Goal: Information Seeking & Learning: Learn about a topic

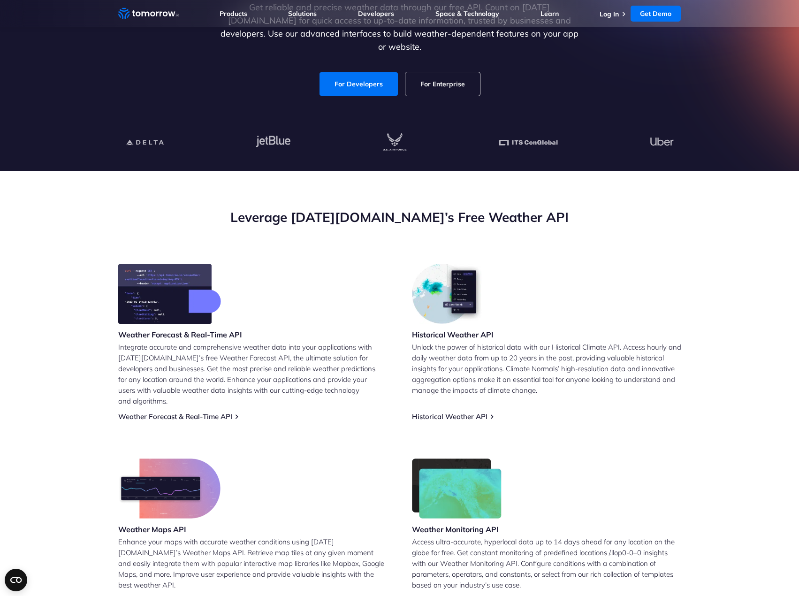
scroll to position [188, 0]
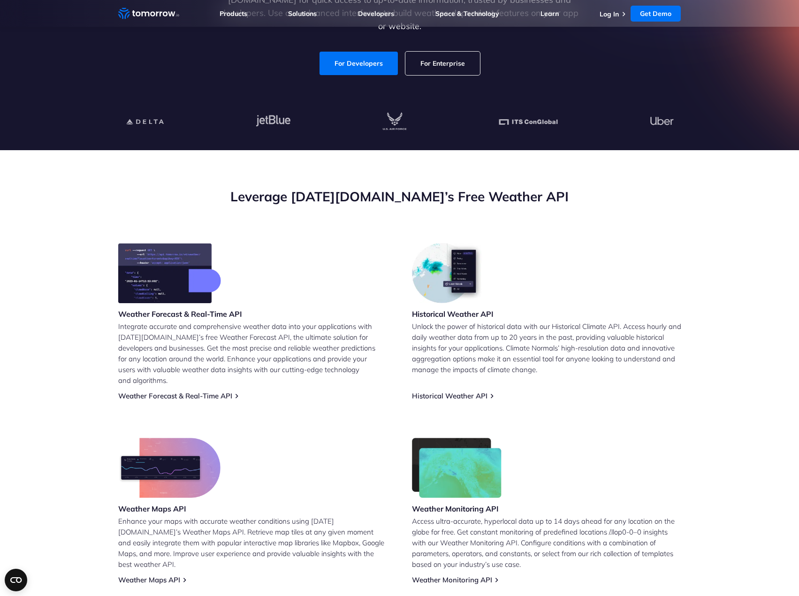
click at [492, 341] on p "Unlock the power of historical data with our Historical Climate API. Access hou…" at bounding box center [546, 348] width 269 height 54
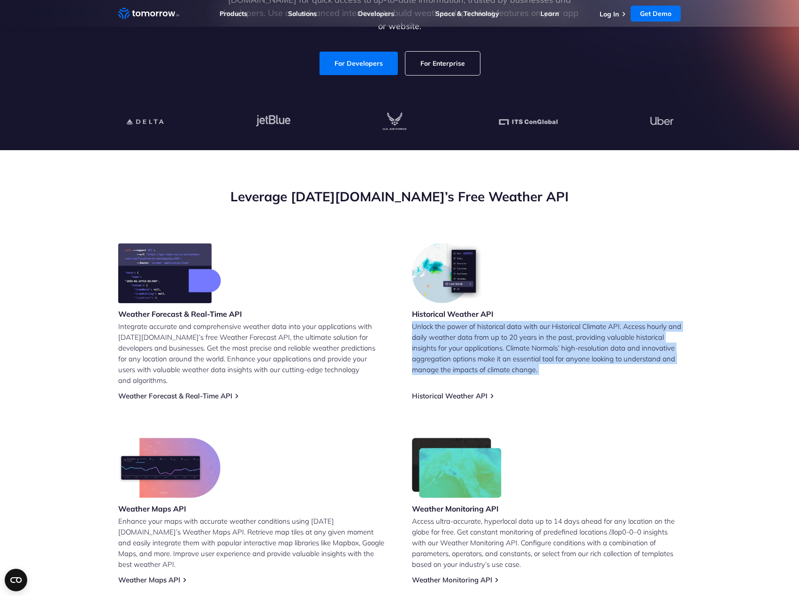
click at [492, 341] on p "Unlock the power of historical data with our Historical Climate API. Access hou…" at bounding box center [546, 348] width 269 height 54
click at [535, 347] on p "Unlock the power of historical data with our Historical Climate API. Access hou…" at bounding box center [546, 348] width 269 height 54
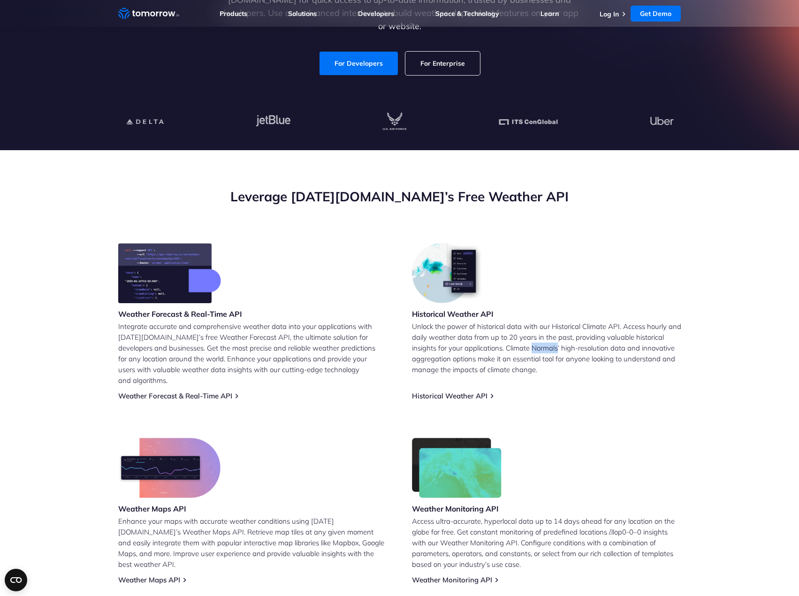
click at [535, 347] on p "Unlock the power of historical data with our Historical Climate API. Access hou…" at bounding box center [546, 348] width 269 height 54
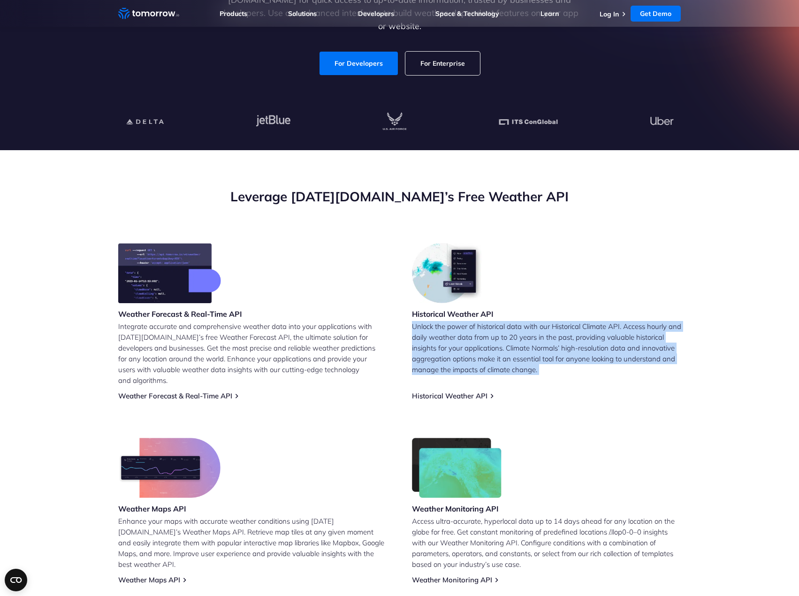
click at [535, 347] on p "Unlock the power of historical data with our Historical Climate API. Access hou…" at bounding box center [546, 348] width 269 height 54
click at [546, 361] on p "Unlock the power of historical data with our Historical Climate API. Access hou…" at bounding box center [546, 348] width 269 height 54
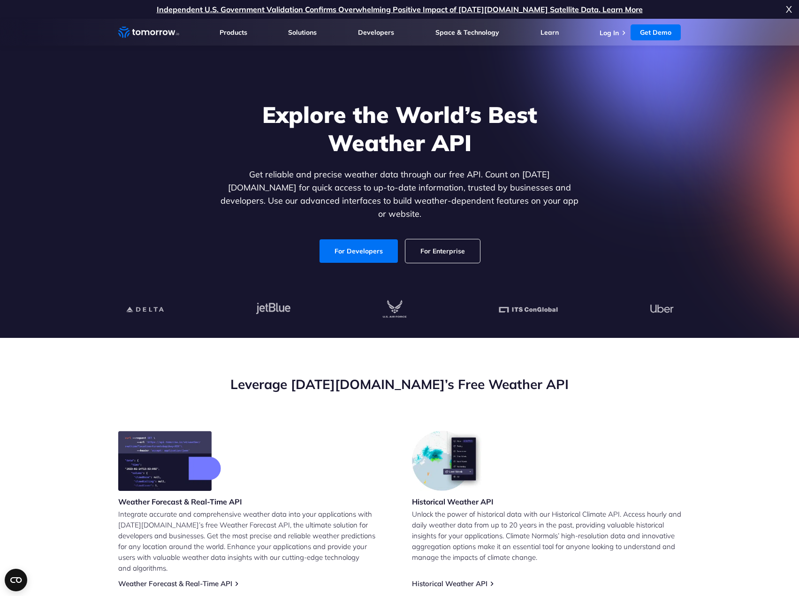
scroll to position [281, 0]
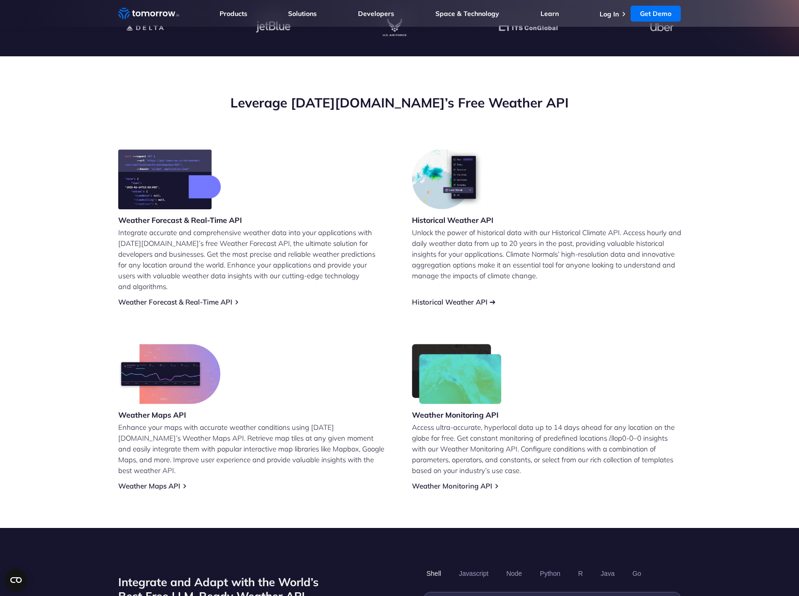
click at [457, 297] on link "Historical Weather API" at bounding box center [450, 301] width 76 height 9
click at [260, 271] on p "Integrate accurate and comprehensive weather data into your applications with T…" at bounding box center [252, 259] width 269 height 65
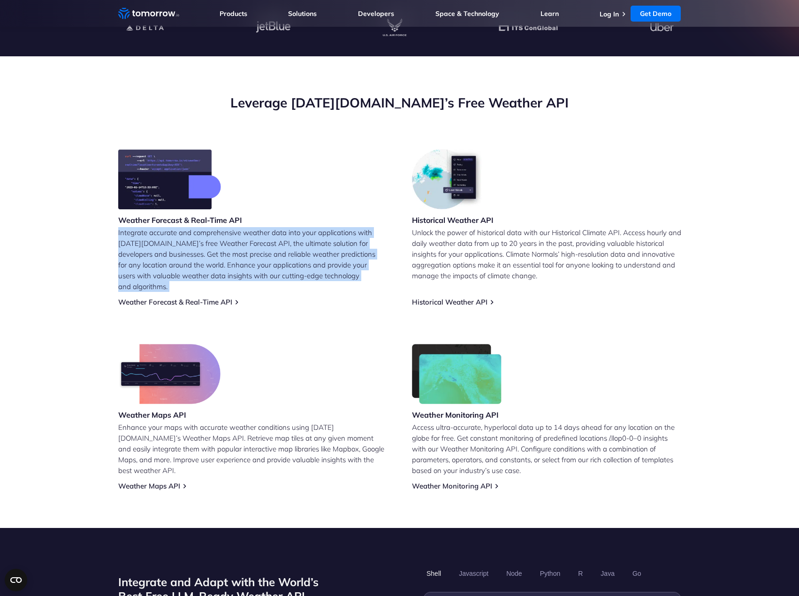
click at [260, 271] on p "Integrate accurate and comprehensive weather data into your applications with T…" at bounding box center [252, 259] width 269 height 65
click at [310, 264] on p "Integrate accurate and comprehensive weather data into your applications with T…" at bounding box center [252, 259] width 269 height 65
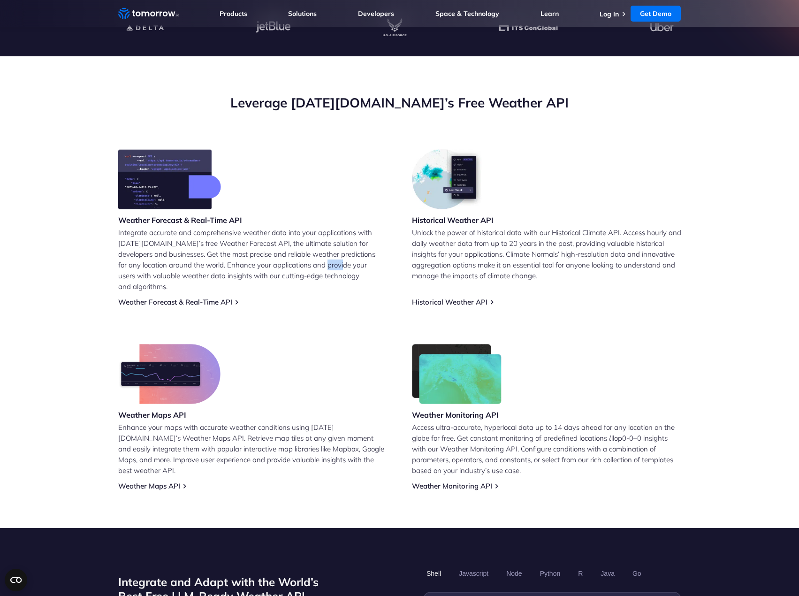
click at [310, 264] on p "Integrate accurate and comprehensive weather data into your applications with T…" at bounding box center [252, 259] width 269 height 65
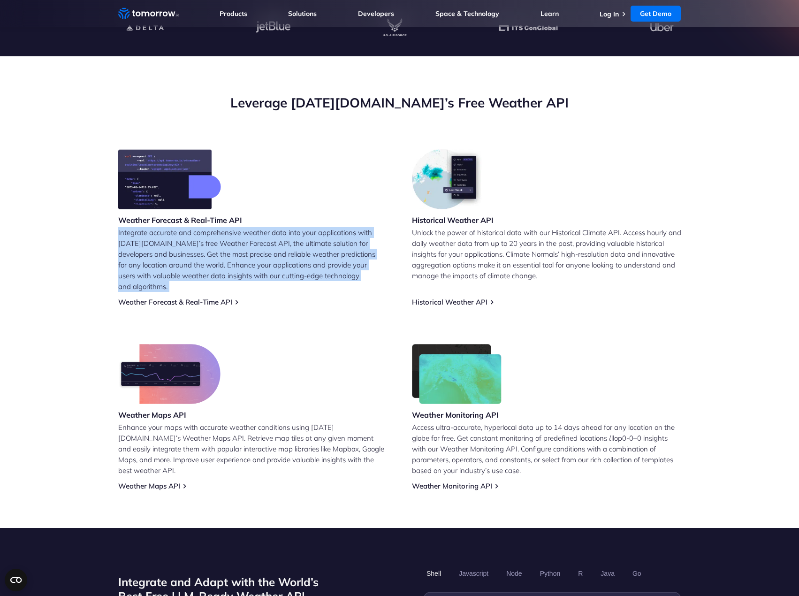
click at [310, 264] on p "Integrate accurate and comprehensive weather data into your applications with T…" at bounding box center [252, 259] width 269 height 65
click at [361, 263] on p "Integrate accurate and comprehensive weather data into your applications with T…" at bounding box center [252, 259] width 269 height 65
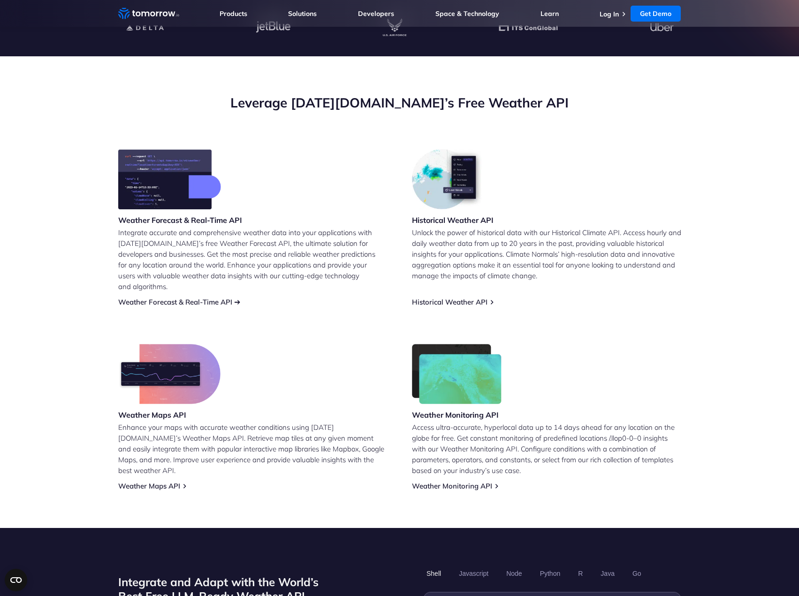
click at [160, 297] on link "Weather Forecast & Real-Time API" at bounding box center [175, 301] width 114 height 9
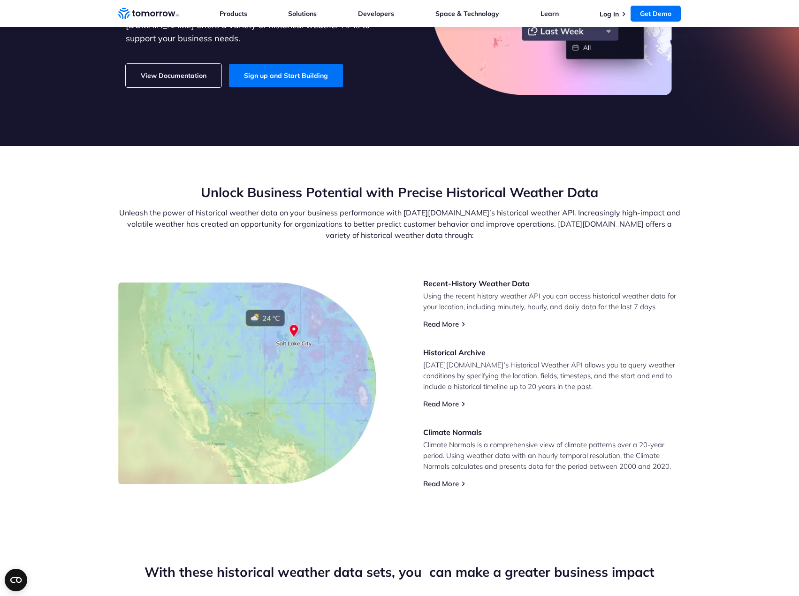
scroll to position [188, 0]
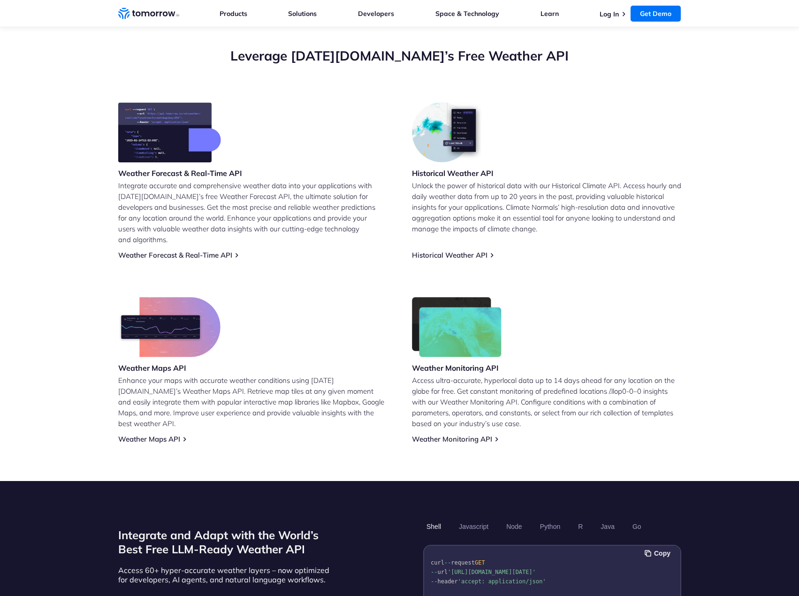
scroll to position [47, 0]
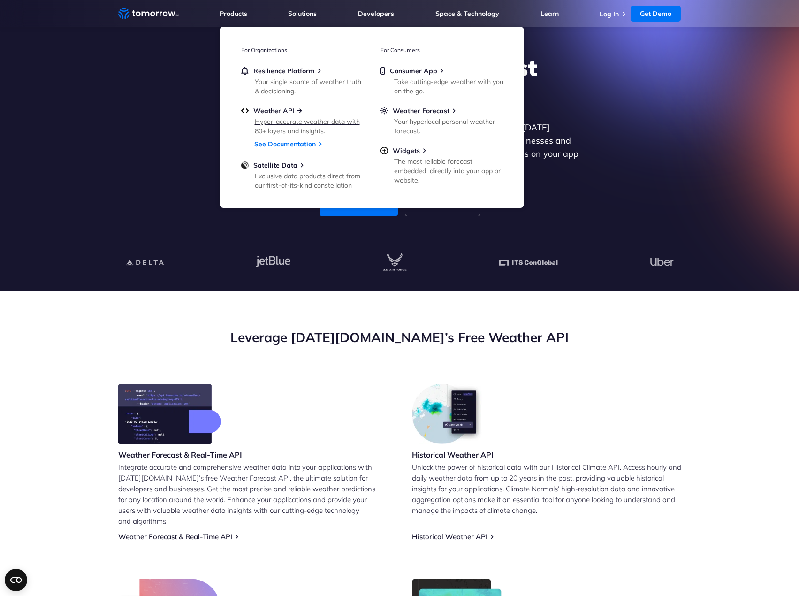
click at [284, 111] on span "Weather API" at bounding box center [273, 111] width 41 height 8
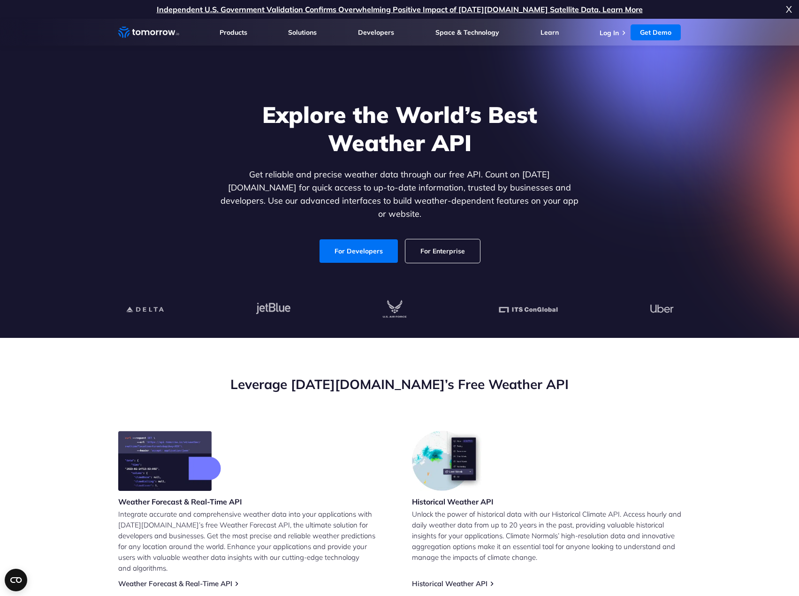
click at [444, 248] on link "For Enterprise" at bounding box center [442, 250] width 75 height 23
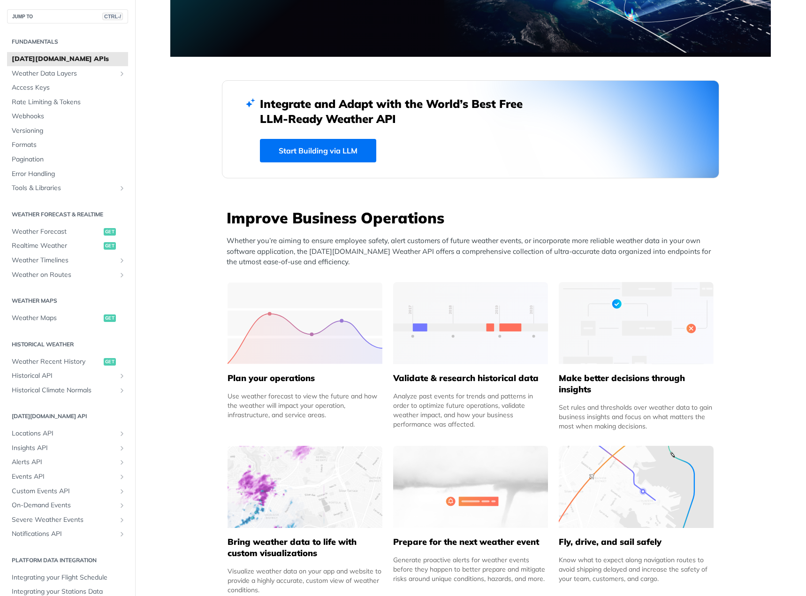
scroll to position [235, 0]
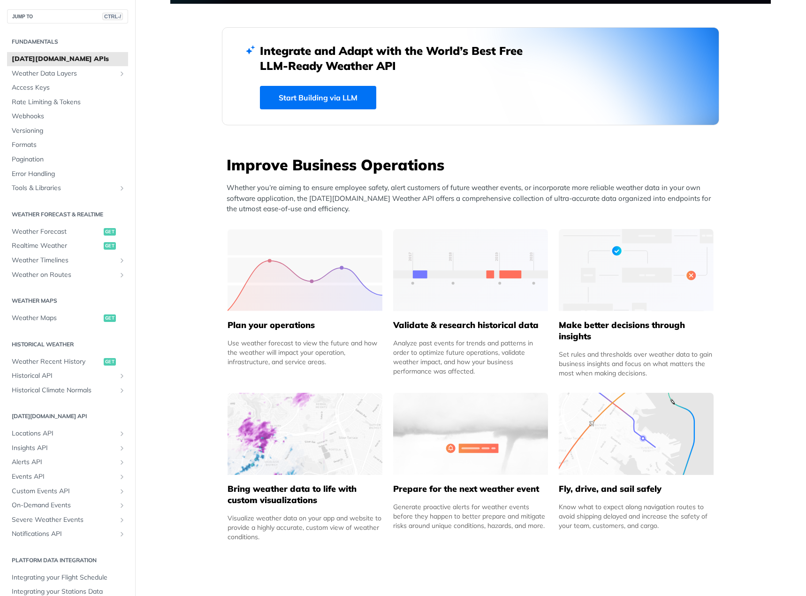
click at [284, 346] on div "Use weather forecast to view the future and how the weather will impact your op…" at bounding box center [305, 352] width 155 height 28
click at [274, 350] on div "Use weather forecast to view the future and how the weather will impact your op…" at bounding box center [305, 352] width 155 height 28
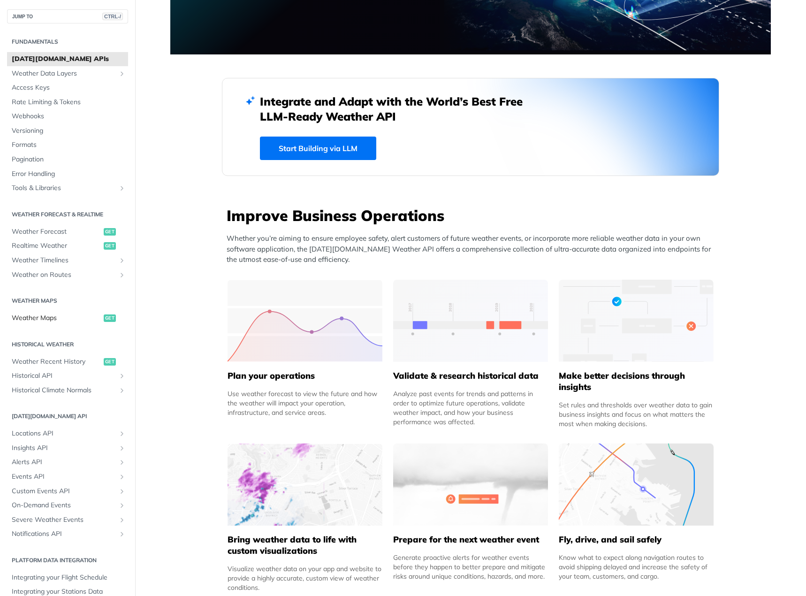
scroll to position [0, 0]
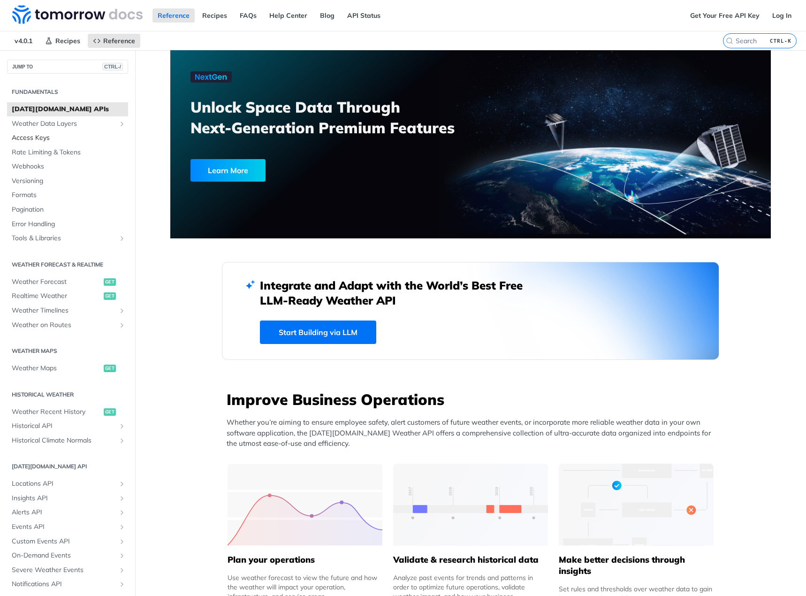
click at [67, 142] on span "Access Keys" at bounding box center [69, 137] width 114 height 9
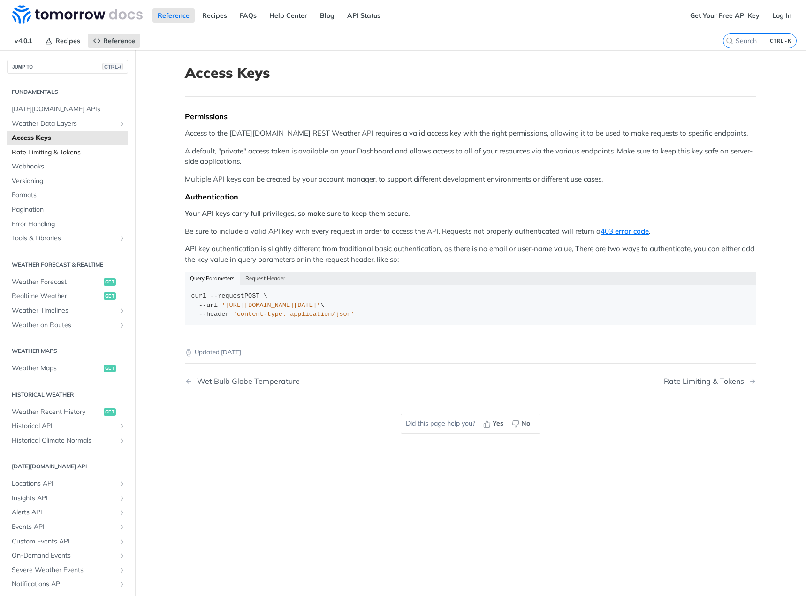
click at [61, 154] on span "Rate Limiting & Tokens" at bounding box center [69, 152] width 114 height 9
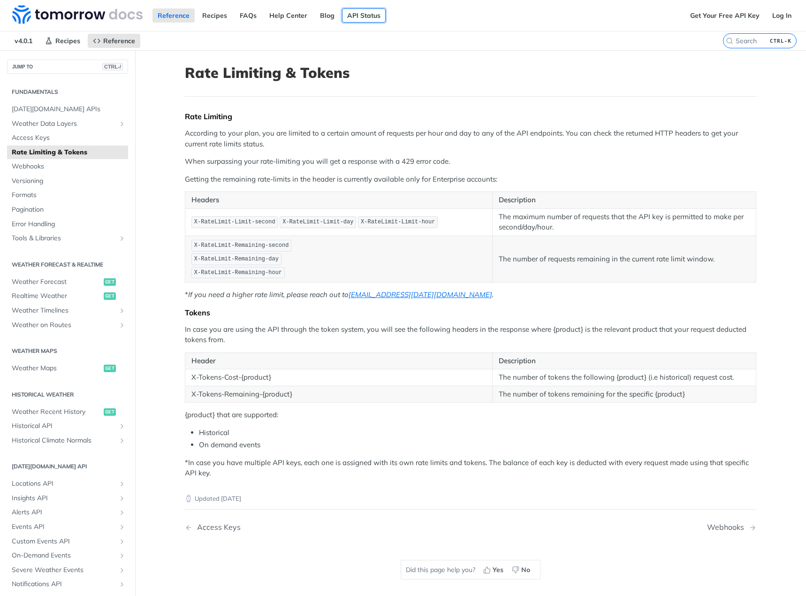
click at [353, 16] on link "API Status" at bounding box center [364, 15] width 44 height 14
click at [433, 345] on p "In case you are using the API through the token system, you will see the follow…" at bounding box center [470, 334] width 571 height 21
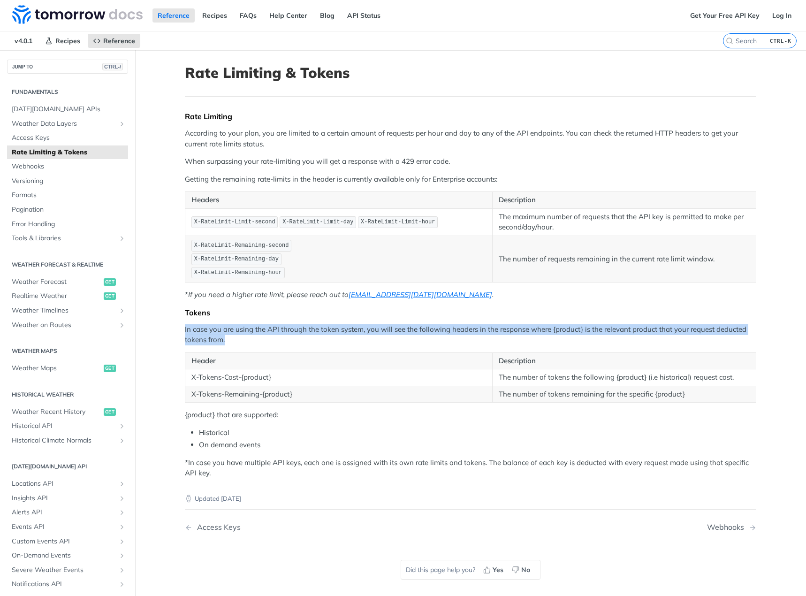
click at [433, 345] on p "In case you are using the API through the token system, you will see the follow…" at bounding box center [470, 334] width 571 height 21
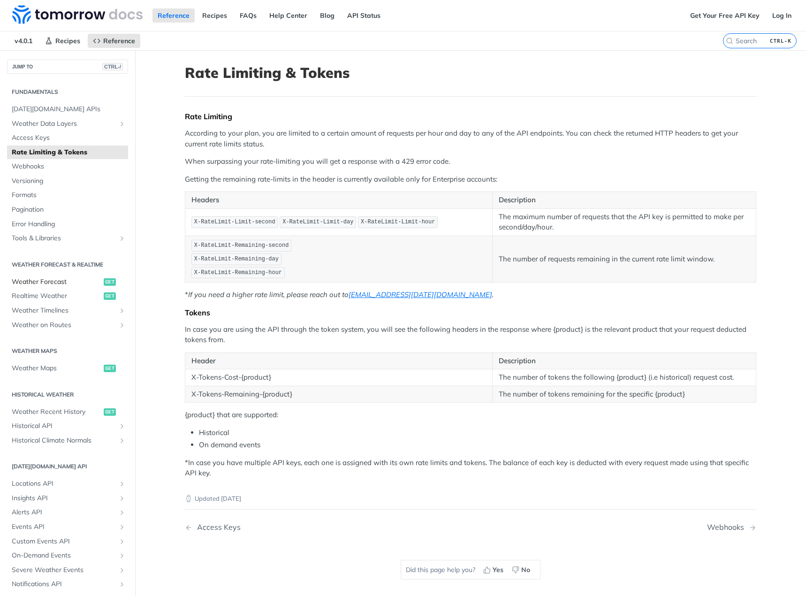
click at [59, 281] on span "Weather Forecast" at bounding box center [57, 281] width 90 height 9
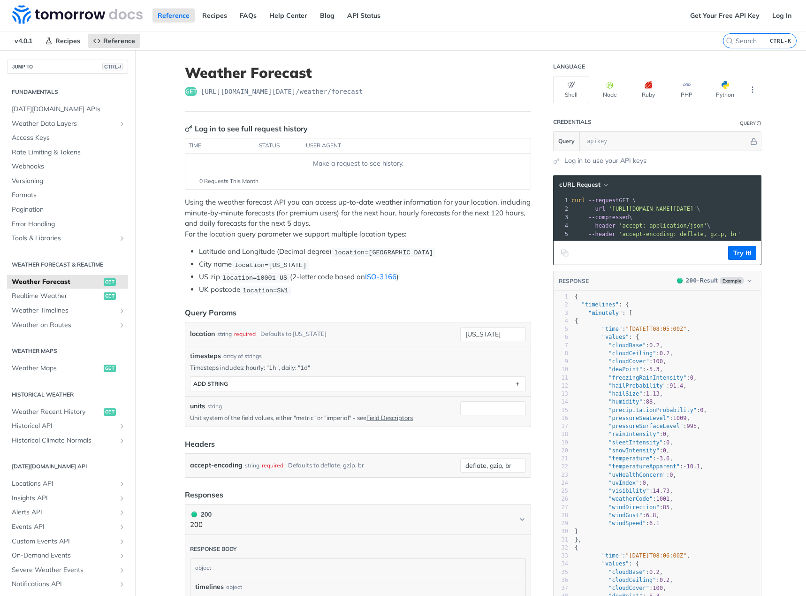
click at [392, 201] on p "Using the weather forecast API you can access up-to-date weather information fo…" at bounding box center [358, 218] width 346 height 42
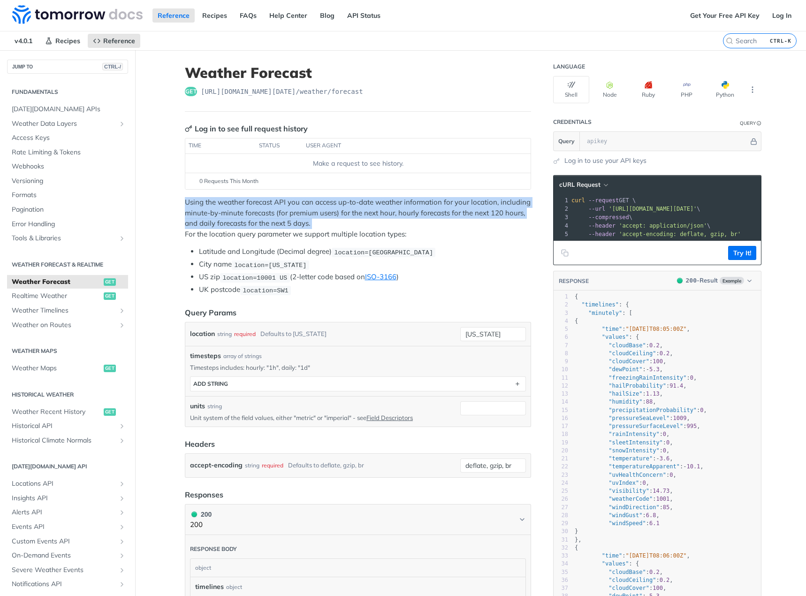
click at [392, 201] on p "Using the weather forecast API you can access up-to-date weather information fo…" at bounding box center [358, 218] width 346 height 42
click at [378, 206] on p "Using the weather forecast API you can access up-to-date weather information fo…" at bounding box center [358, 218] width 346 height 42
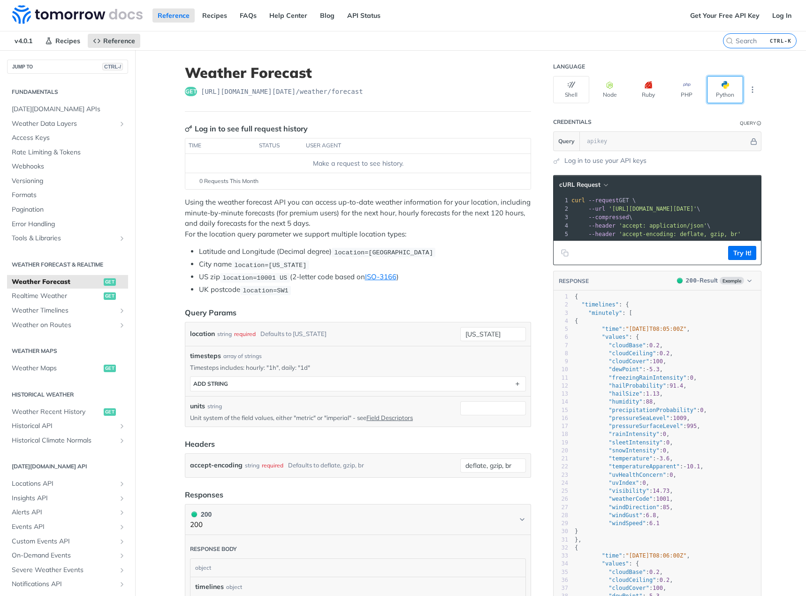
click at [716, 88] on button "Python" at bounding box center [725, 89] width 36 height 27
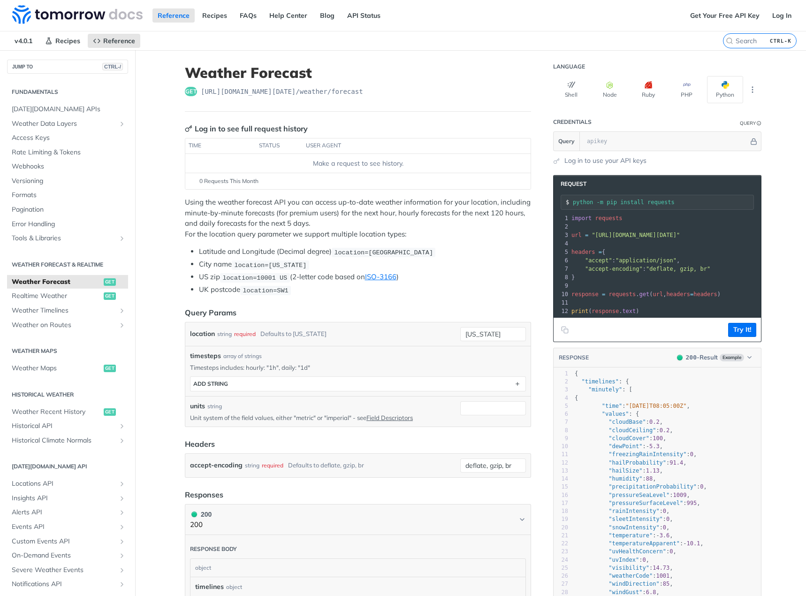
click at [313, 229] on p "Using the weather forecast API you can access up-to-date weather information fo…" at bounding box center [358, 218] width 346 height 42
click at [68, 117] on link "Weather Data Layers" at bounding box center [67, 124] width 121 height 14
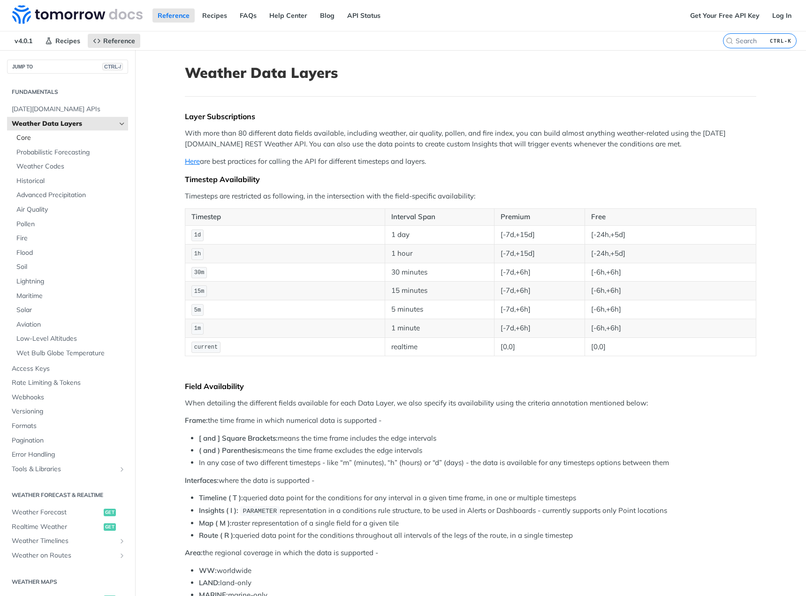
click at [74, 139] on span "Core" at bounding box center [70, 137] width 109 height 9
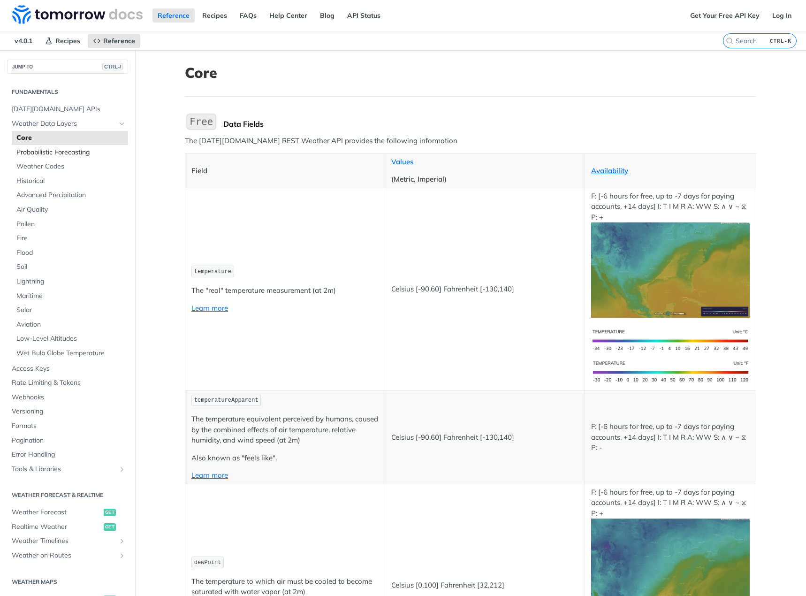
click at [98, 152] on span "Probabilistic Forecasting" at bounding box center [70, 152] width 109 height 9
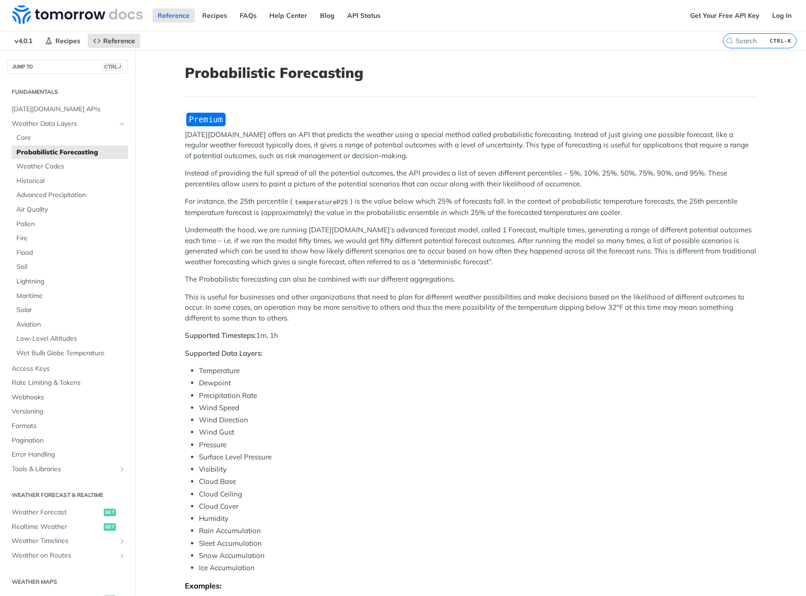
click at [315, 254] on p "Underneath the hood, we are running Tomorrow.io’s advanced forecast model, call…" at bounding box center [470, 246] width 571 height 42
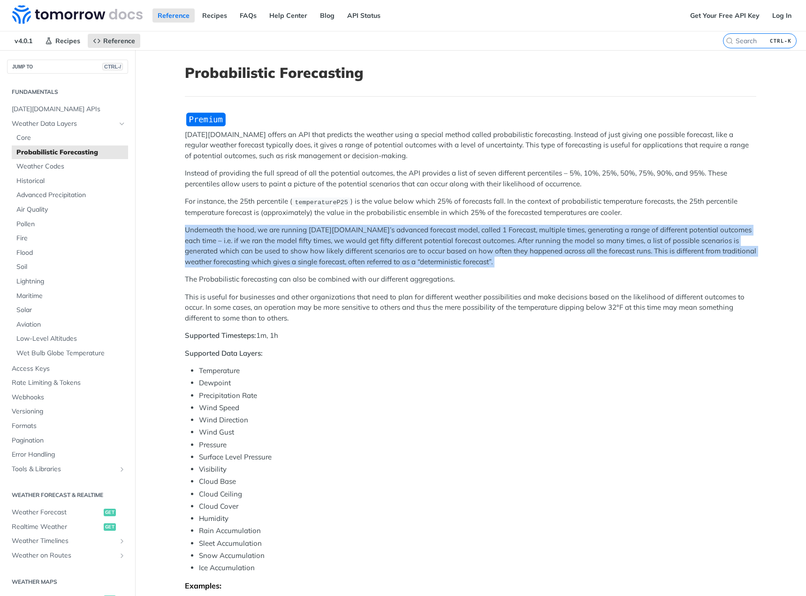
click at [315, 254] on p "Underneath the hood, we are running Tomorrow.io’s advanced forecast model, call…" at bounding box center [470, 246] width 571 height 42
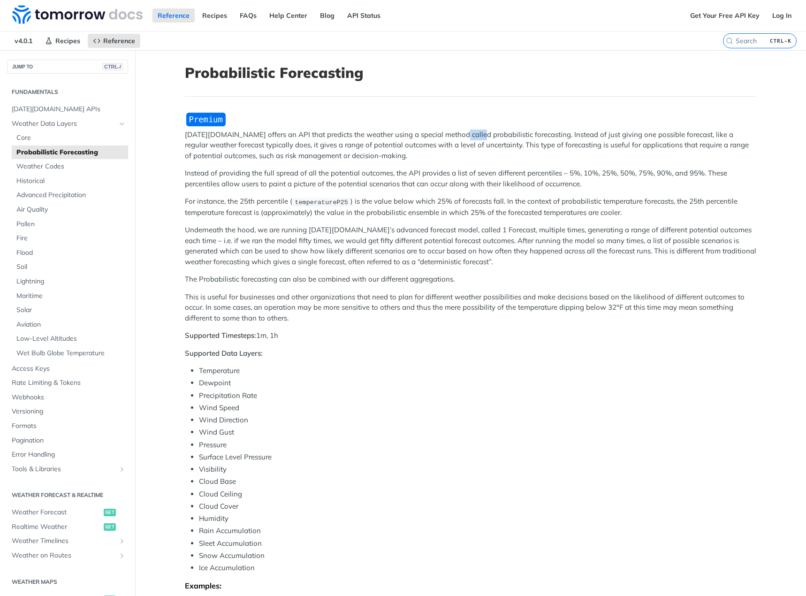
drag, startPoint x: 449, startPoint y: 135, endPoint x: 471, endPoint y: 136, distance: 21.6
click at [471, 136] on p "Tomorrow.io offers an API that predicts the weather using a special method call…" at bounding box center [470, 145] width 571 height 32
click at [541, 136] on p "Tomorrow.io offers an API that predicts the weather using a special method call…" at bounding box center [470, 145] width 571 height 32
click at [542, 136] on p "Tomorrow.io offers an API that predicts the weather using a special method call…" at bounding box center [470, 145] width 571 height 32
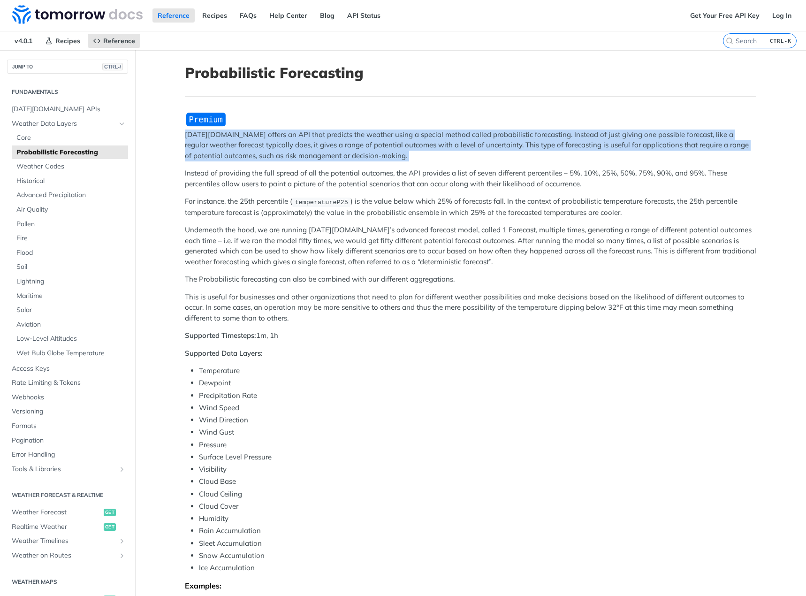
click at [542, 136] on p "Tomorrow.io offers an API that predicts the weather using a special method call…" at bounding box center [470, 145] width 571 height 32
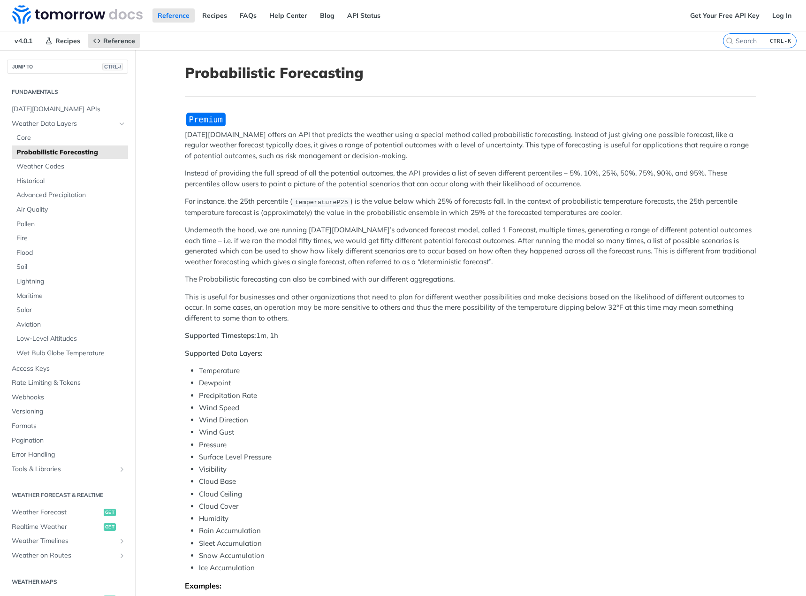
click at [403, 206] on p "For instance, the 25th percentile ( temperatureP25 ) is the value below which 2…" at bounding box center [470, 207] width 571 height 22
click at [403, 186] on p "Instead of providing the full spread of all the potential outcomes, the API pro…" at bounding box center [470, 178] width 571 height 21
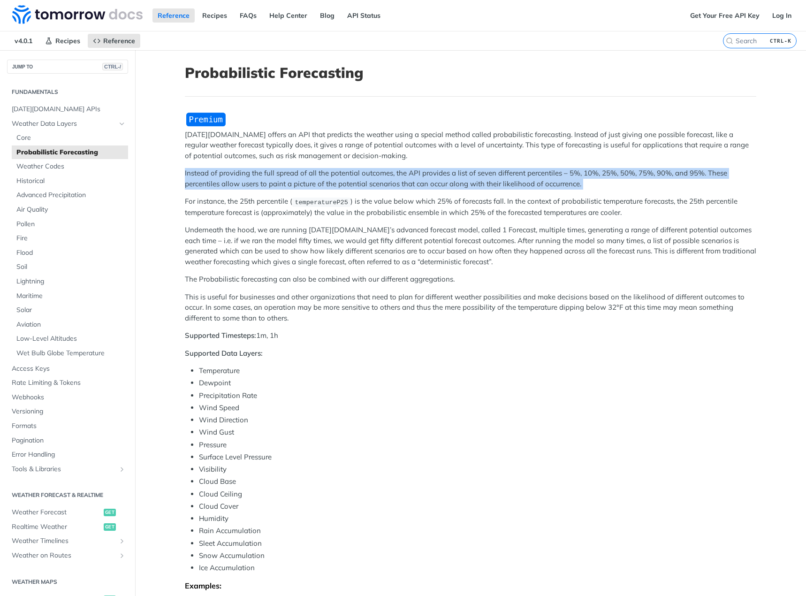
click at [403, 186] on p "Instead of providing the full spread of all the potential outcomes, the API pro…" at bounding box center [470, 178] width 571 height 21
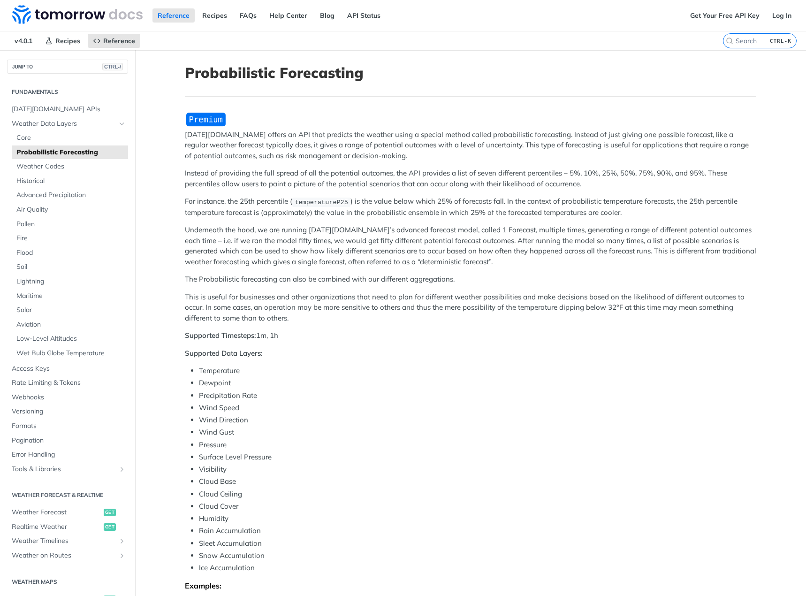
click at [404, 207] on p "For instance, the 25th percentile ( temperatureP25 ) is the value below which 2…" at bounding box center [470, 207] width 571 height 22
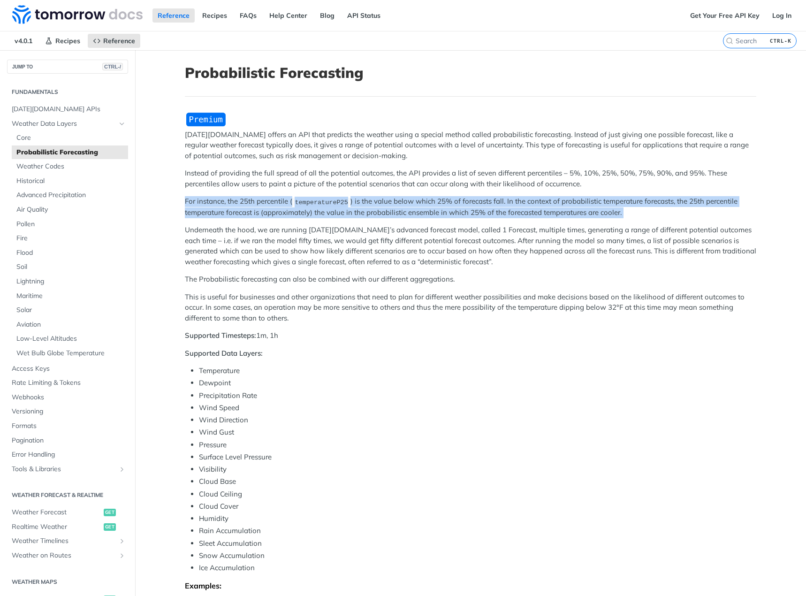
click at [404, 207] on p "For instance, the 25th percentile ( temperatureP25 ) is the value below which 2…" at bounding box center [470, 207] width 571 height 22
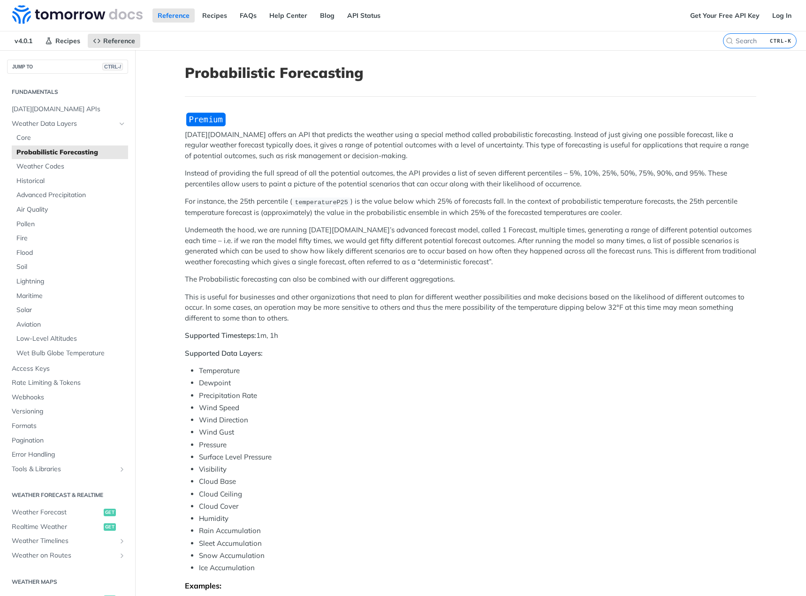
click at [403, 241] on p "Underneath the hood, we are running Tomorrow.io’s advanced forecast model, call…" at bounding box center [470, 246] width 571 height 42
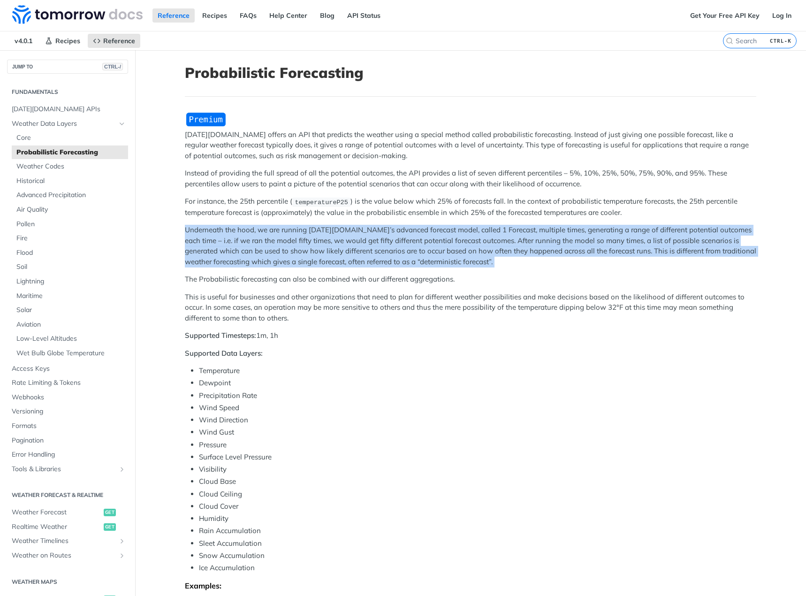
click at [403, 241] on p "Underneath the hood, we are running Tomorrow.io’s advanced forecast model, call…" at bounding box center [470, 246] width 571 height 42
click at [404, 240] on p "Underneath the hood, we are running Tomorrow.io’s advanced forecast model, call…" at bounding box center [470, 246] width 571 height 42
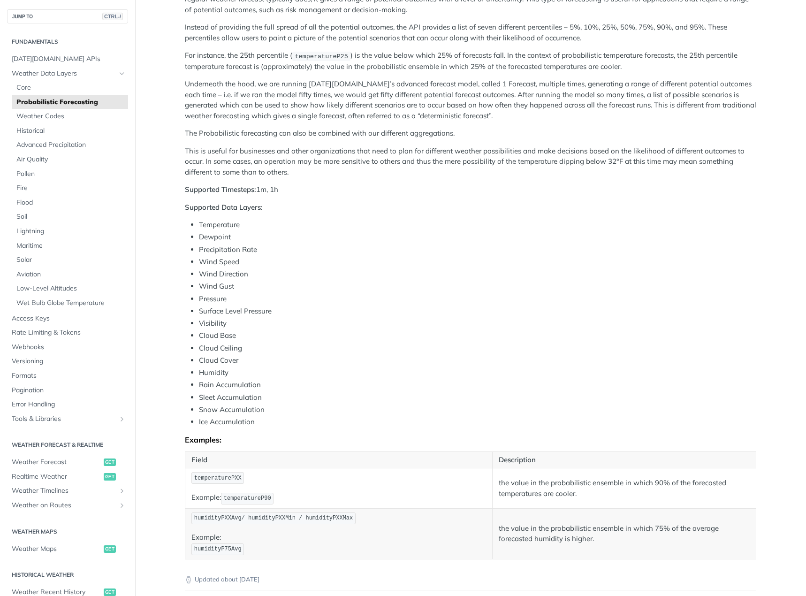
scroll to position [141, 0]
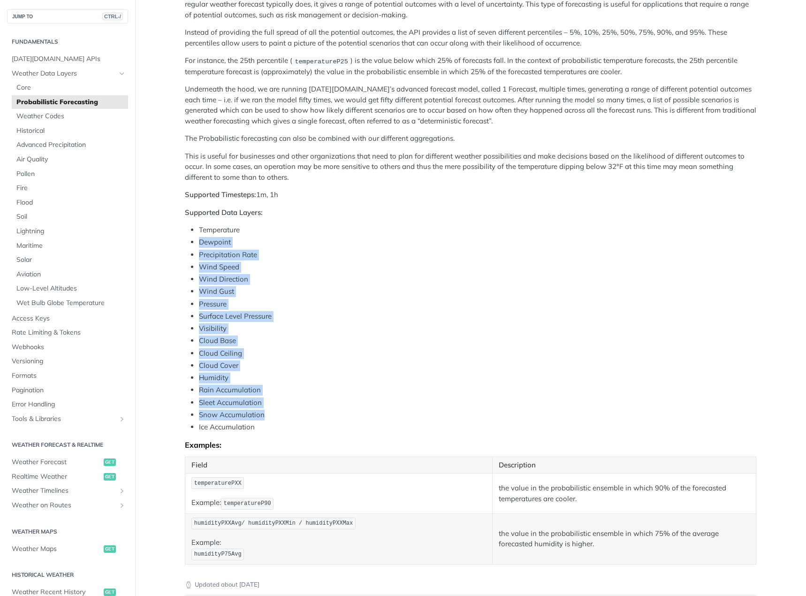
drag, startPoint x: 187, startPoint y: 242, endPoint x: 292, endPoint y: 412, distance: 200.5
click at [292, 412] on ul "Temperature Dewpoint Precipitation Rate Wind Speed Wind Direction Wind Gust Pre…" at bounding box center [470, 329] width 571 height 208
click at [292, 412] on li "Snow Accumulation" at bounding box center [477, 415] width 557 height 11
drag, startPoint x: 293, startPoint y: 412, endPoint x: 186, endPoint y: 243, distance: 200.3
click at [186, 243] on ul "Temperature Dewpoint Precipitation Rate Wind Speed Wind Direction Wind Gust Pre…" at bounding box center [470, 329] width 571 height 208
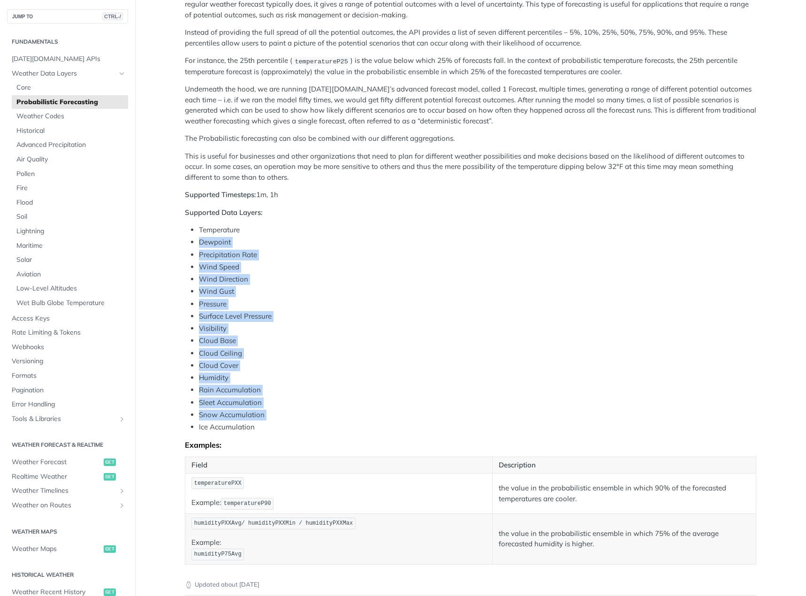
click at [186, 243] on ul "Temperature Dewpoint Precipitation Rate Wind Speed Wind Direction Wind Gust Pre…" at bounding box center [470, 329] width 571 height 208
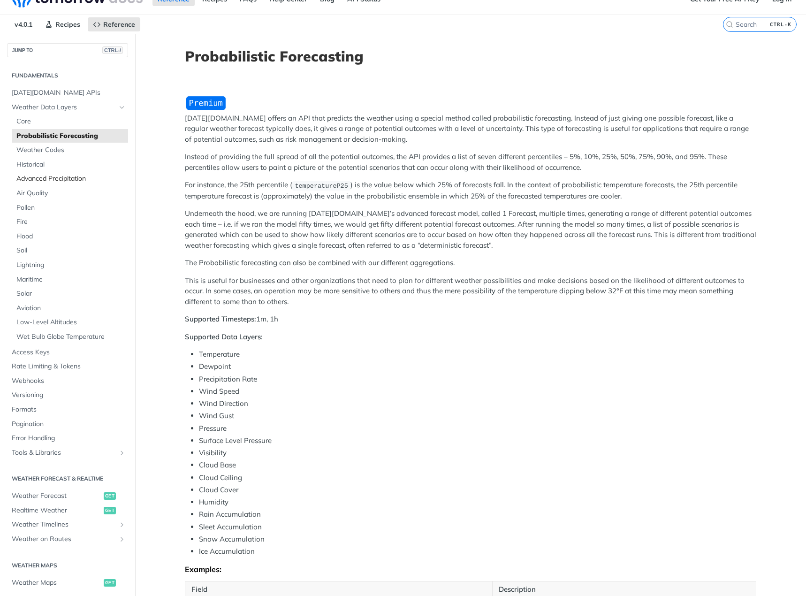
scroll to position [0, 0]
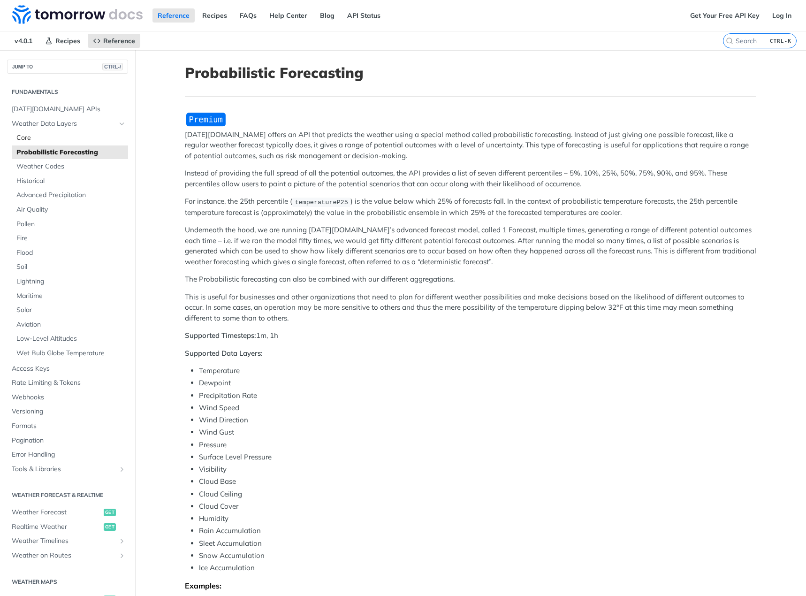
click at [52, 135] on span "Core" at bounding box center [70, 137] width 109 height 9
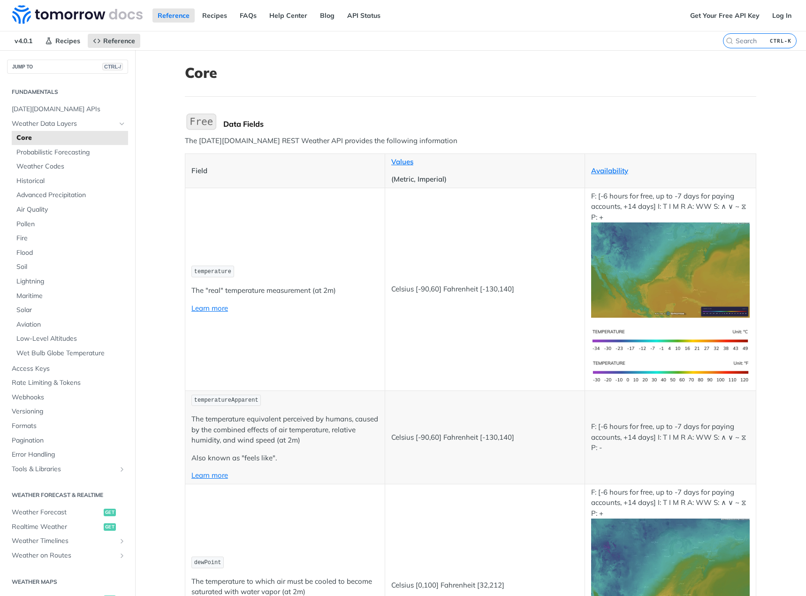
click at [431, 291] on p "Celsius [-90,60] Fahrenheit [-130,140]" at bounding box center [484, 289] width 187 height 11
click at [433, 336] on td "Celsius [-90,60] Fahrenheit [-130,140]" at bounding box center [485, 289] width 200 height 203
click at [297, 294] on p "The "real" temperature measurement (at 2m)" at bounding box center [284, 290] width 187 height 11
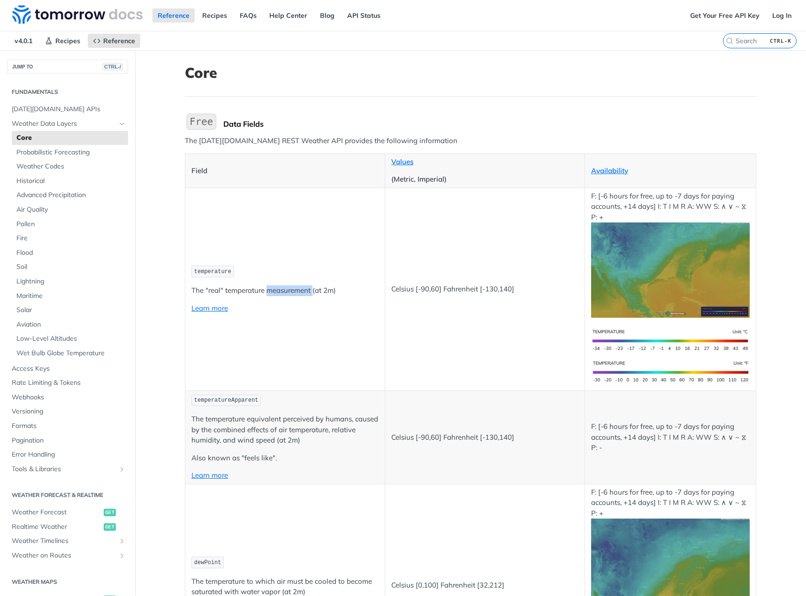
click at [297, 294] on p "The "real" temperature measurement (at 2m)" at bounding box center [284, 290] width 187 height 11
click at [321, 335] on td "temperature The "real" temperature measurement (at 2m) Learn more" at bounding box center [285, 289] width 200 height 203
click at [78, 107] on span "[DATE][DOMAIN_NAME] APIs" at bounding box center [69, 109] width 114 height 9
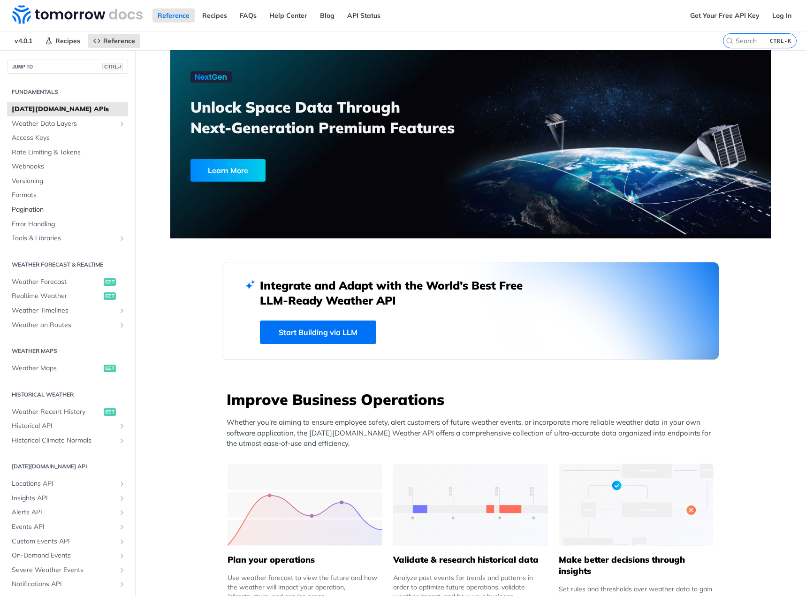
click at [67, 210] on span "Pagination" at bounding box center [69, 209] width 114 height 9
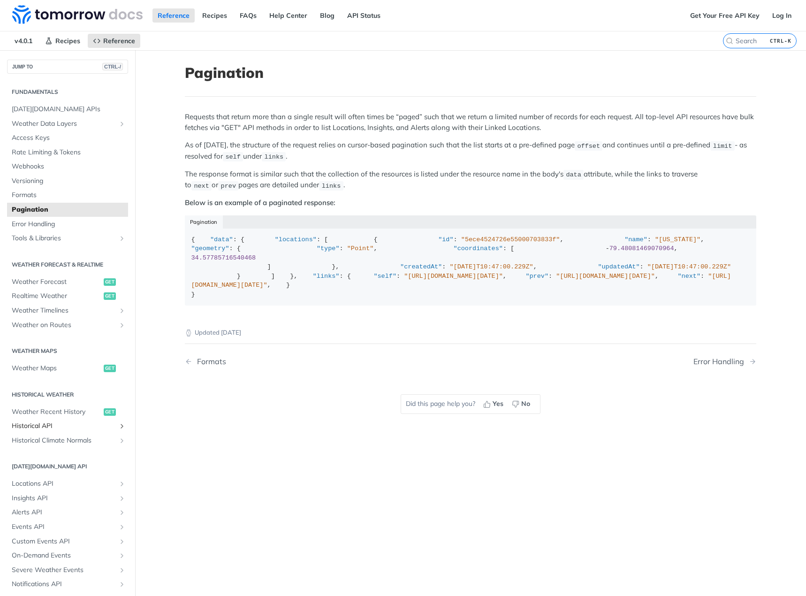
click at [62, 424] on span "Historical API" at bounding box center [64, 425] width 104 height 9
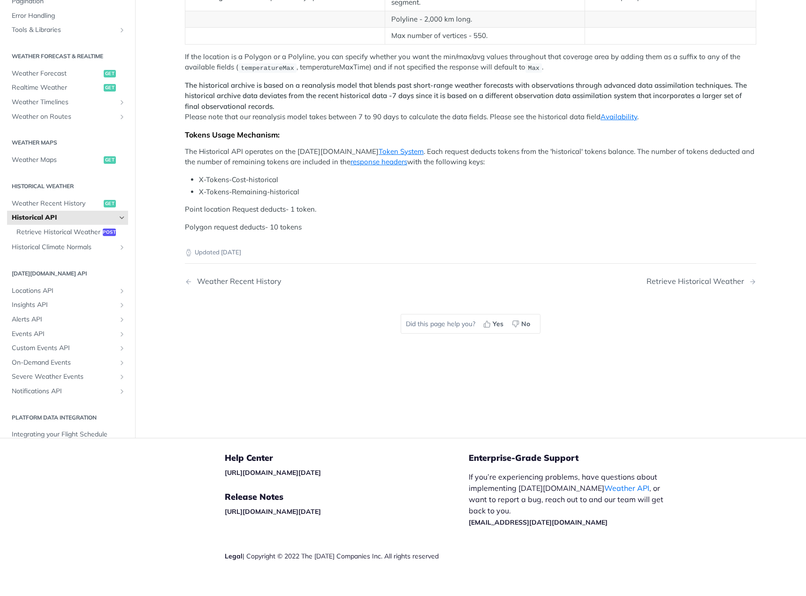
scroll to position [235, 0]
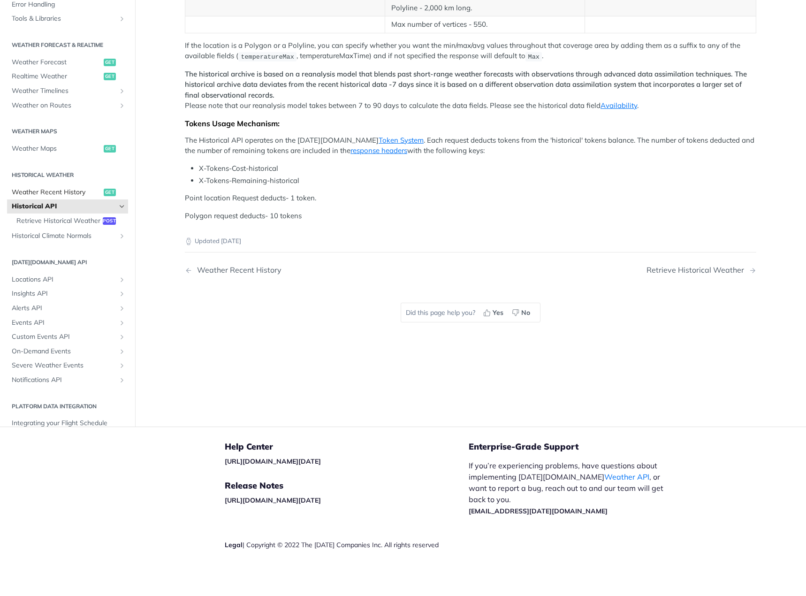
click at [47, 199] on link "Weather Recent History get" at bounding box center [67, 192] width 121 height 14
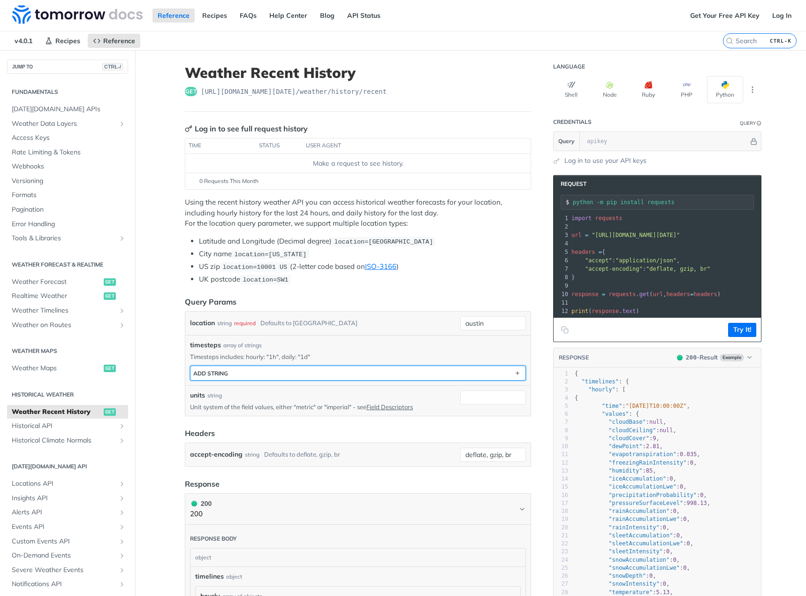
click at [288, 376] on button "ADD string" at bounding box center [357, 373] width 335 height 14
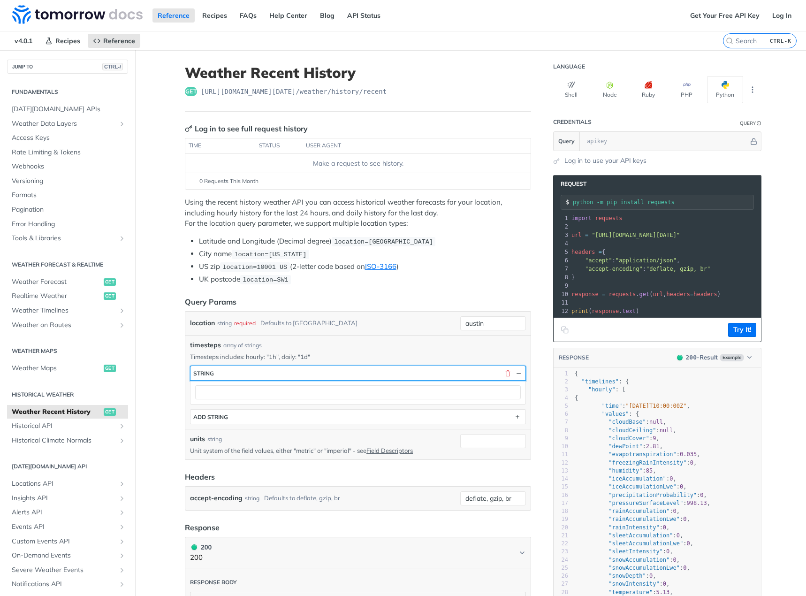
click at [288, 375] on button "string" at bounding box center [357, 373] width 335 height 14
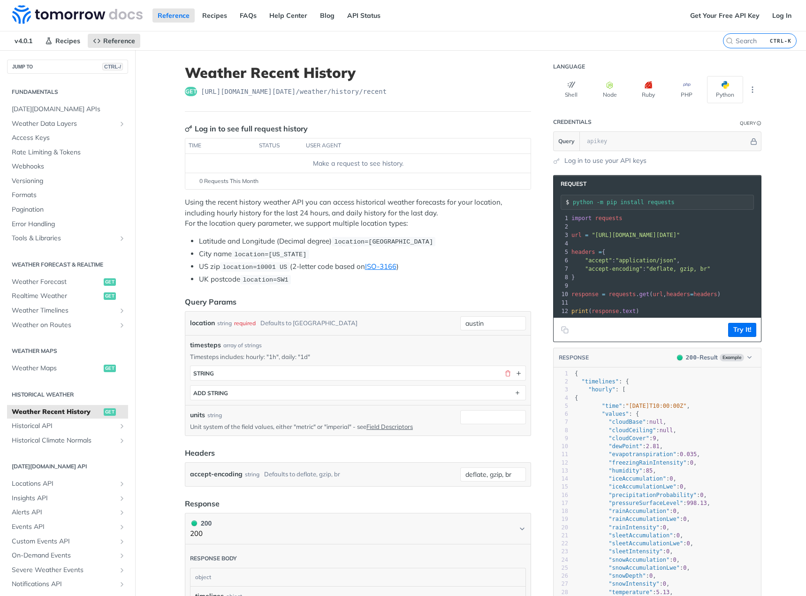
click at [343, 263] on li "US zip location=10001 US (2-letter code based on ISO-3166 )" at bounding box center [365, 266] width 332 height 11
click at [743, 337] on button "Try It!" at bounding box center [742, 330] width 28 height 14
click at [661, 145] on input "text" at bounding box center [665, 141] width 167 height 19
click at [513, 227] on p "Using the recent history weather API you can access historical weather forecast…" at bounding box center [358, 213] width 346 height 32
click at [682, 99] on button "PHP" at bounding box center [687, 89] width 36 height 27
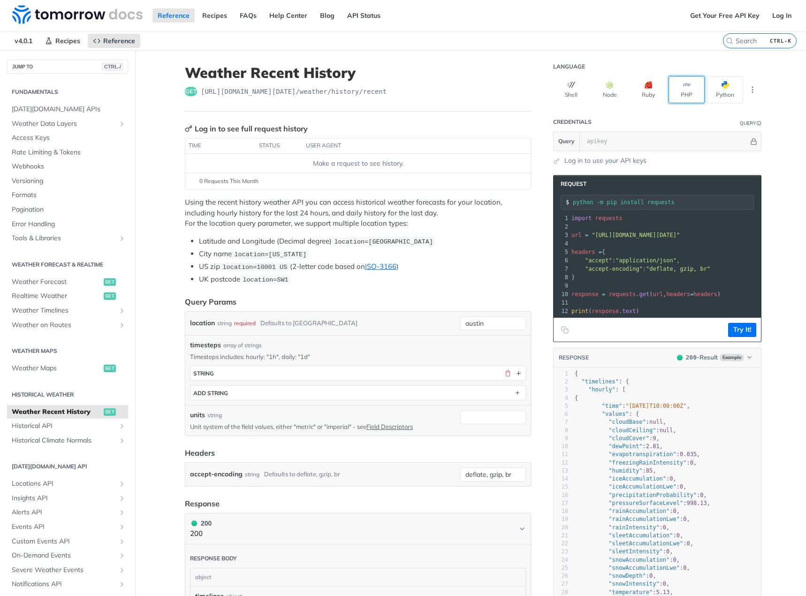
type input "composer require guzzlehttp/guzzle"
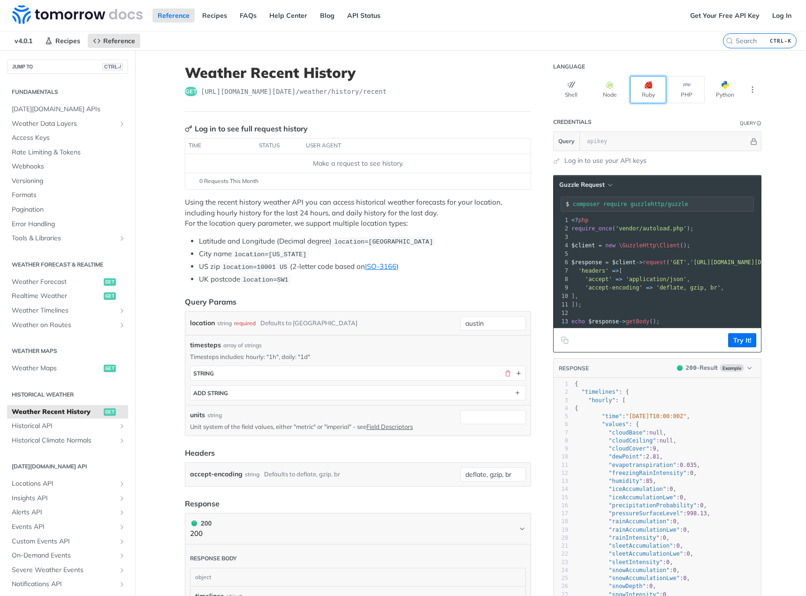
click at [647, 94] on button "Ruby" at bounding box center [648, 89] width 36 height 27
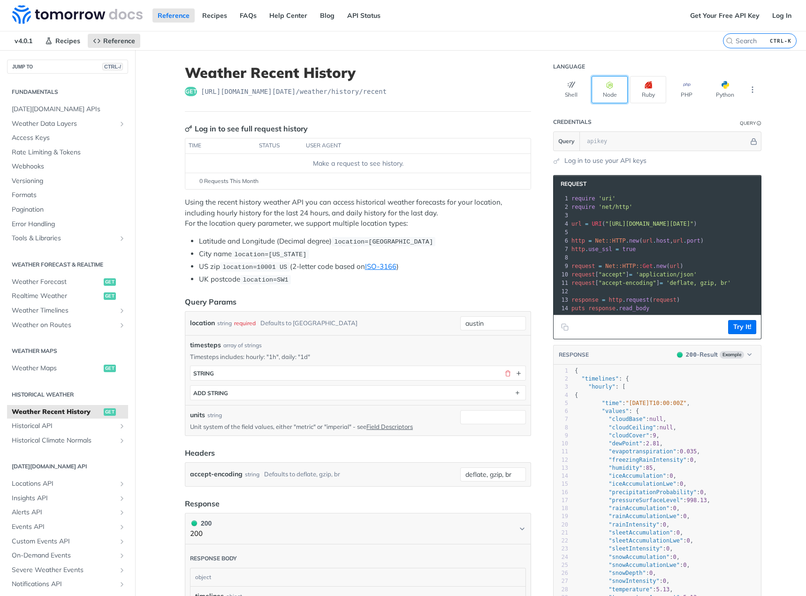
click at [607, 90] on button "Node" at bounding box center [610, 89] width 36 height 27
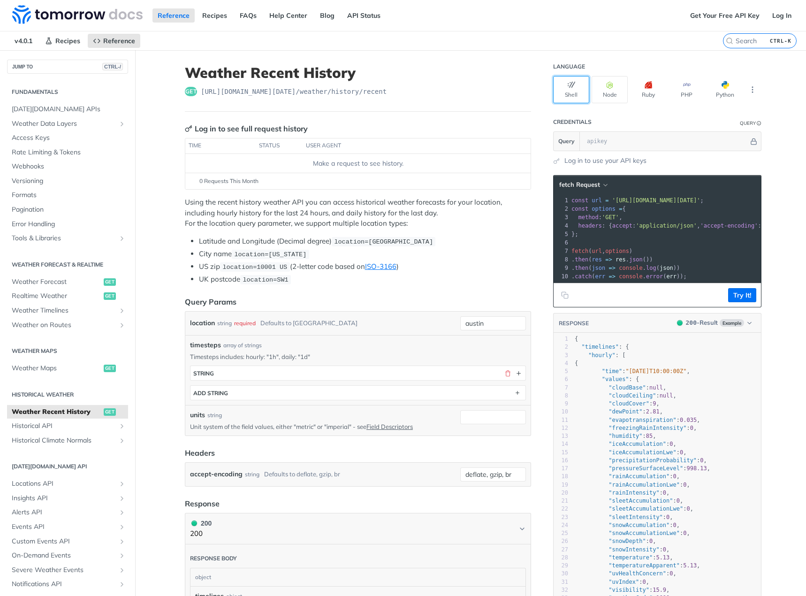
click at [571, 88] on icon "button" at bounding box center [572, 85] width 8 height 8
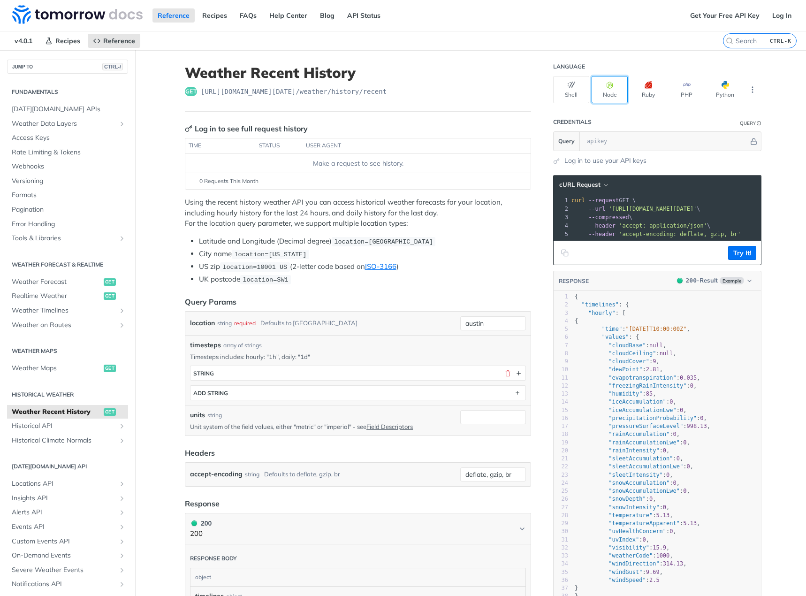
click at [594, 85] on button "Node" at bounding box center [610, 89] width 36 height 27
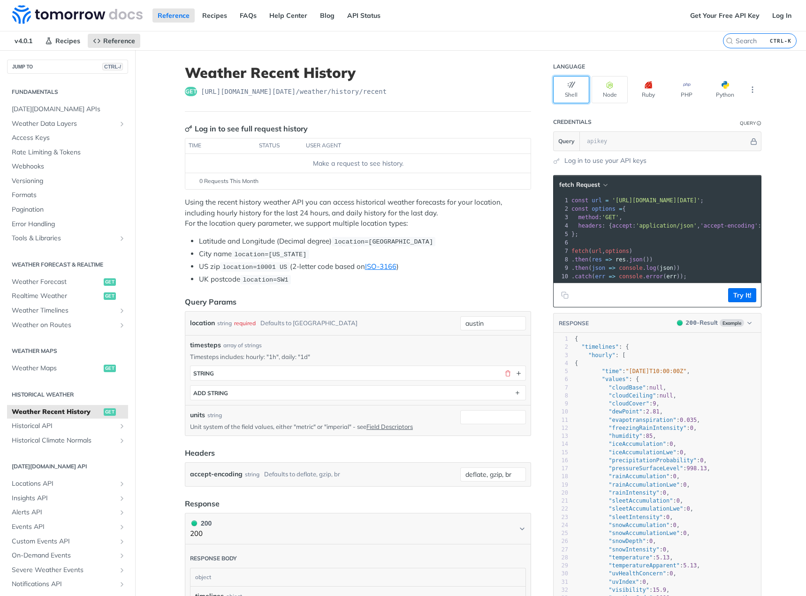
click at [560, 90] on button "Shell" at bounding box center [571, 89] width 36 height 27
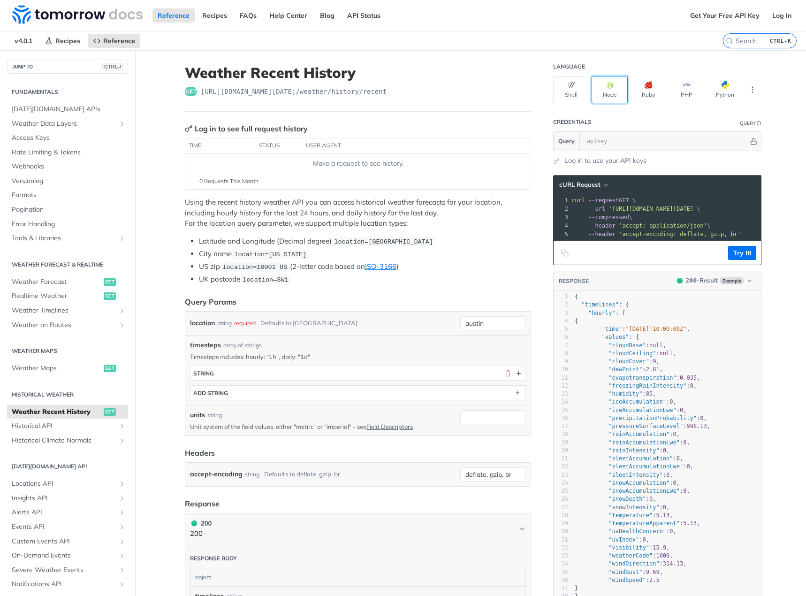
click at [621, 98] on button "Node" at bounding box center [610, 89] width 36 height 27
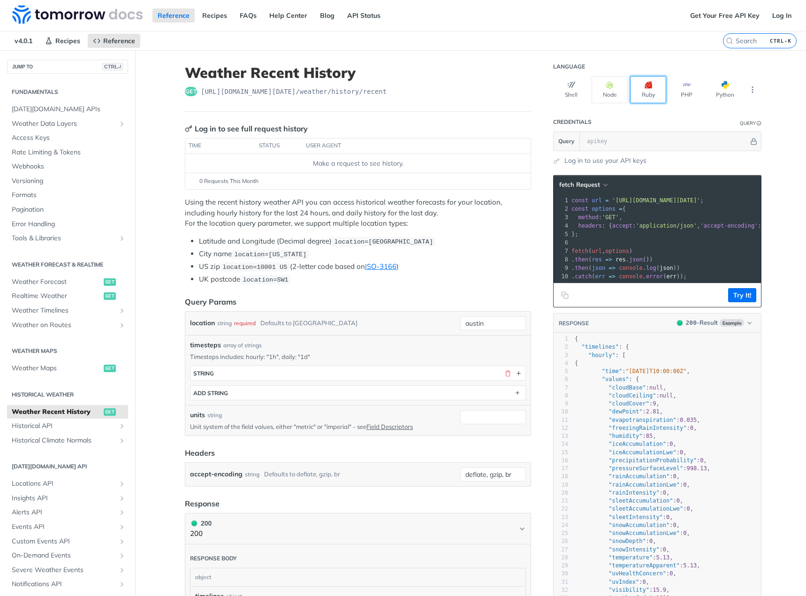
click at [643, 94] on button "Ruby" at bounding box center [648, 89] width 36 height 27
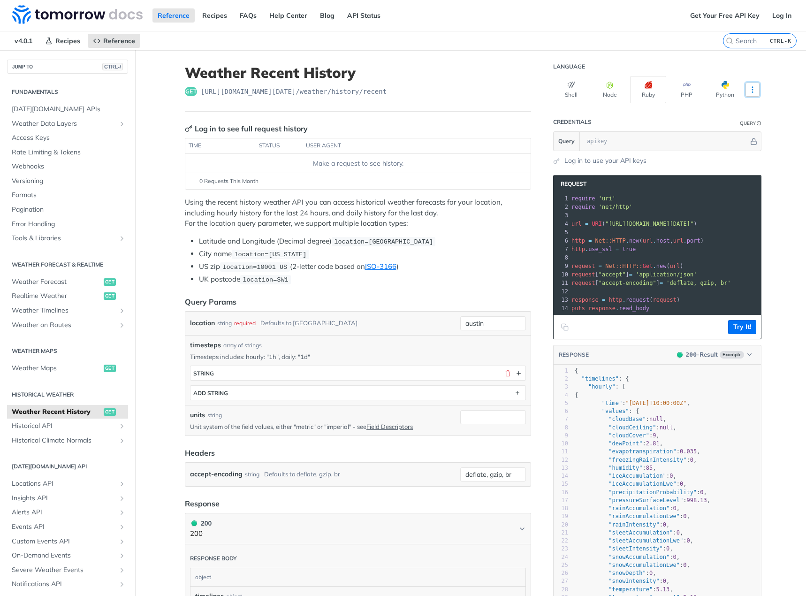
click at [748, 93] on icon "More ellipsis" at bounding box center [752, 89] width 8 height 8
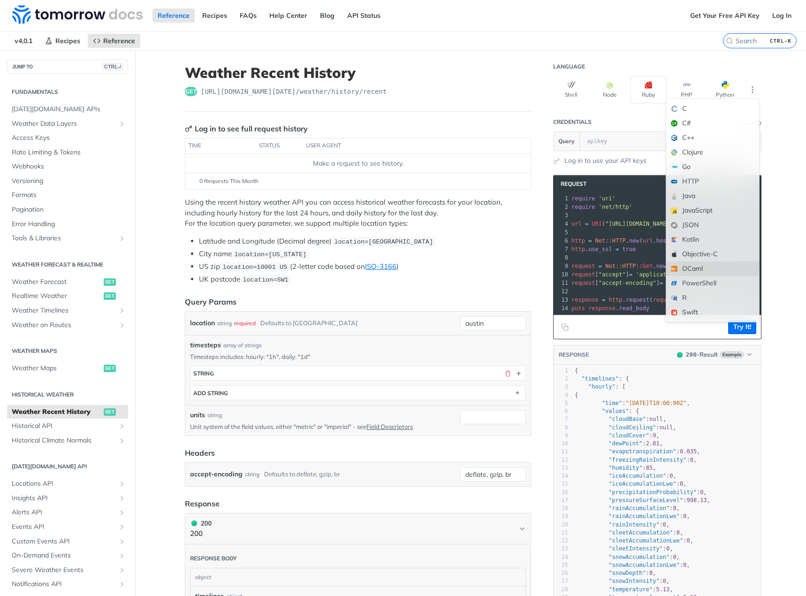
click at [711, 265] on div "OCaml" at bounding box center [712, 268] width 93 height 15
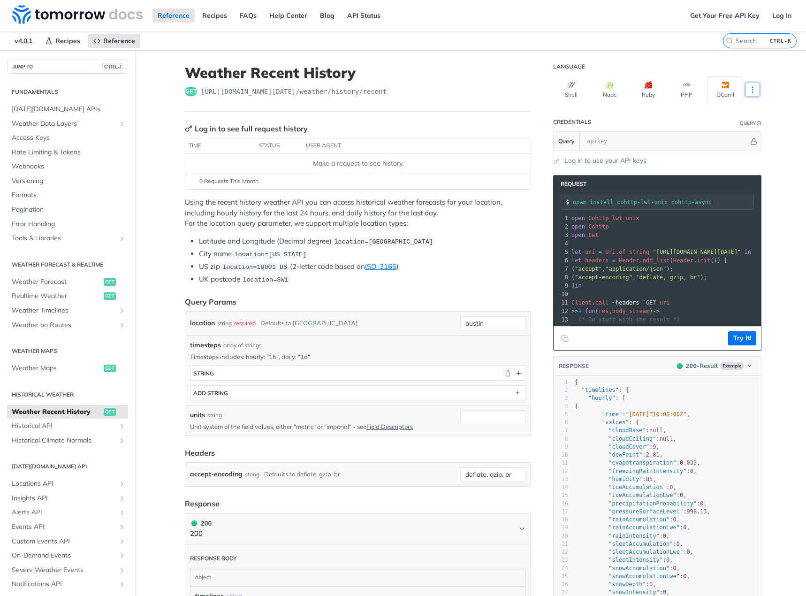
click at [756, 91] on button "More Languages" at bounding box center [753, 90] width 14 height 14
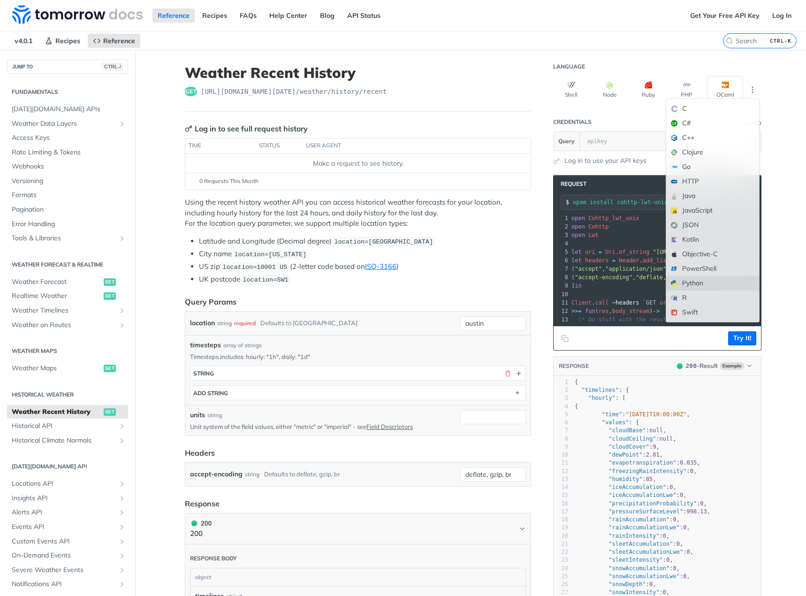
click at [727, 288] on div "Python" at bounding box center [712, 283] width 93 height 15
type input "python -m pip install requests"
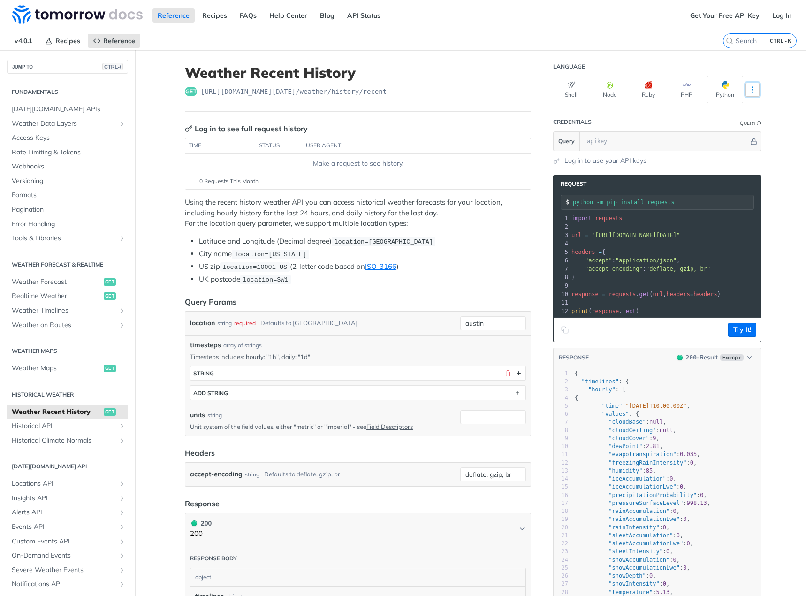
click at [753, 90] on button "More Languages" at bounding box center [753, 90] width 14 height 14
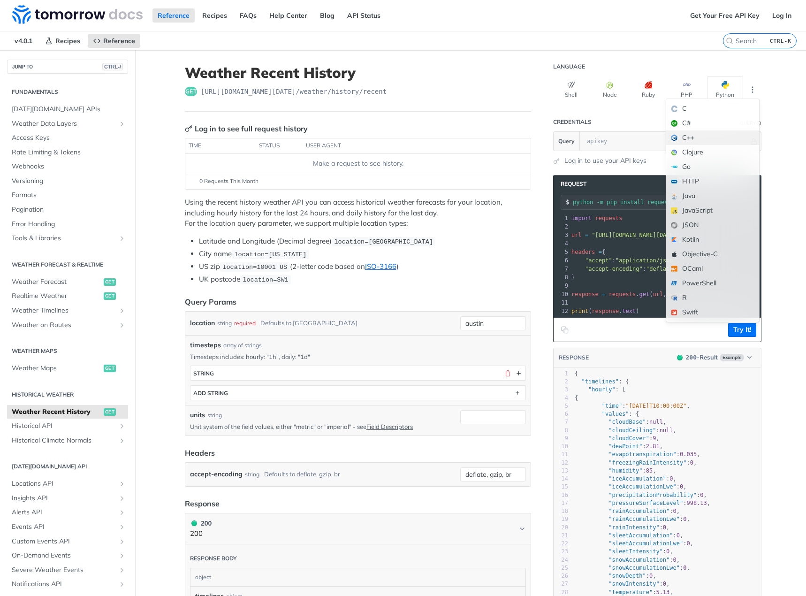
click at [729, 139] on div "C++" at bounding box center [712, 137] width 93 height 15
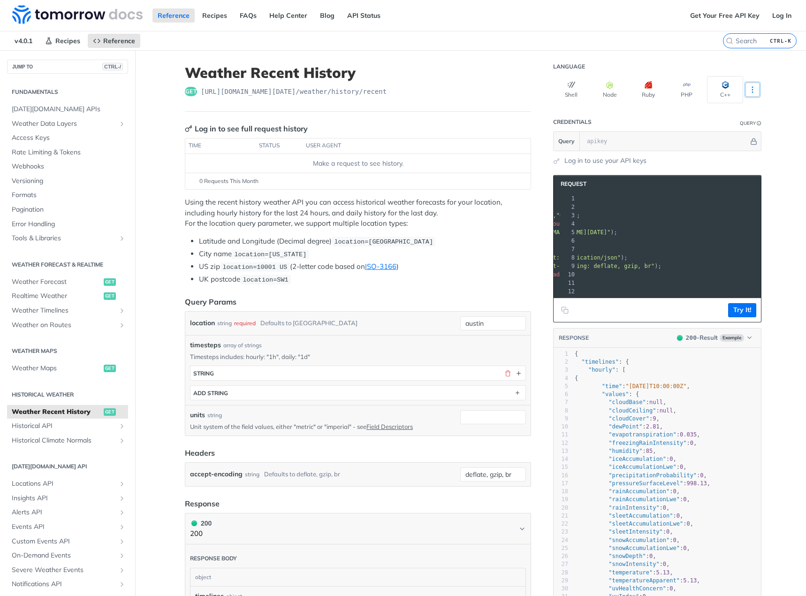
click at [748, 87] on icon "More ellipsis" at bounding box center [752, 89] width 8 height 8
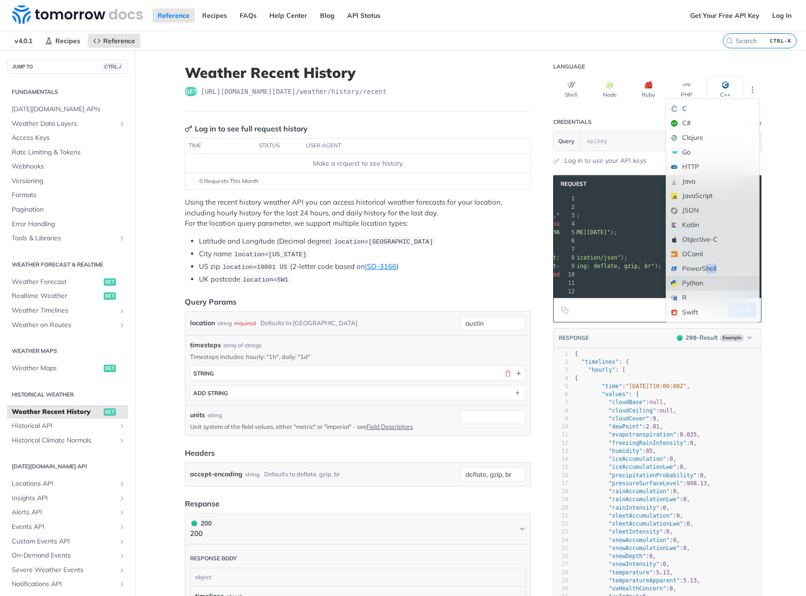
click at [703, 279] on div "C C# Clojure Go HTTP Java JavaScript JSON Kotlin Objective-C OCaml PowerShell P…" at bounding box center [713, 211] width 94 height 224
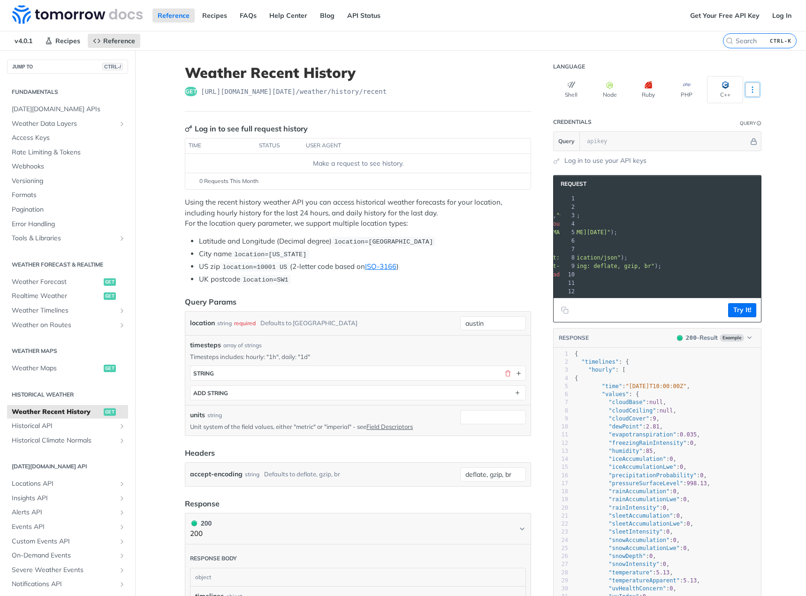
click at [746, 92] on button "More Languages" at bounding box center [753, 90] width 14 height 14
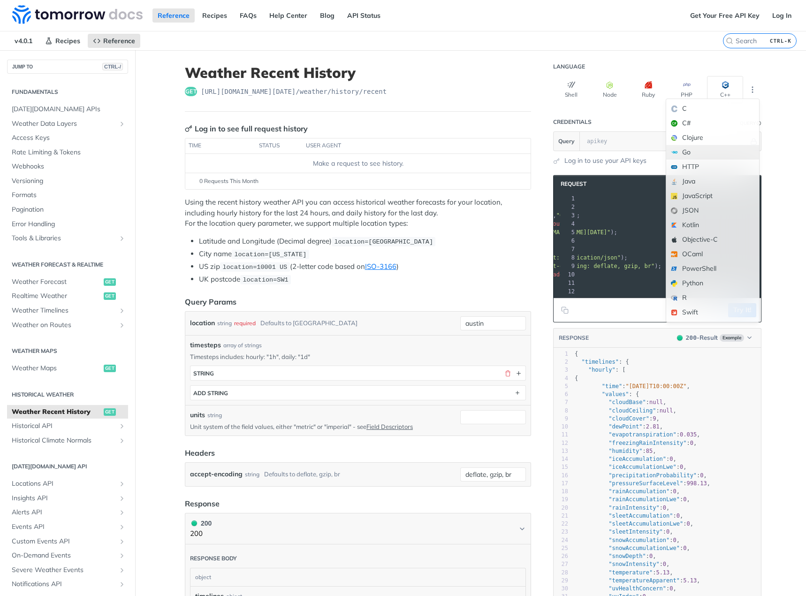
click at [702, 159] on div "Go" at bounding box center [712, 152] width 93 height 15
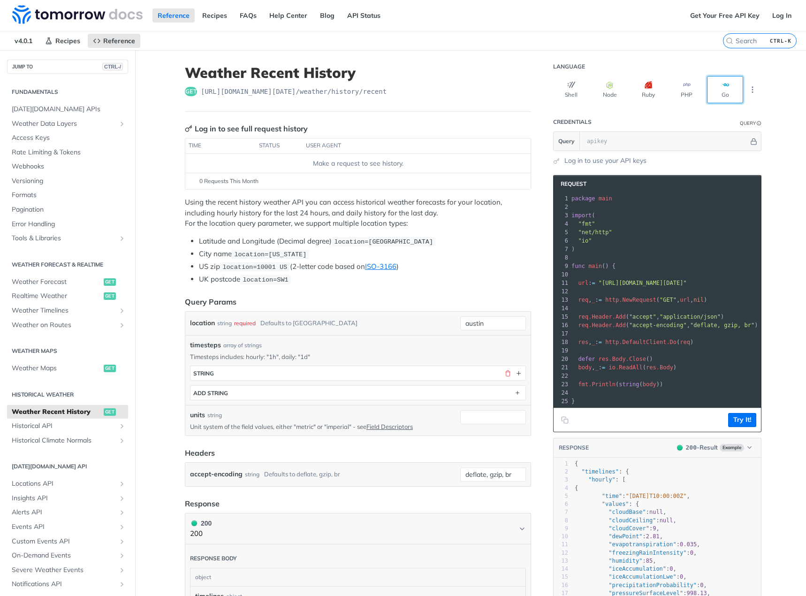
drag, startPoint x: 731, startPoint y: 95, endPoint x: 741, endPoint y: 92, distance: 10.6
click at [739, 92] on button "Go" at bounding box center [725, 89] width 36 height 27
click at [750, 91] on icon "More ellipsis" at bounding box center [752, 89] width 8 height 8
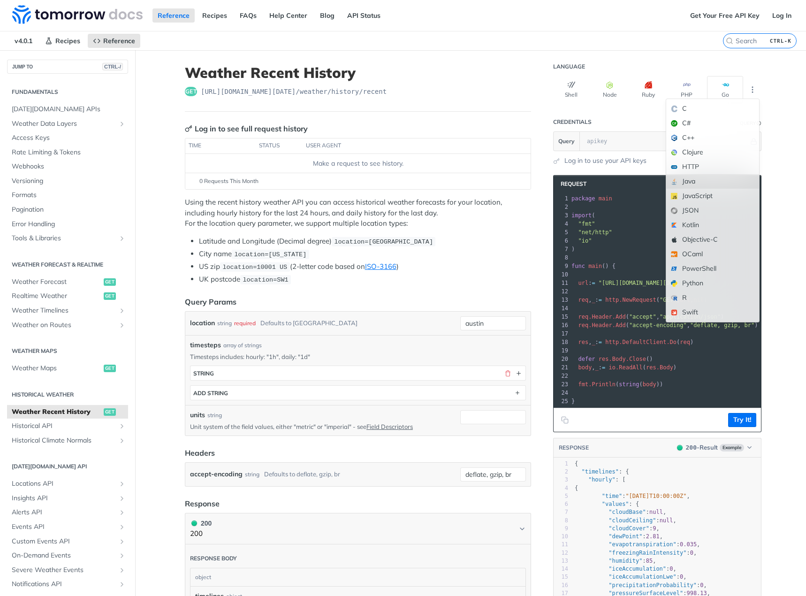
click at [725, 183] on div "Java" at bounding box center [712, 181] width 93 height 15
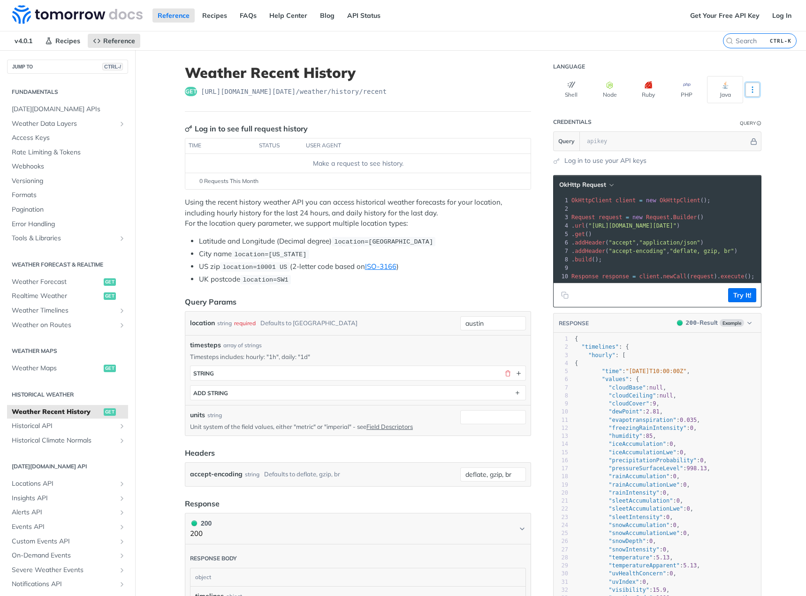
click at [752, 92] on icon "More ellipsis" at bounding box center [752, 89] width 8 height 8
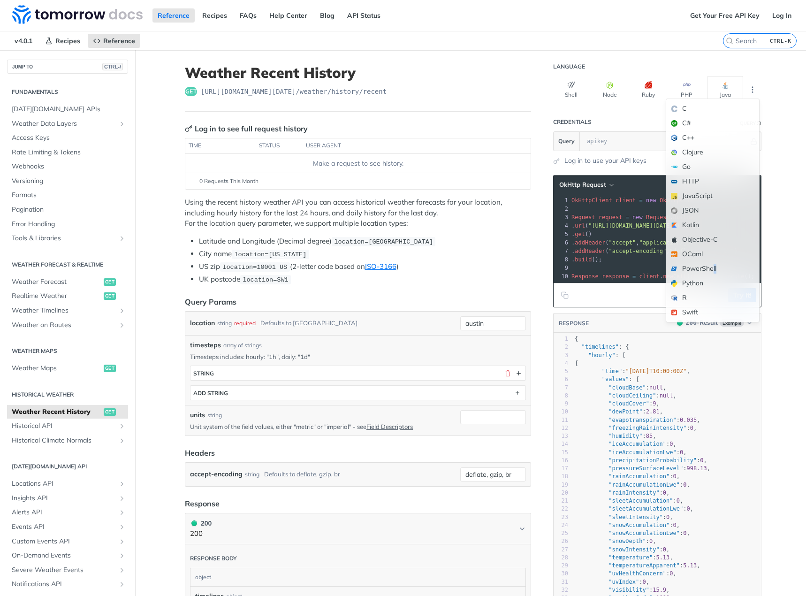
drag, startPoint x: 710, startPoint y: 275, endPoint x: 710, endPoint y: 283, distance: 8.0
click at [710, 282] on div "C C# C++ Clojure Go HTTP JavaScript JSON Kotlin Objective-C OCaml PowerShell Py…" at bounding box center [713, 211] width 94 height 224
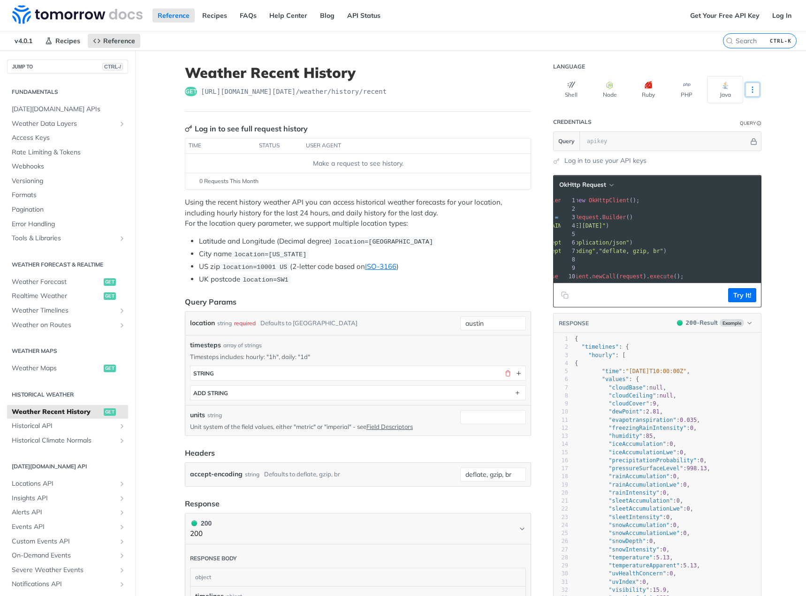
click at [748, 91] on icon "More ellipsis" at bounding box center [752, 89] width 8 height 8
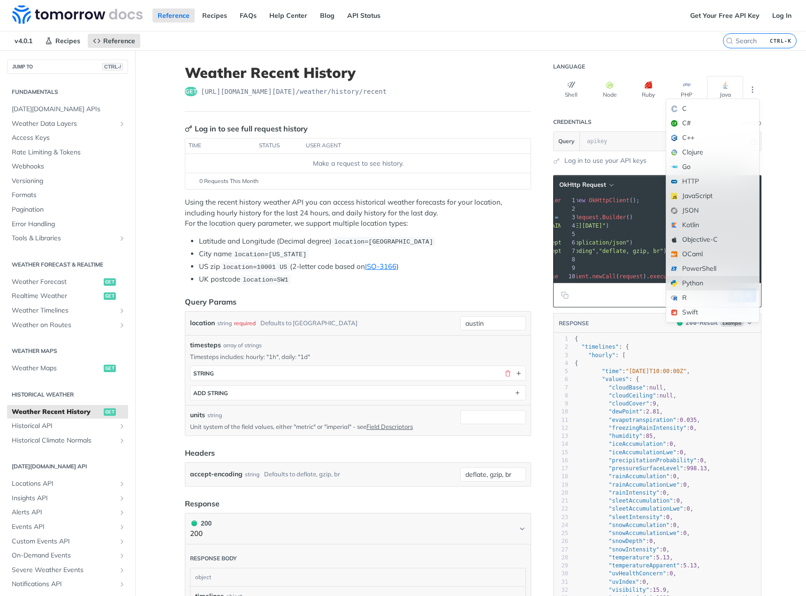
click at [708, 286] on div "Python" at bounding box center [712, 283] width 93 height 15
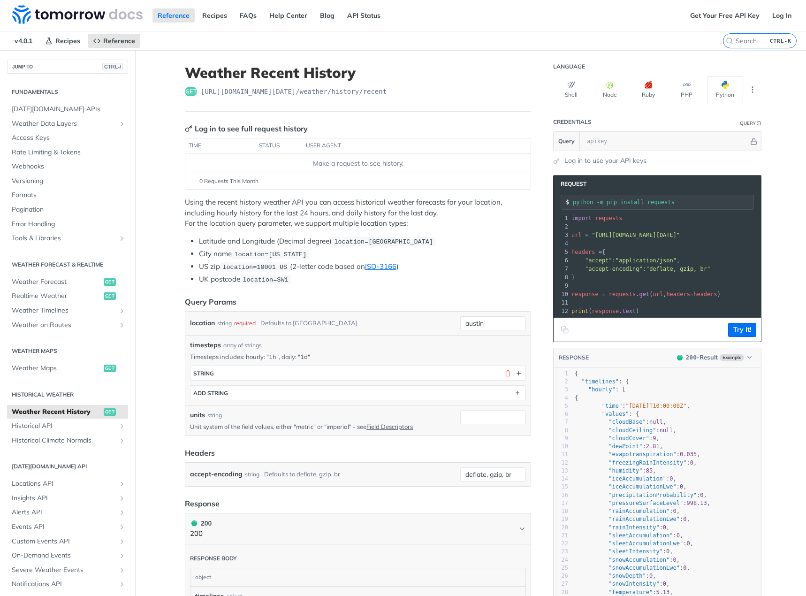
click at [430, 281] on li "UK postcode location=SW1" at bounding box center [365, 279] width 332 height 11
click at [334, 236] on li "Latitude and Longitude (Decimal degree) location=42.3478, -71.0466" at bounding box center [365, 241] width 332 height 11
click at [334, 253] on li "City name location=new york" at bounding box center [365, 254] width 332 height 11
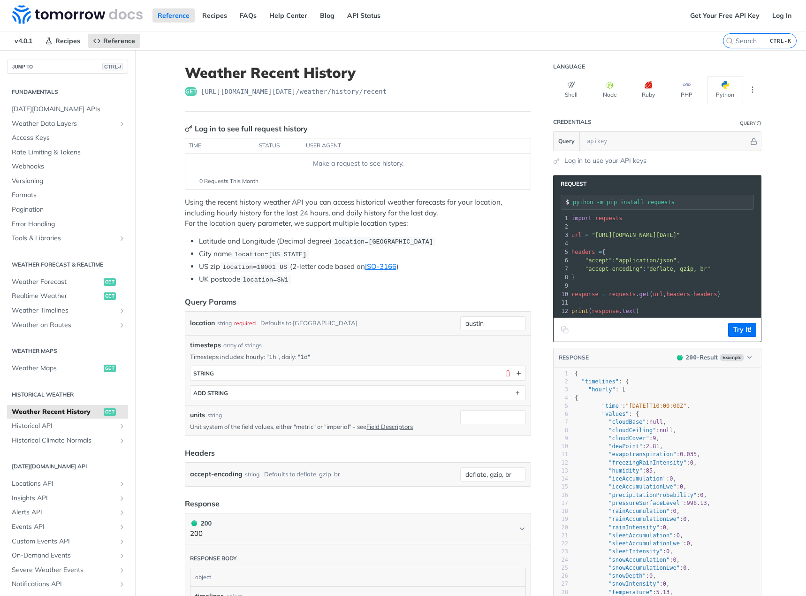
click at [319, 210] on p "Using the recent history weather API you can access historical weather forecast…" at bounding box center [358, 213] width 346 height 32
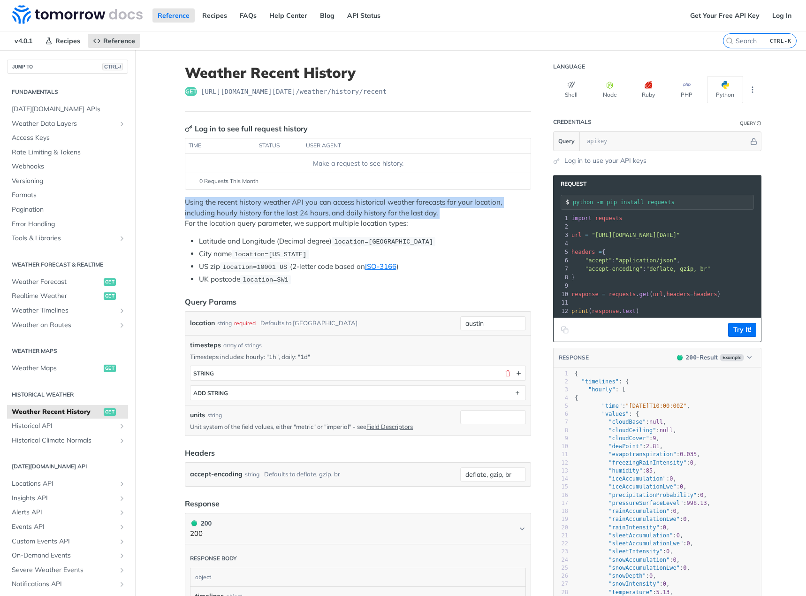
click at [319, 210] on p "Using the recent history weather API you can access historical weather forecast…" at bounding box center [358, 213] width 346 height 32
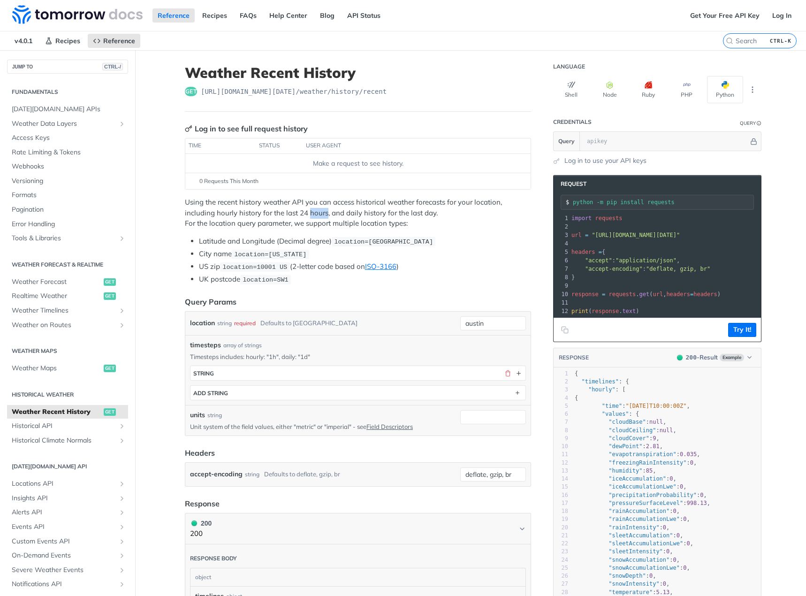
click at [319, 210] on p "Using the recent history weather API you can access historical weather forecast…" at bounding box center [358, 213] width 346 height 32
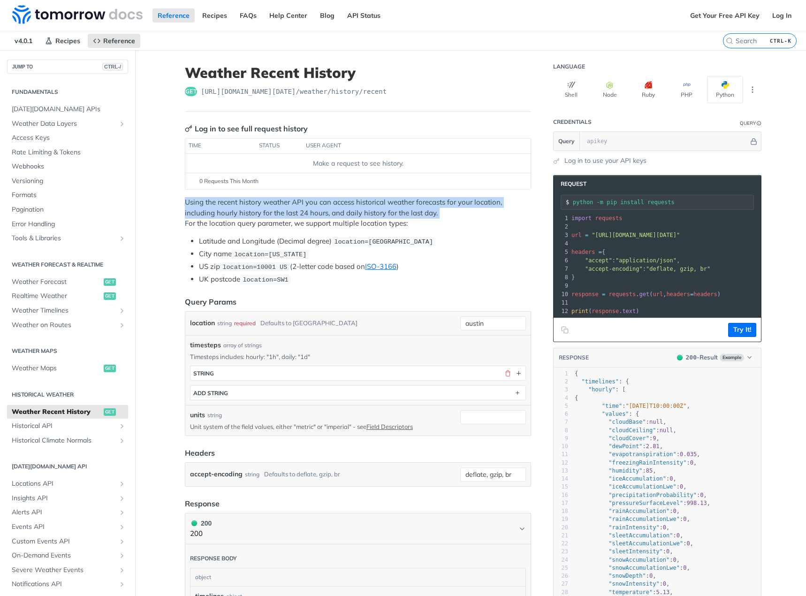
click at [319, 210] on p "Using the recent history weather API you can access historical weather forecast…" at bounding box center [358, 213] width 346 height 32
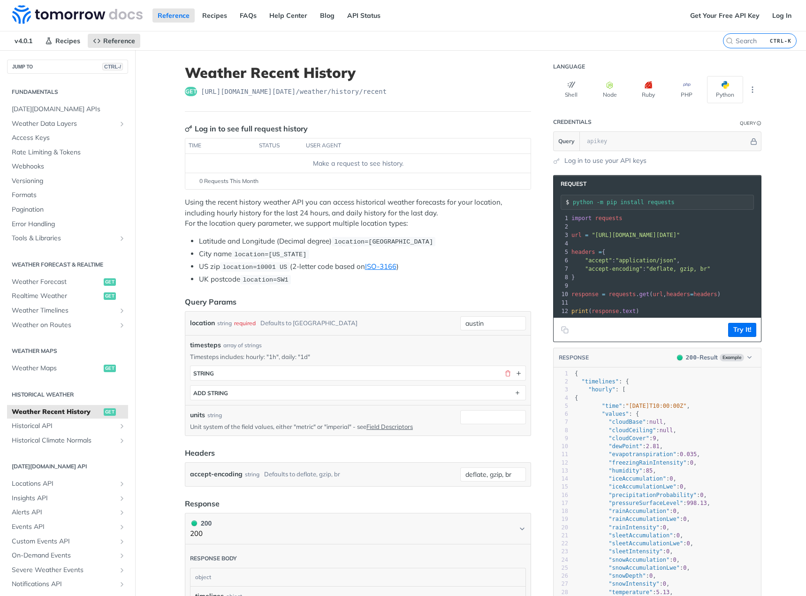
click at [370, 214] on p "Using the recent history weather API you can access historical weather forecast…" at bounding box center [358, 213] width 346 height 32
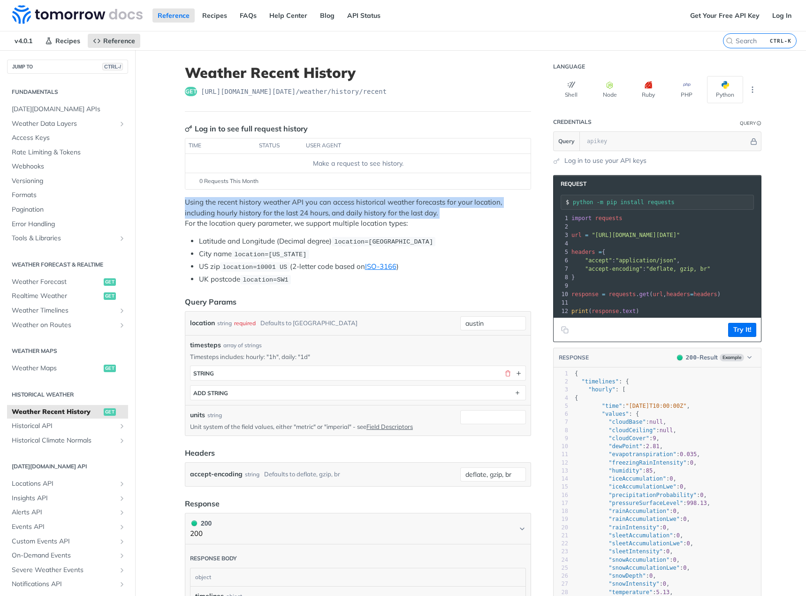
click at [370, 214] on p "Using the recent history weather API you can access historical weather forecast…" at bounding box center [358, 213] width 346 height 32
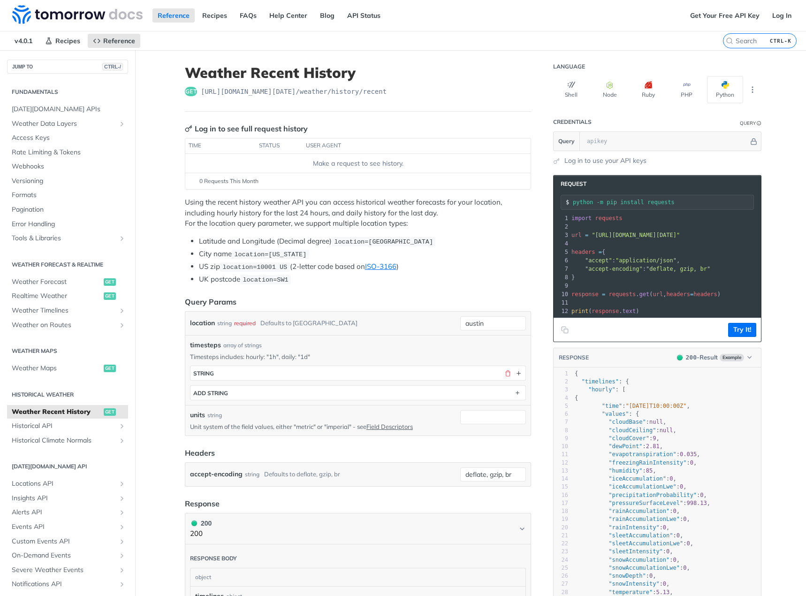
click at [373, 228] on p "Using the recent history weather API you can access historical weather forecast…" at bounding box center [358, 213] width 346 height 32
click at [71, 136] on span "Access Keys" at bounding box center [69, 137] width 114 height 9
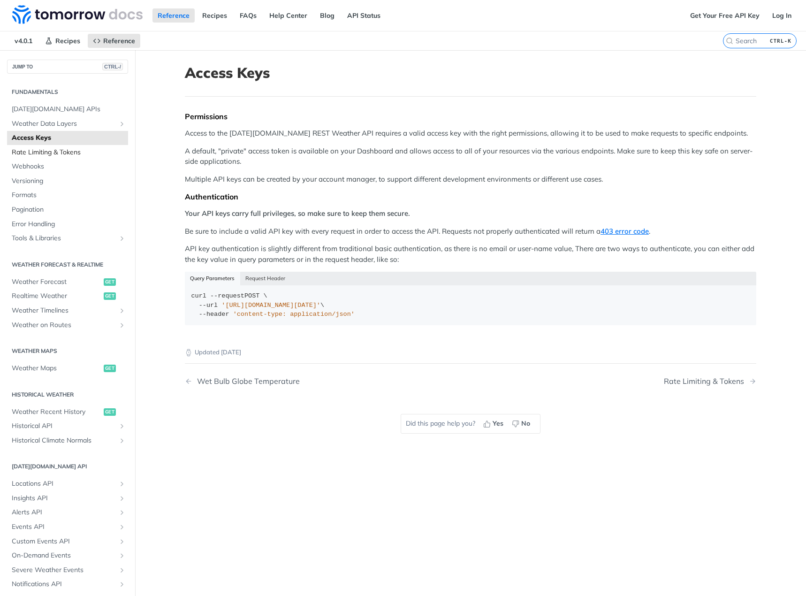
click at [71, 149] on span "Rate Limiting & Tokens" at bounding box center [69, 152] width 114 height 9
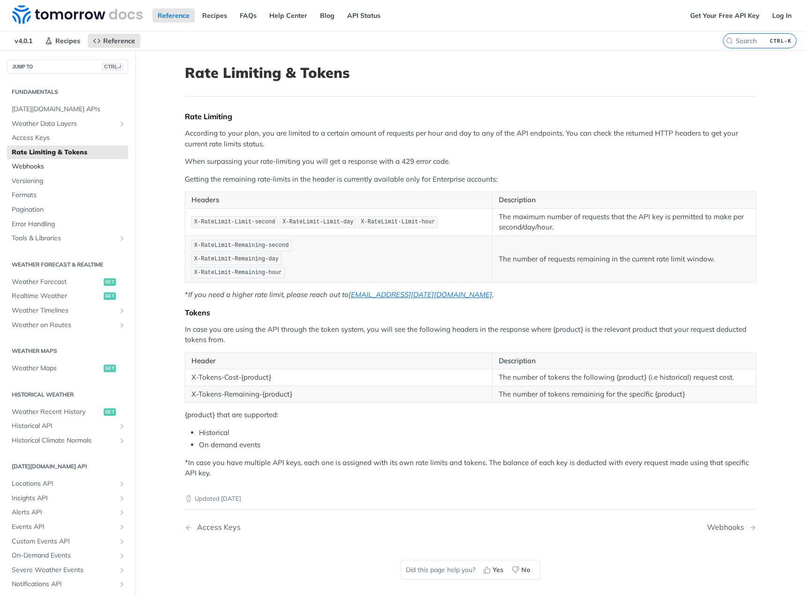
click at [71, 164] on span "Webhooks" at bounding box center [69, 166] width 114 height 9
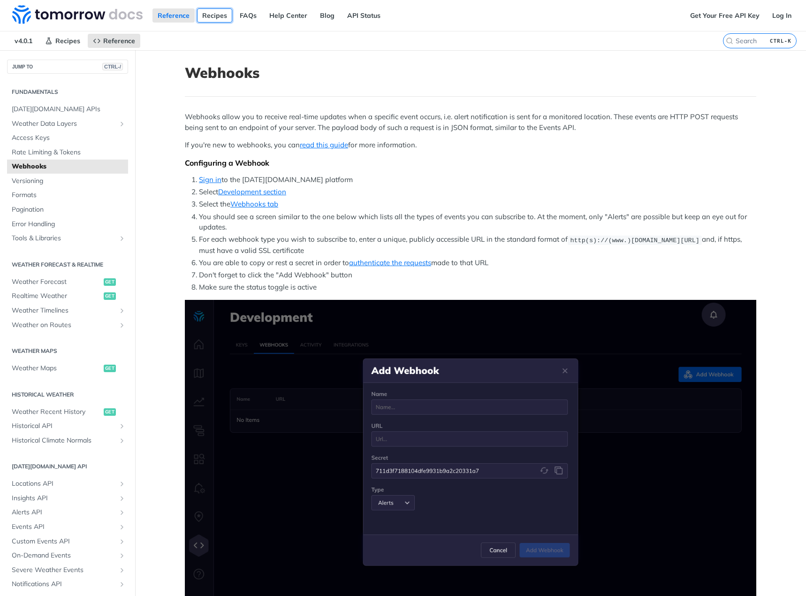
click at [214, 20] on link "Recipes" at bounding box center [214, 15] width 35 height 14
click at [207, 227] on li "You should see a screen similar to the one below which lists all the types of e…" at bounding box center [477, 222] width 557 height 21
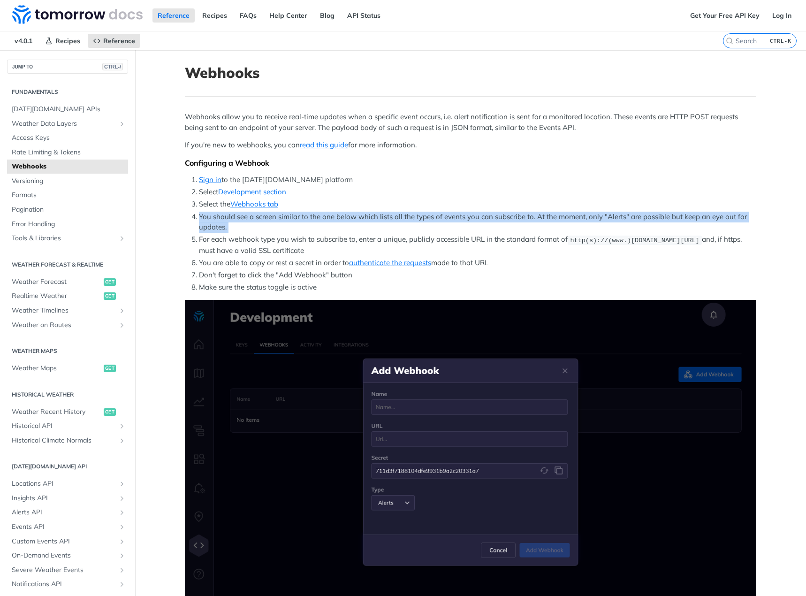
click at [207, 227] on li "You should see a screen similar to the one below which lists all the types of e…" at bounding box center [477, 222] width 557 height 21
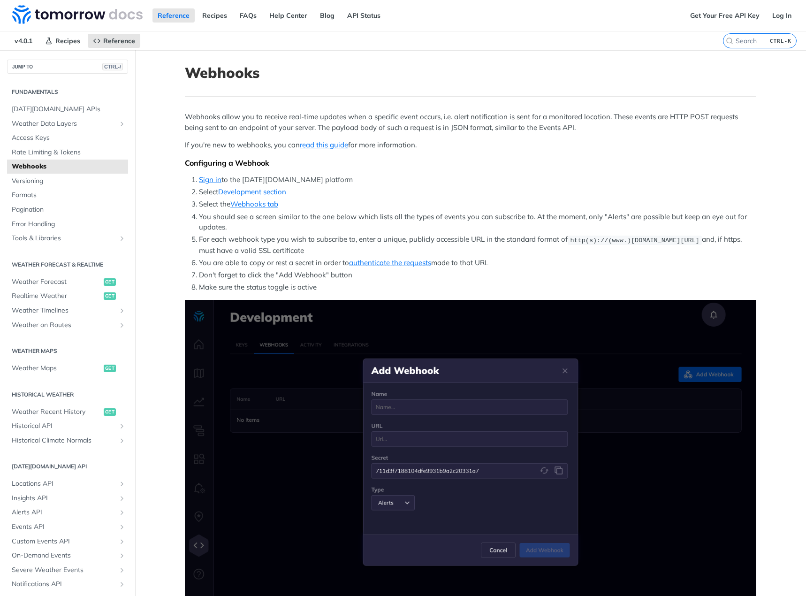
click at [208, 238] on li "For each webhook type you wish to subscribe to, enter a unique, publicly access…" at bounding box center [477, 245] width 557 height 22
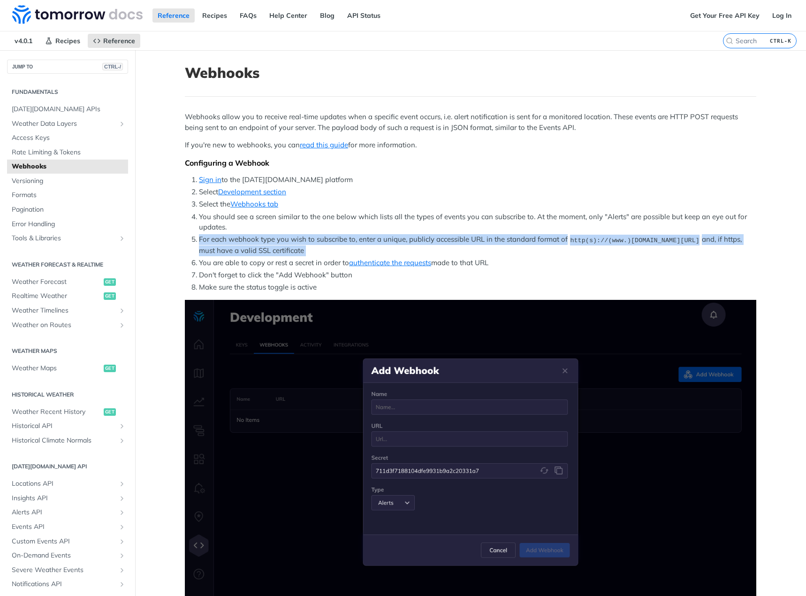
click at [208, 238] on li "For each webhook type you wish to subscribe to, enter a unique, publicly access…" at bounding box center [477, 245] width 557 height 22
click at [215, 248] on li "For each webhook type you wish to subscribe to, enter a unique, publicly access…" at bounding box center [477, 245] width 557 height 22
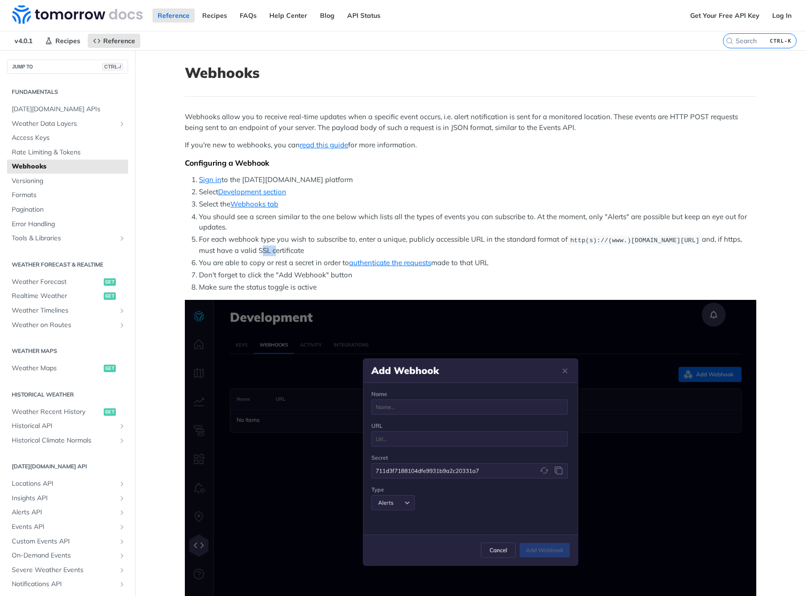
click at [215, 248] on li "For each webhook type you wish to subscribe to, enter a unique, publicly access…" at bounding box center [477, 245] width 557 height 22
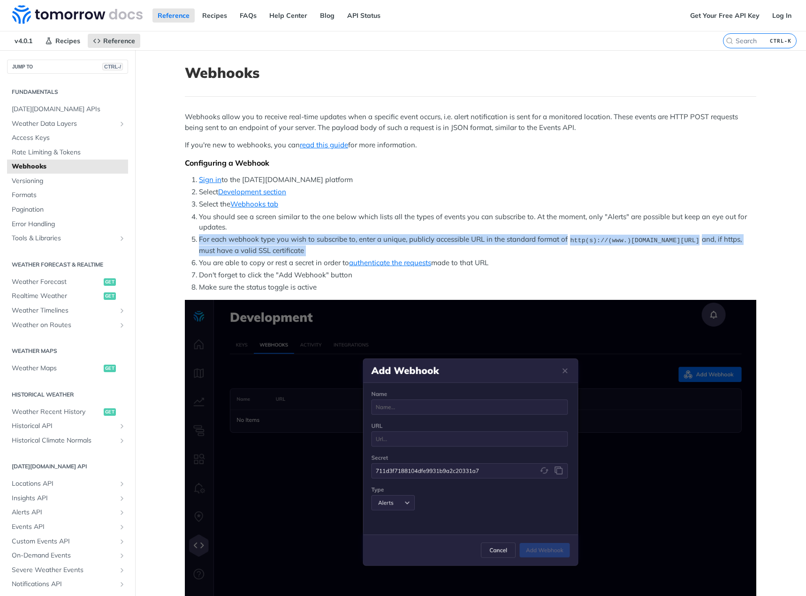
click at [215, 248] on li "For each webhook type you wish to subscribe to, enter a unique, publicly access…" at bounding box center [477, 245] width 557 height 22
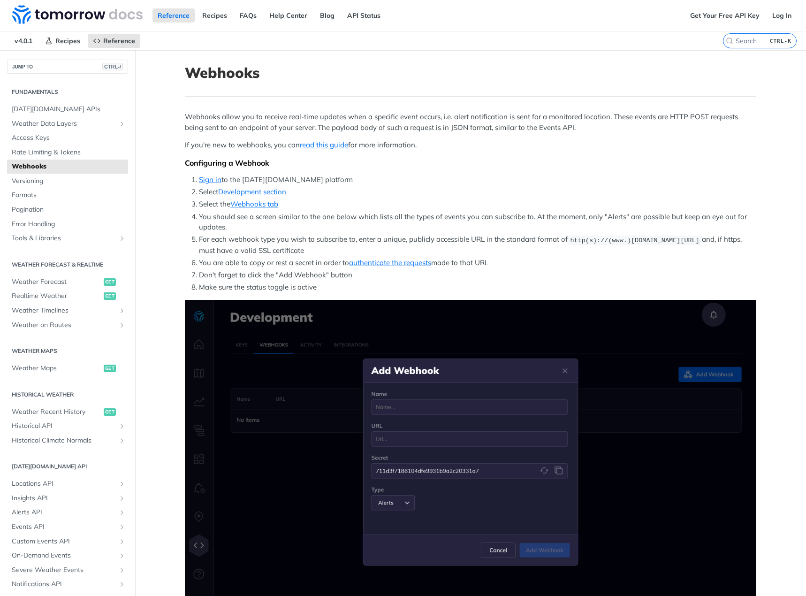
click at [217, 267] on li "You are able to copy or rest a secret in order to authenticate the requests mad…" at bounding box center [477, 263] width 557 height 11
click at [218, 273] on li "Don't forget to click the "Add Webhook" button" at bounding box center [477, 275] width 557 height 11
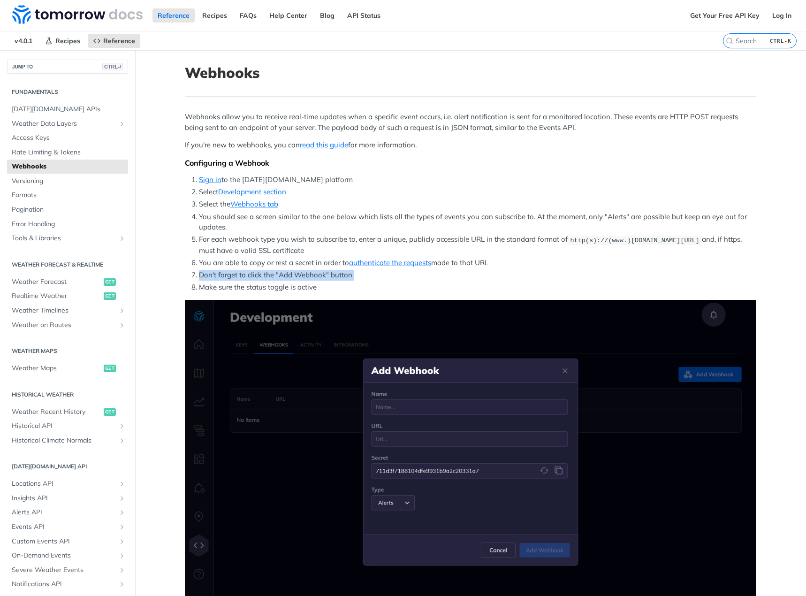
click at [218, 273] on li "Don't forget to click the "Add Webhook" button" at bounding box center [477, 275] width 557 height 11
click at [233, 276] on li "Don't forget to click the "Add Webhook" button" at bounding box center [477, 275] width 557 height 11
click at [237, 282] on li "Make sure the status toggle is active" at bounding box center [477, 287] width 557 height 11
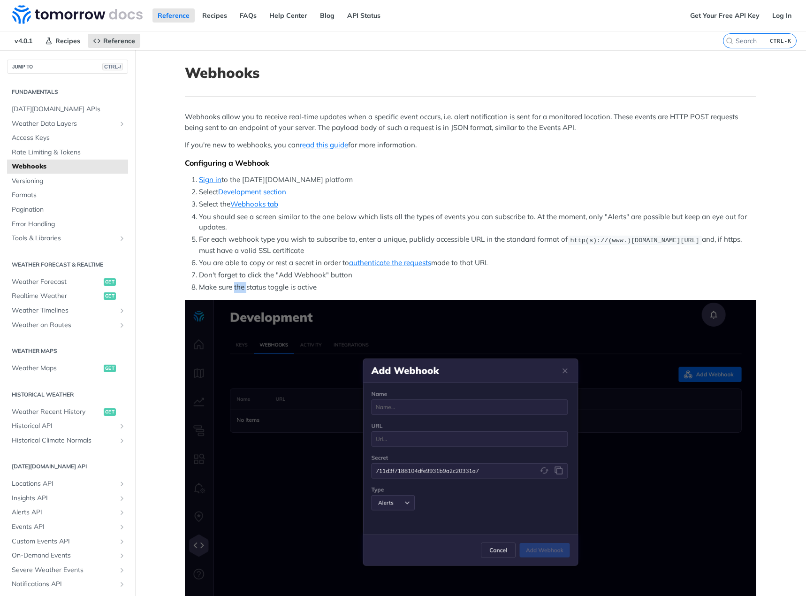
click at [237, 282] on li "Make sure the status toggle is active" at bounding box center [477, 287] width 557 height 11
click at [243, 275] on li "Don't forget to click the "Add Webhook" button" at bounding box center [477, 275] width 557 height 11
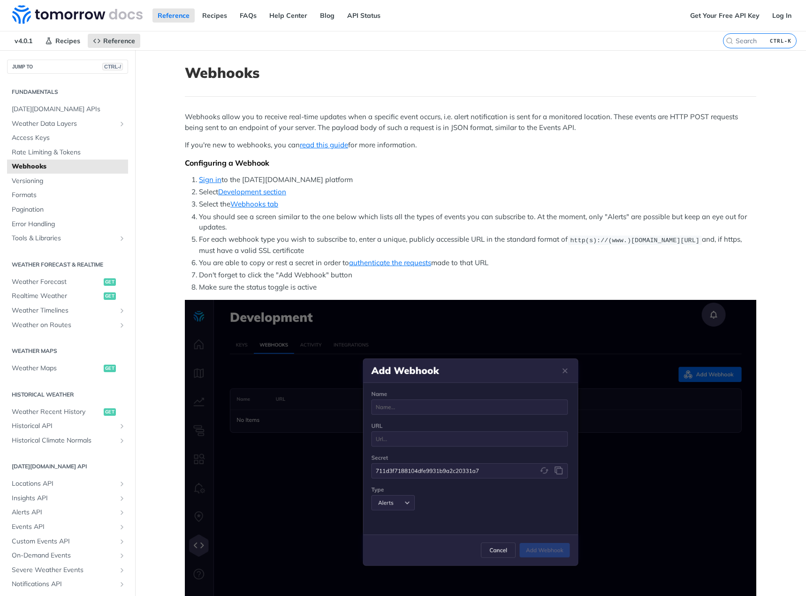
click at [269, 243] on li "For each webhook type you wish to subscribe to, enter a unique, publicly access…" at bounding box center [477, 245] width 557 height 22
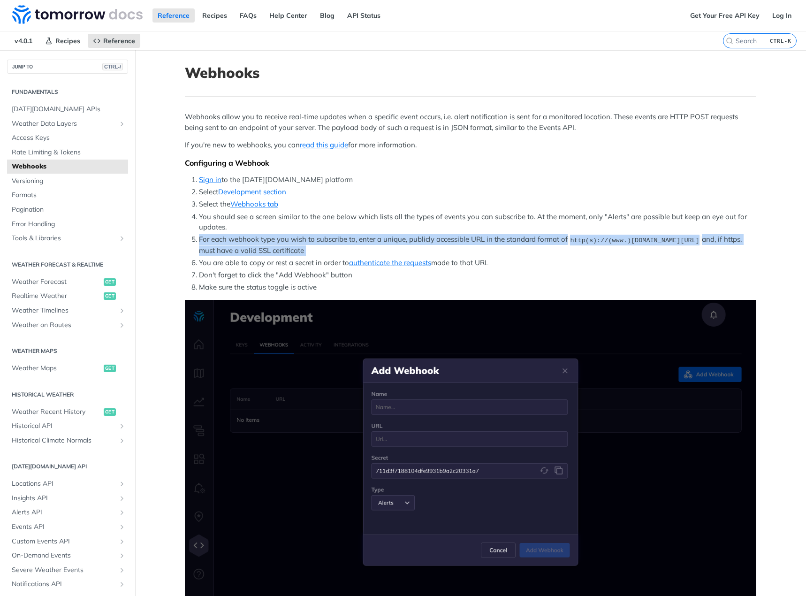
click at [269, 243] on li "For each webhook type you wish to subscribe to, enter a unique, publicly access…" at bounding box center [477, 245] width 557 height 22
click at [272, 253] on li "For each webhook type you wish to subscribe to, enter a unique, publicly access…" at bounding box center [477, 245] width 557 height 22
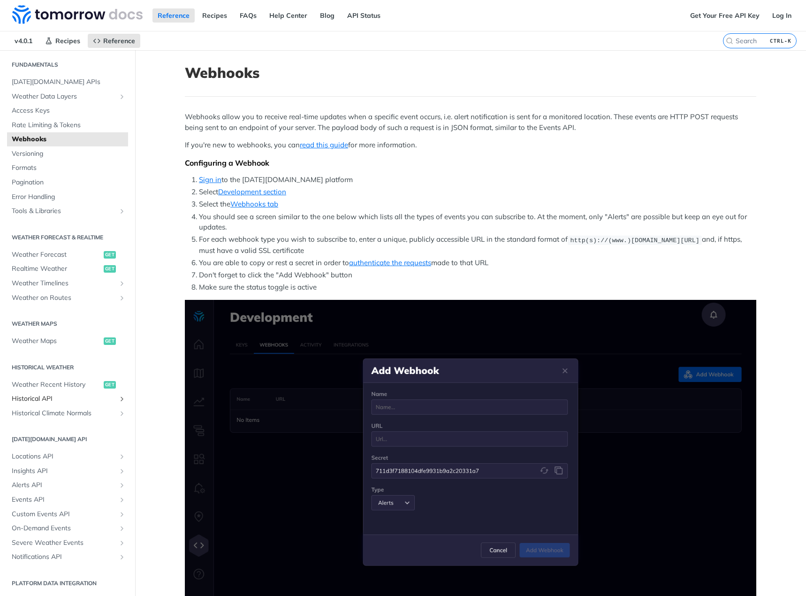
scroll to position [28, 0]
click at [51, 454] on span "Locations API" at bounding box center [64, 455] width 104 height 9
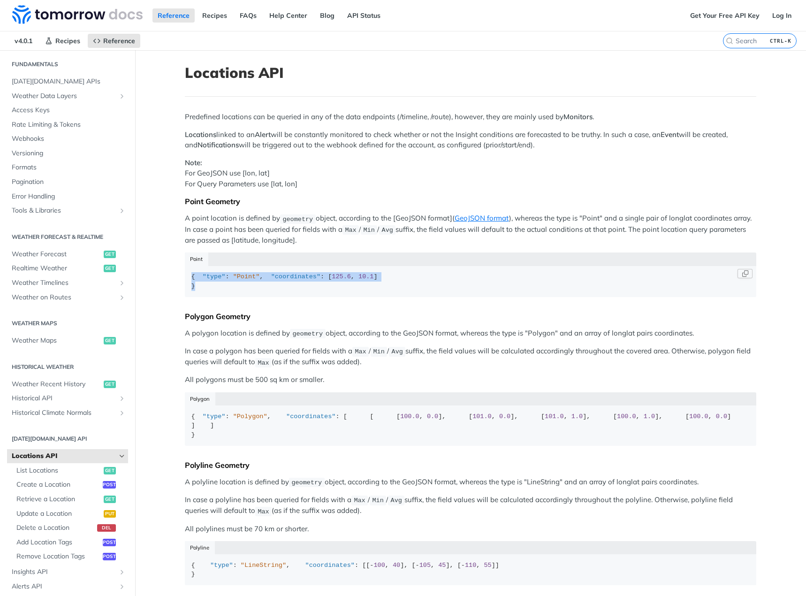
drag, startPoint x: 250, startPoint y: 307, endPoint x: 184, endPoint y: 281, distance: 71.2
click at [185, 281] on code "{ "type" : "Point" , "coordinates" : [ 125.6 , 10.1 ] }" at bounding box center [470, 281] width 571 height 31
drag, startPoint x: 184, startPoint y: 276, endPoint x: 229, endPoint y: 304, distance: 53.1
click at [229, 297] on code "{ "type" : "Point" , "coordinates" : [ 125.6 , 10.1 ] }" at bounding box center [470, 281] width 571 height 31
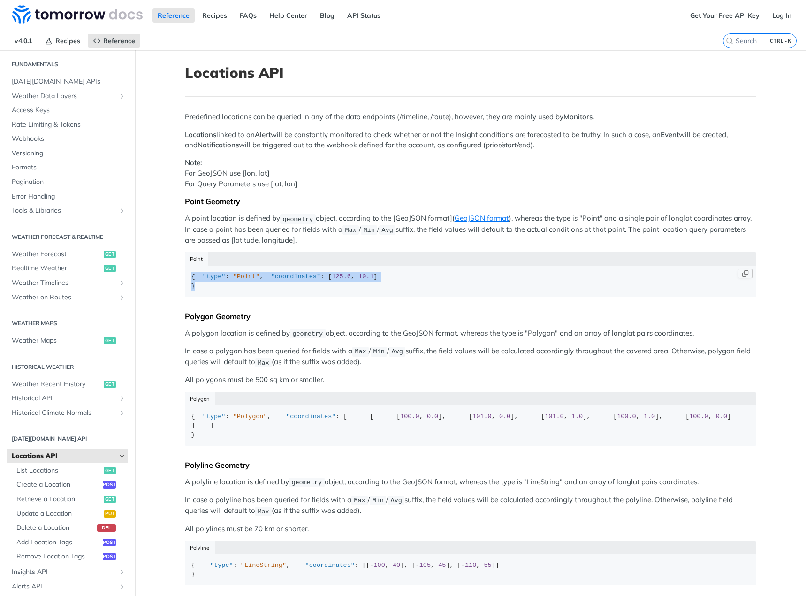
click at [229, 290] on div "{ "type" : "Point" , "coordinates" : [ 125.6 , 10.1 ] }" at bounding box center [470, 281] width 559 height 18
click at [340, 339] on p "A polygon location is defined by geometry object, according to the GeoJSON form…" at bounding box center [470, 333] width 571 height 11
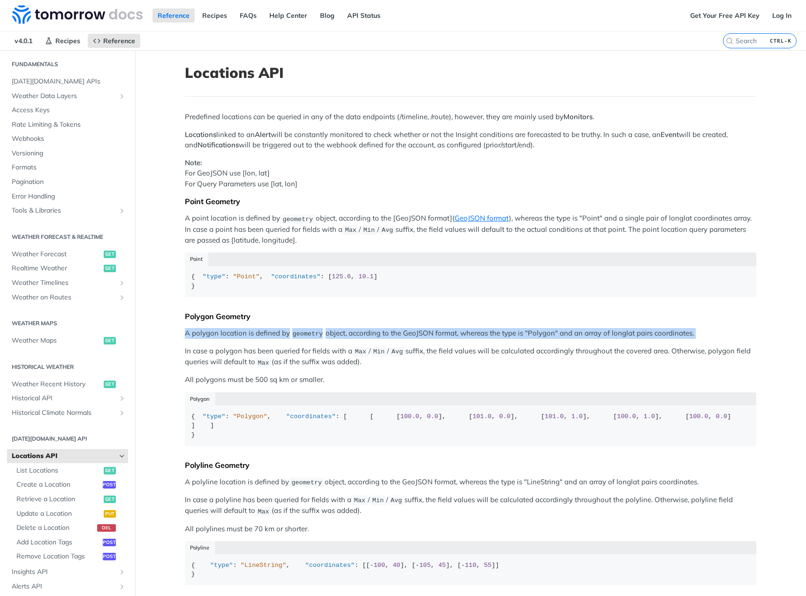
click at [340, 339] on p "A polygon location is defined by geometry object, according to the GeoJSON form…" at bounding box center [470, 333] width 571 height 11
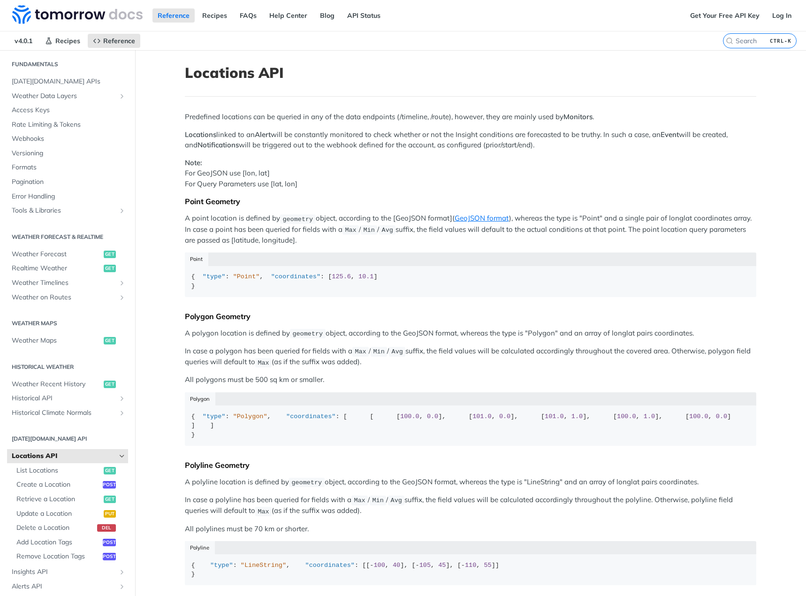
click at [341, 368] on p "In case a polygon has been queried for fields with a Max / Min / Avg suffix, th…" at bounding box center [470, 357] width 571 height 22
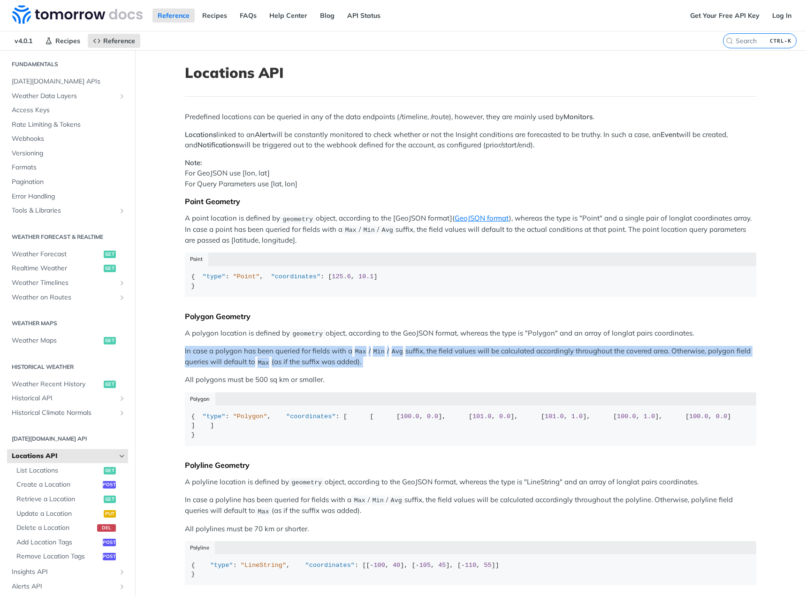
click at [341, 368] on p "In case a polygon has been queried for fields with a Max / Min / Avg suffix, th…" at bounding box center [470, 357] width 571 height 22
click at [343, 368] on p "In case a polygon has been queried for fields with a Max / Min / Avg suffix, th…" at bounding box center [470, 357] width 571 height 22
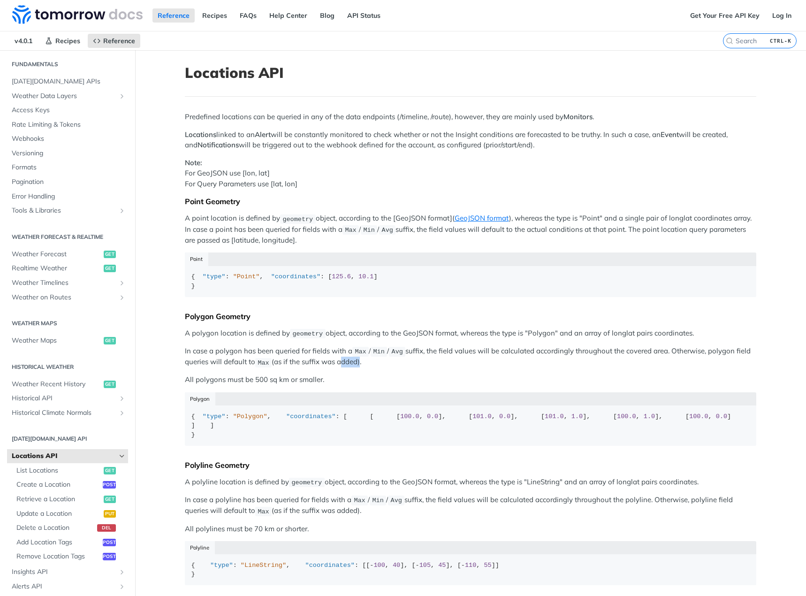
click at [343, 368] on p "In case a polygon has been queried for fields with a Max / Min / Avg suffix, th…" at bounding box center [470, 357] width 571 height 22
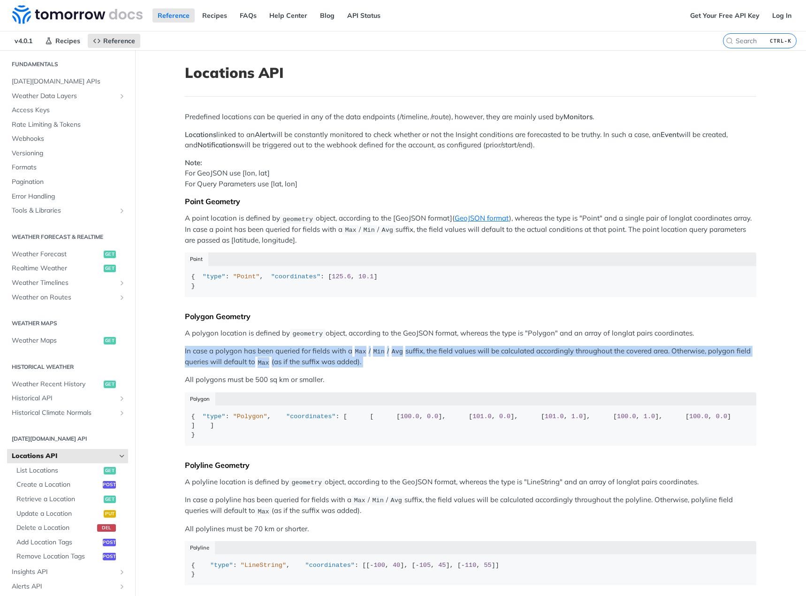
click at [343, 368] on p "In case a polygon has been queried for fields with a Max / Min / Avg suffix, th…" at bounding box center [470, 357] width 571 height 22
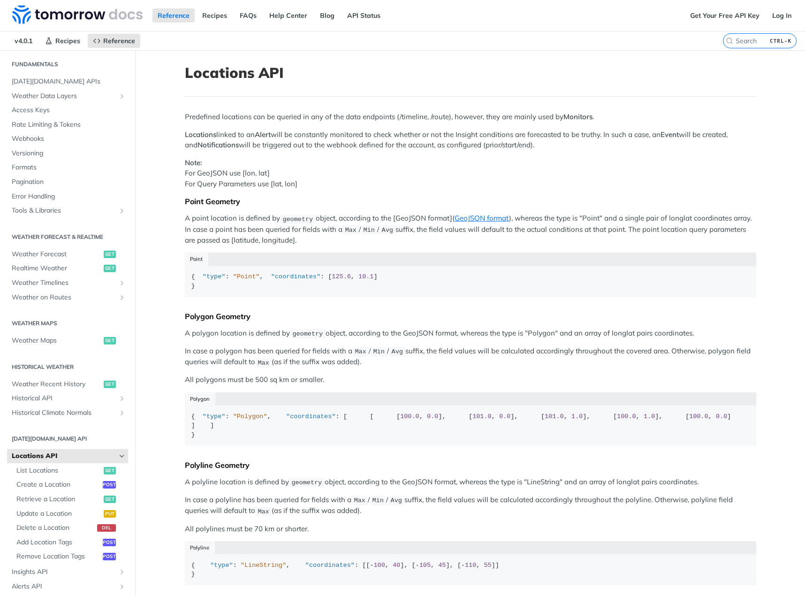
click at [380, 388] on div "Predefined locations can be queried in any of the data endpoints (/timeline, /r…" at bounding box center [470, 352] width 571 height 480
click at [399, 368] on p "In case a polygon has been queried for fields with a Max / Min / Avg suffix, th…" at bounding box center [470, 357] width 571 height 22
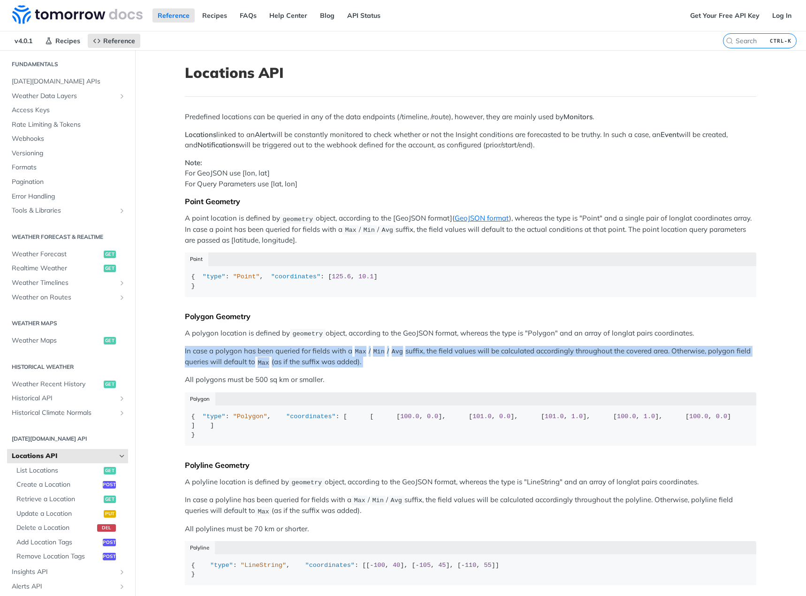
click at [399, 368] on p "In case a polygon has been queried for fields with a Max / Min / Avg suffix, th…" at bounding box center [470, 357] width 571 height 22
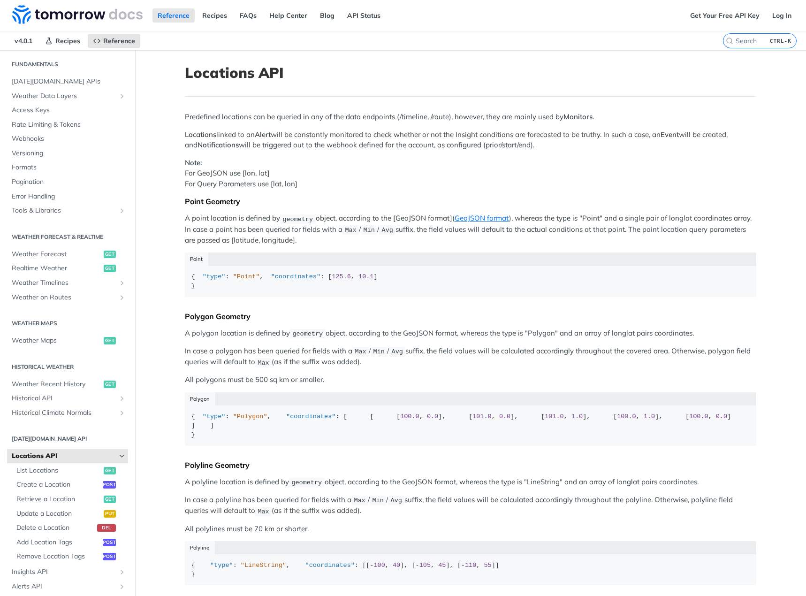
click at [397, 386] on div "Predefined locations can be queried in any of the data endpoints (/timeline, /r…" at bounding box center [470, 352] width 571 height 480
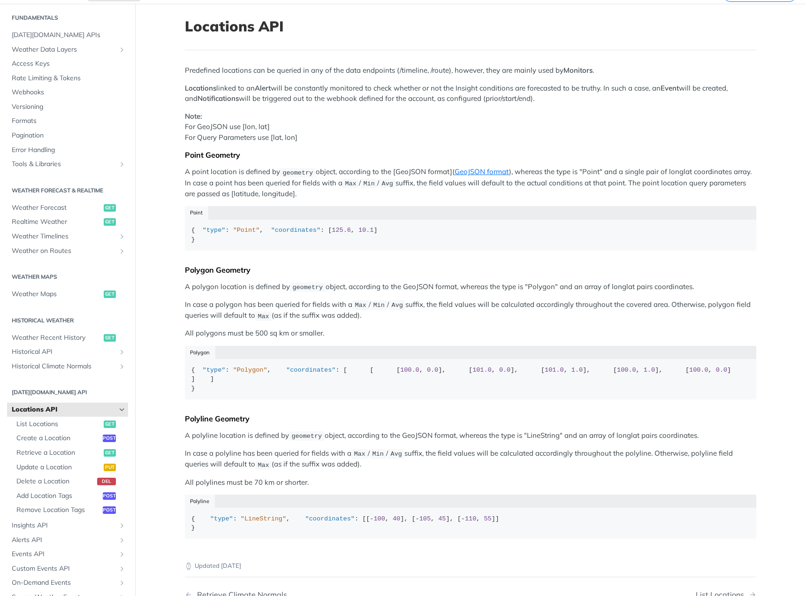
scroll to position [47, 0]
click at [374, 340] on div "Predefined locations can be queried in any of the data endpoints (/timeline, /r…" at bounding box center [470, 305] width 571 height 480
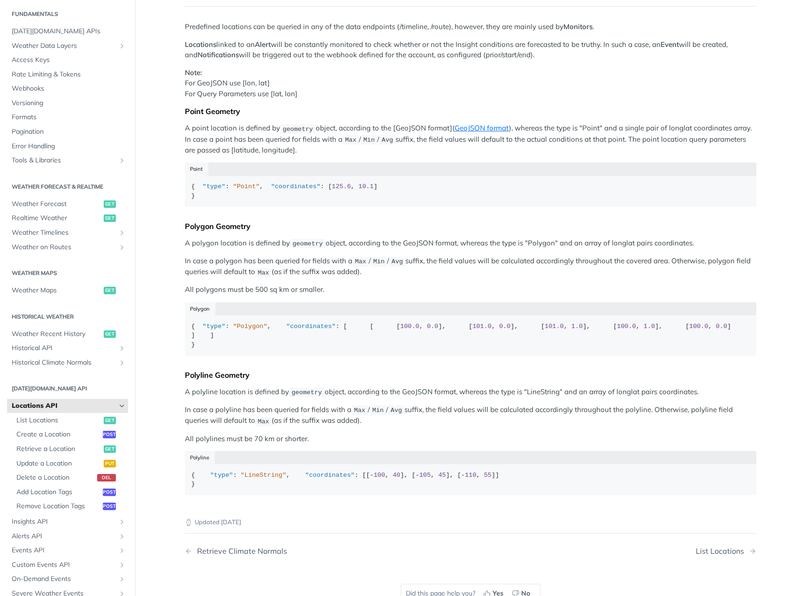
scroll to position [88, 0]
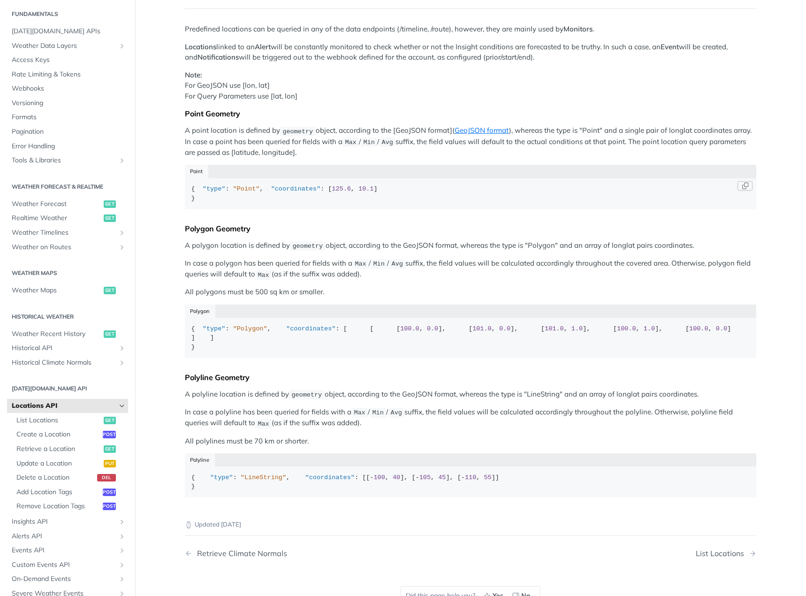
click at [416, 209] on code "{ "type" : "Point" , "coordinates" : [ 125.6 , 10.1 ] }" at bounding box center [470, 193] width 571 height 31
click at [401, 203] on div "{ "type" : "Point" , "coordinates" : [ 125.6 , 10.1 ] }" at bounding box center [470, 193] width 559 height 18
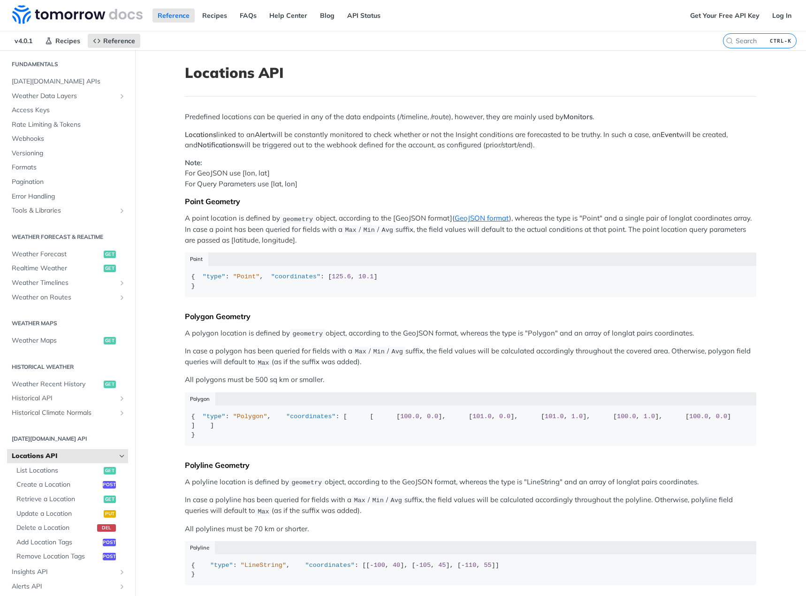
click at [376, 148] on p "Locations linked to an Alert will be constantly monitored to check whether or n…" at bounding box center [470, 139] width 571 height 21
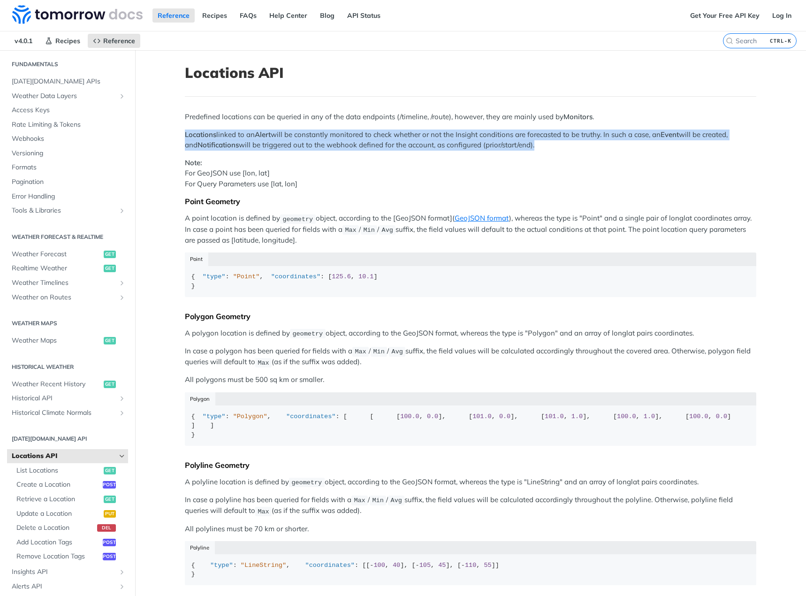
click at [376, 148] on p "Locations linked to an Alert will be constantly monitored to check whether or n…" at bounding box center [470, 139] width 571 height 21
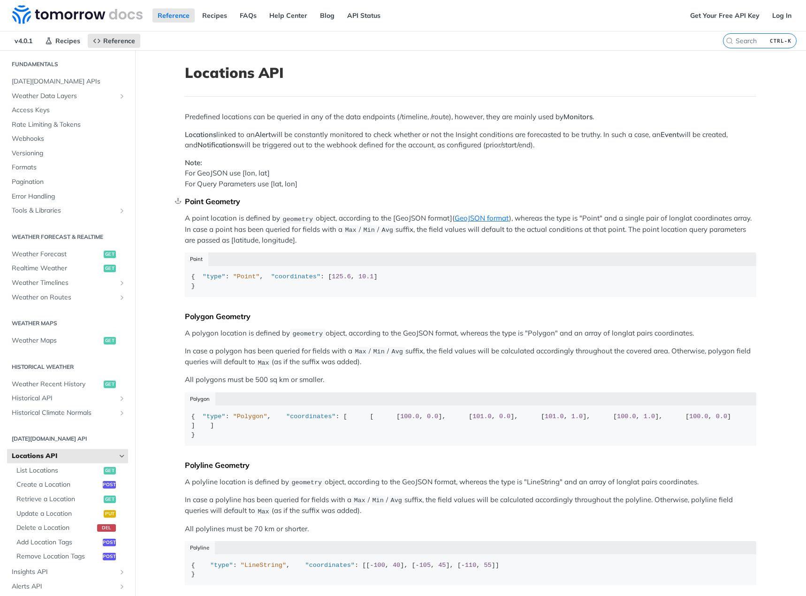
click at [373, 200] on div "Point Geometry" at bounding box center [470, 201] width 571 height 9
click at [362, 152] on div "Predefined locations can be queried in any of the data endpoints (/timeline, /r…" at bounding box center [470, 352] width 571 height 480
drag, startPoint x: 352, startPoint y: 183, endPoint x: 171, endPoint y: 152, distance: 184.1
click at [171, 152] on article "Locations API Predefined locations can be queried in any of the data endpoints …" at bounding box center [470, 388] width 601 height 676
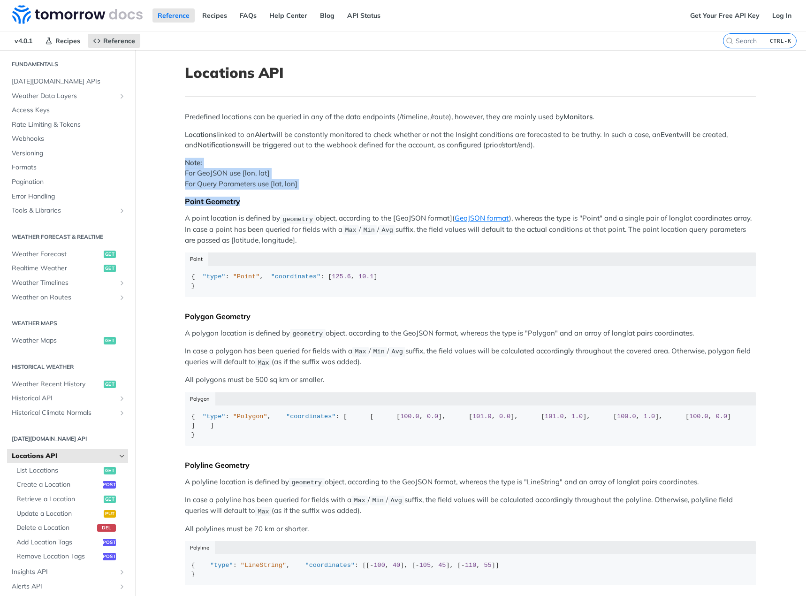
drag, startPoint x: 180, startPoint y: 162, endPoint x: 325, endPoint y: 190, distance: 148.0
click at [325, 190] on article "Locations API Predefined locations can be queried in any of the data endpoints …" at bounding box center [470, 388] width 601 height 676
click at [325, 190] on div "Predefined locations can be queried in any of the data endpoints (/timeline, /r…" at bounding box center [470, 352] width 571 height 480
click at [435, 142] on p "Locations linked to an Alert will be constantly monitored to check whether or n…" at bounding box center [470, 139] width 571 height 21
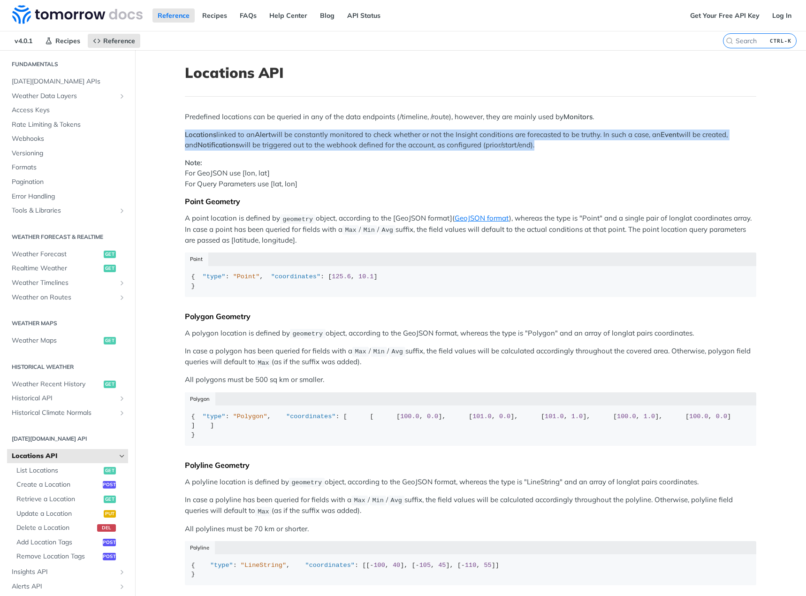
click at [435, 142] on p "Locations linked to an Alert will be constantly monitored to check whether or n…" at bounding box center [470, 139] width 571 height 21
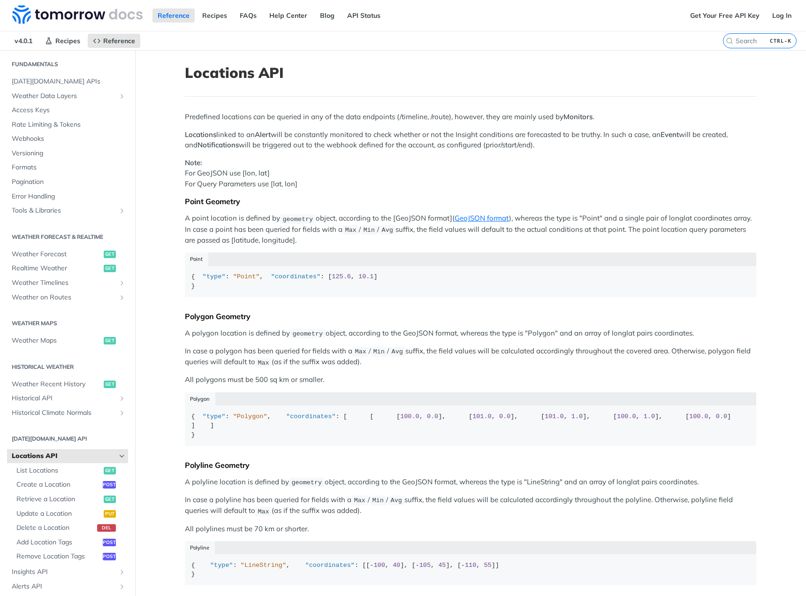
click at [426, 171] on p "Note: For GeoJSON use [lon, lat] For Query Parameters use [lat, lon]" at bounding box center [470, 174] width 571 height 32
click at [426, 142] on p "Locations linked to an Alert will be constantly monitored to check whether or n…" at bounding box center [470, 139] width 571 height 21
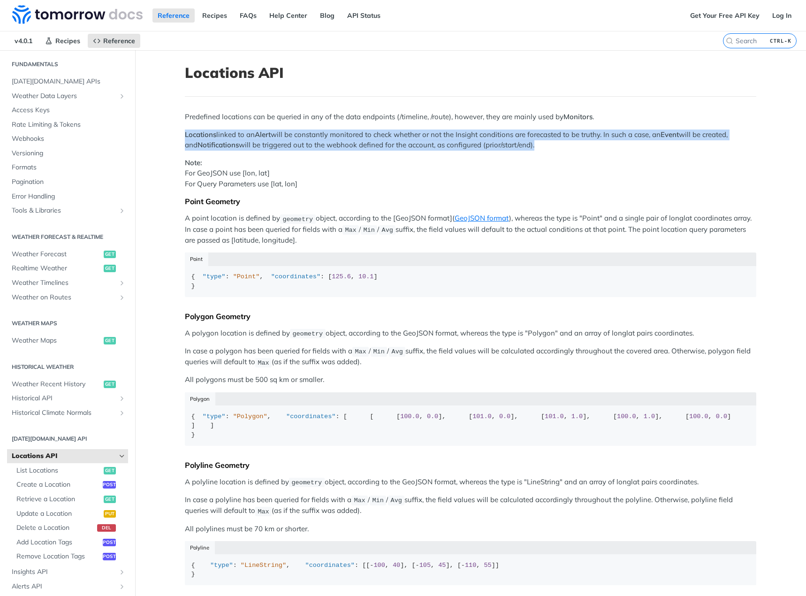
click at [426, 142] on p "Locations linked to an Alert will be constantly monitored to check whether or n…" at bounding box center [470, 139] width 571 height 21
click at [389, 143] on p "Locations linked to an Alert will be constantly monitored to check whether or n…" at bounding box center [470, 139] width 571 height 21
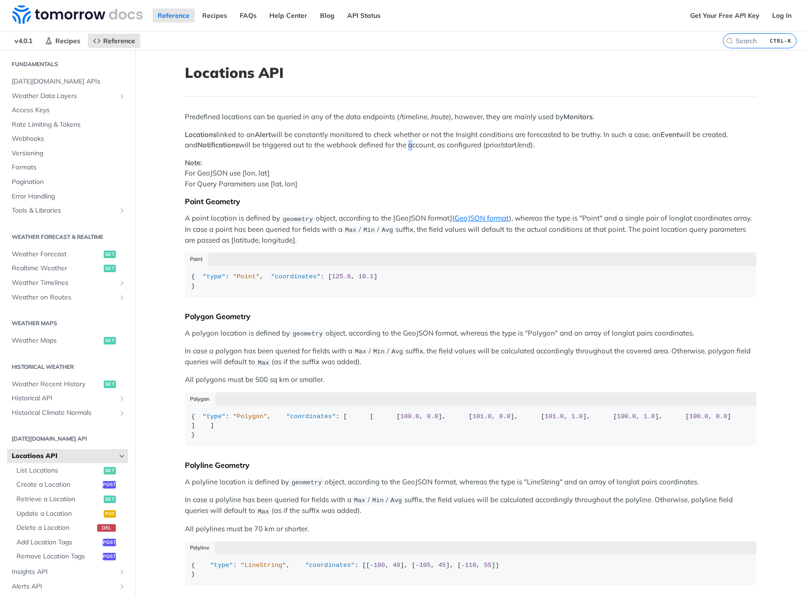
click at [389, 143] on p "Locations linked to an Alert will be constantly monitored to check whether or n…" at bounding box center [470, 139] width 571 height 21
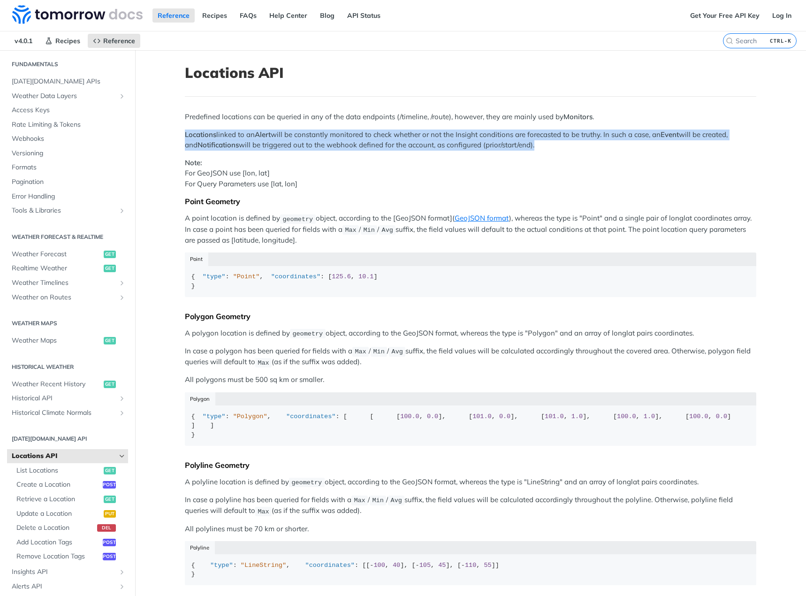
click at [389, 143] on p "Locations linked to an Alert will be constantly monitored to check whether or n…" at bounding box center [470, 139] width 571 height 21
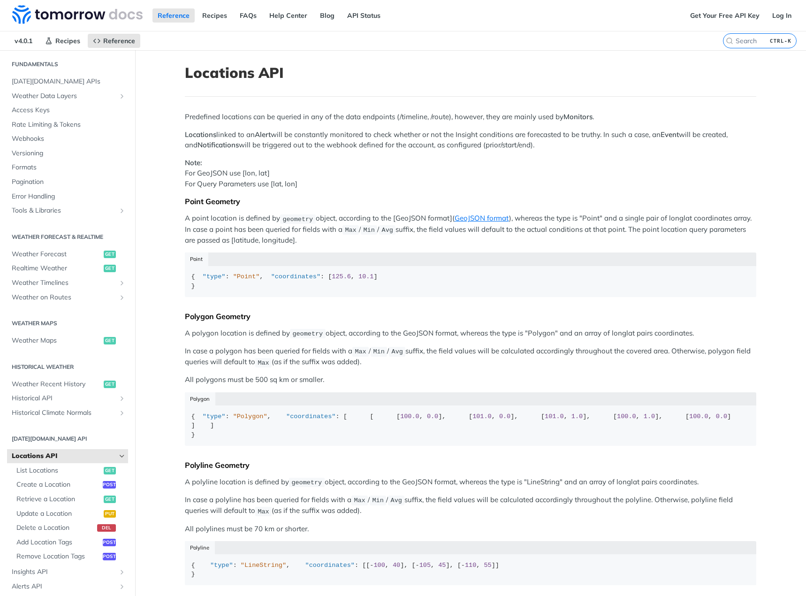
click at [393, 183] on p "Note: For GeoJSON use [lon, lat] For Query Parameters use [lat, lon]" at bounding box center [470, 174] width 571 height 32
click at [589, 144] on p "Locations linked to an Alert will be constantly monitored to check whether or n…" at bounding box center [470, 139] width 571 height 21
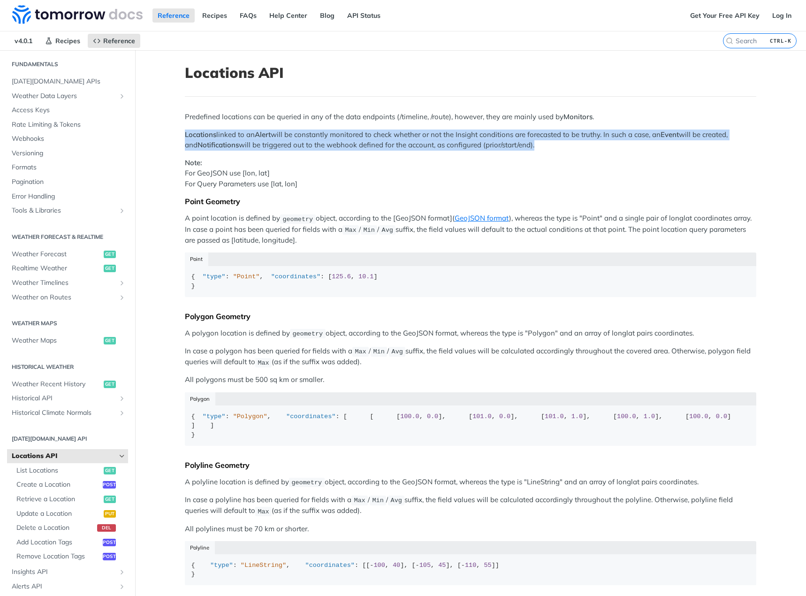
click at [589, 144] on p "Locations linked to an Alert will be constantly monitored to check whether or n…" at bounding box center [470, 139] width 571 height 21
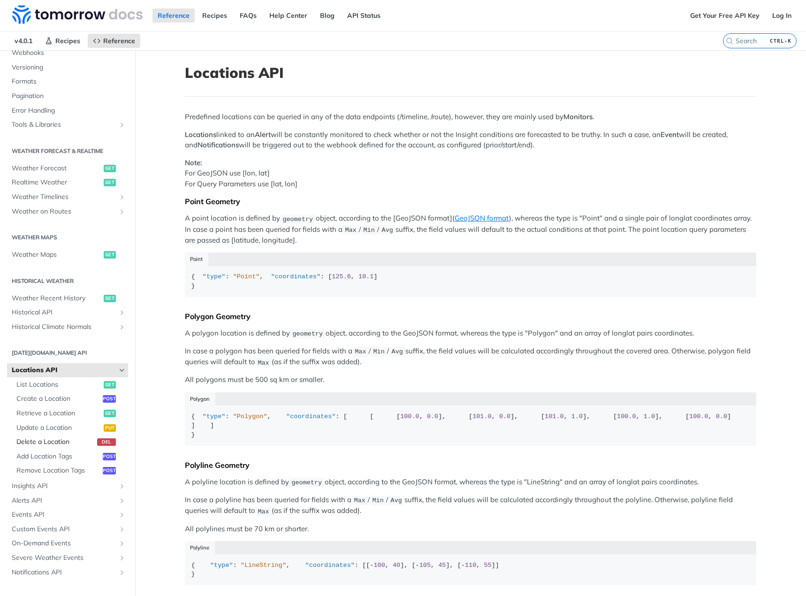
scroll to position [129, 0]
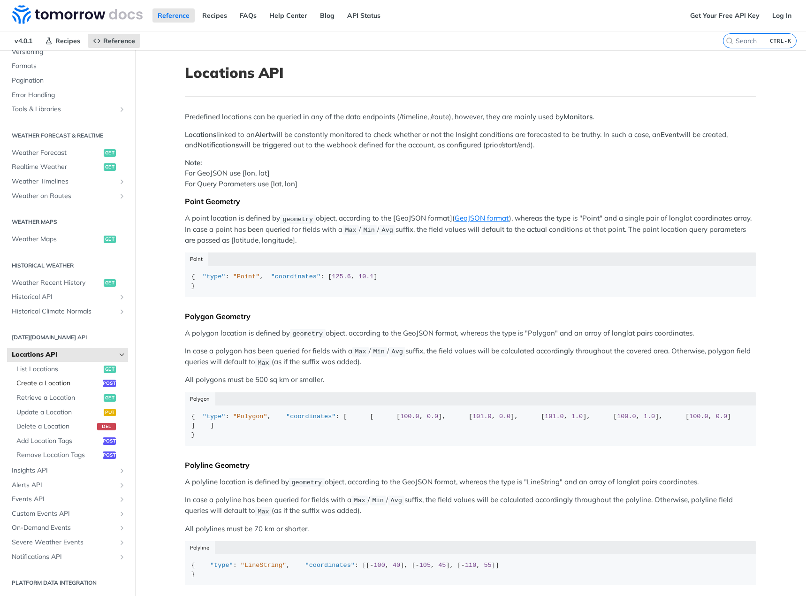
click at [68, 388] on link "Create a Location post" at bounding box center [70, 383] width 116 height 14
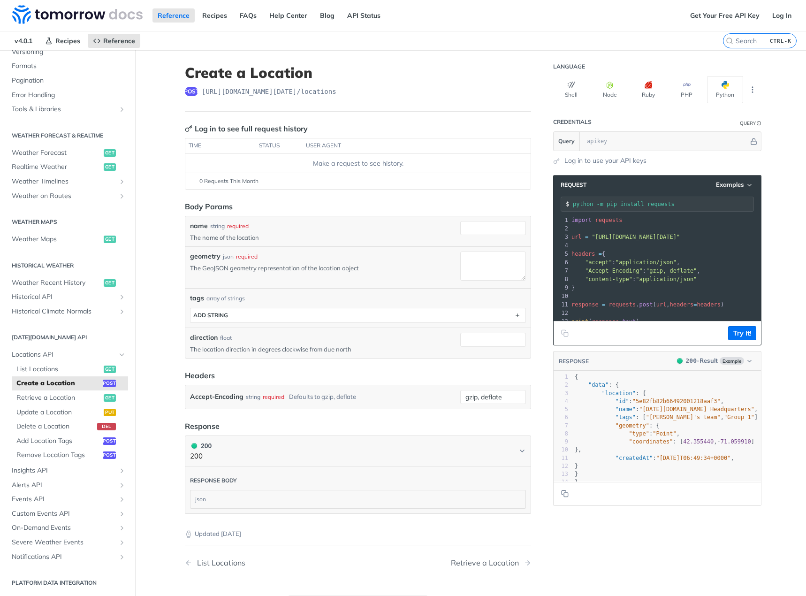
click at [247, 259] on div "required" at bounding box center [247, 256] width 22 height 8
click at [246, 267] on p "The GeoJSON geometry representation of the location object" at bounding box center [323, 268] width 266 height 8
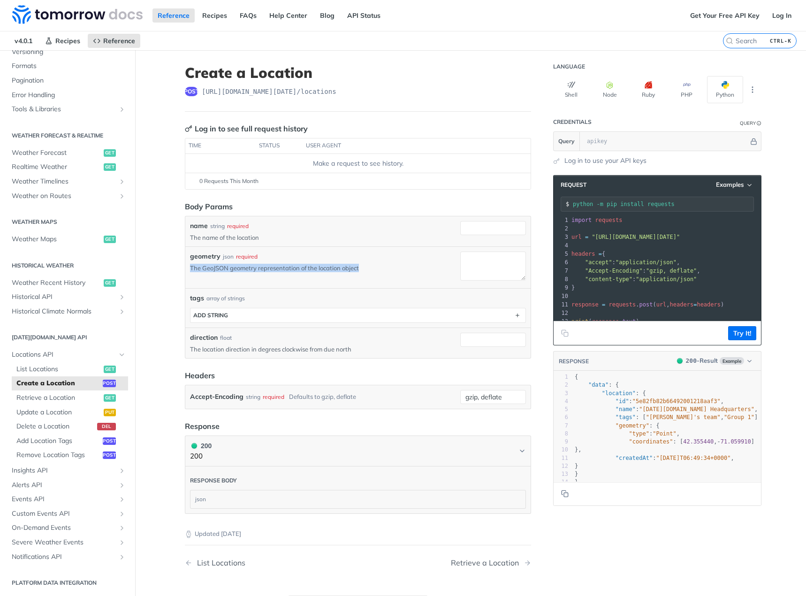
click at [246, 267] on p "The GeoJSON geometry representation of the location object" at bounding box center [323, 268] width 266 height 8
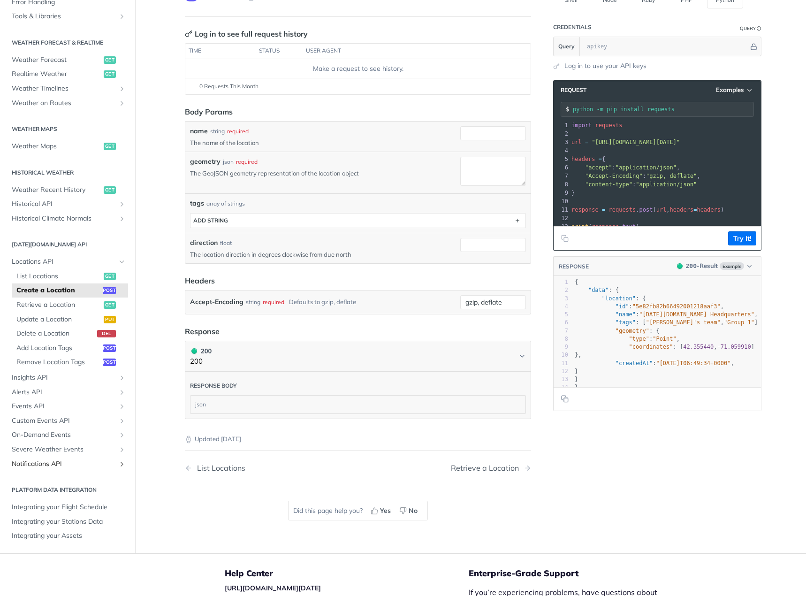
scroll to position [141, 0]
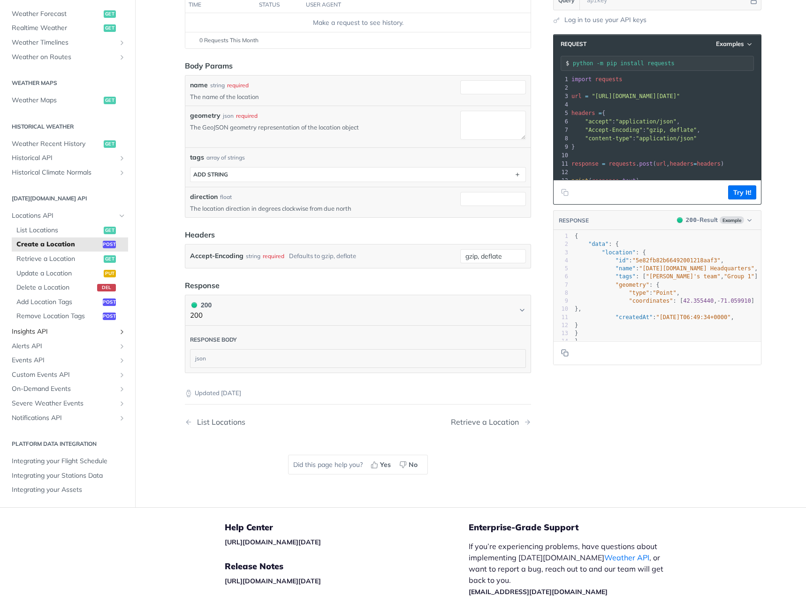
click at [61, 333] on span "Insights API" at bounding box center [64, 331] width 104 height 9
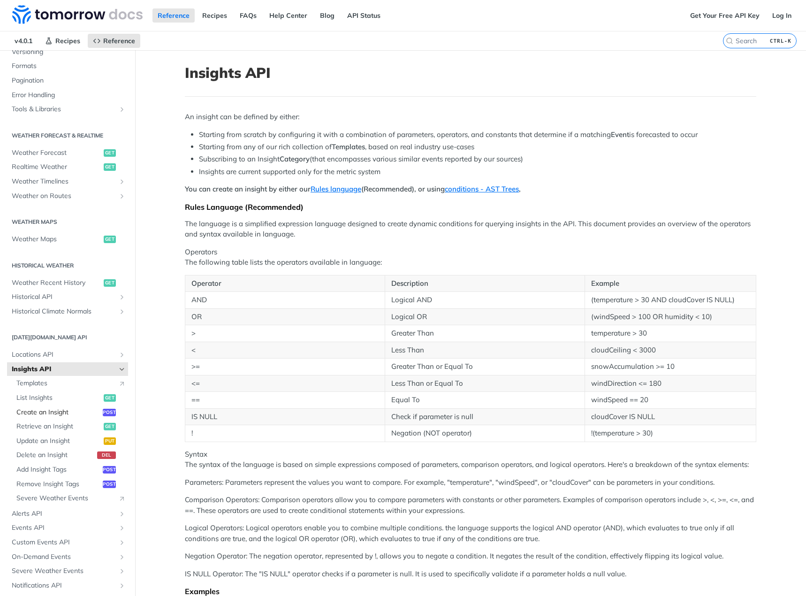
click at [78, 417] on link "Create an Insight post" at bounding box center [70, 412] width 116 height 14
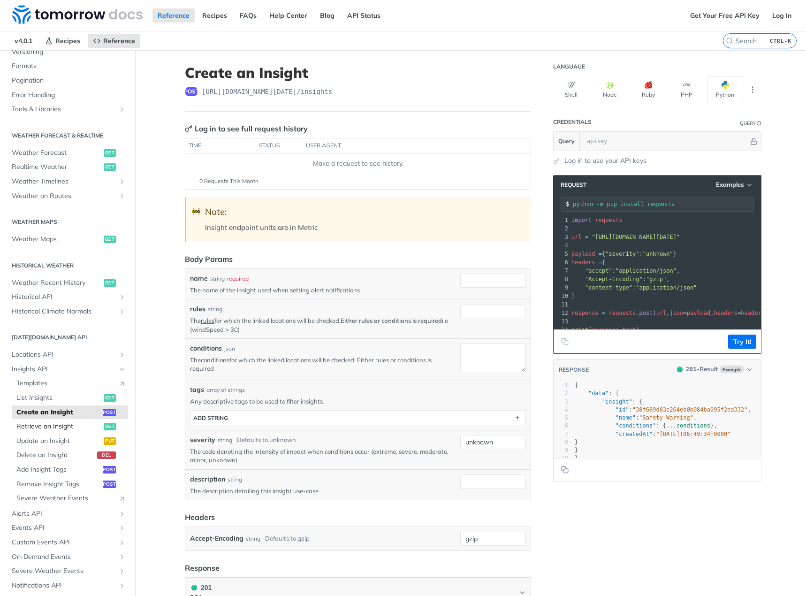
click at [73, 428] on span "Retrieve an Insight" at bounding box center [58, 426] width 85 height 9
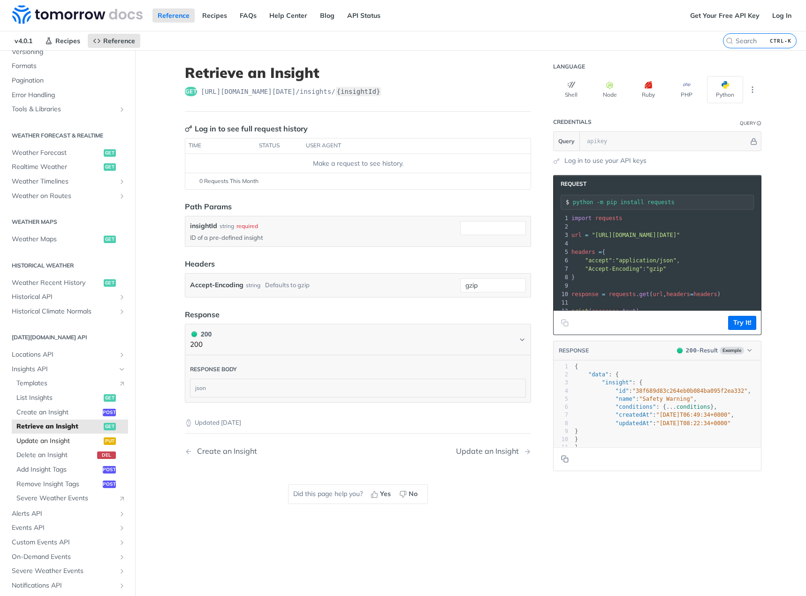
click at [68, 446] on link "Update an Insight put" at bounding box center [70, 441] width 116 height 14
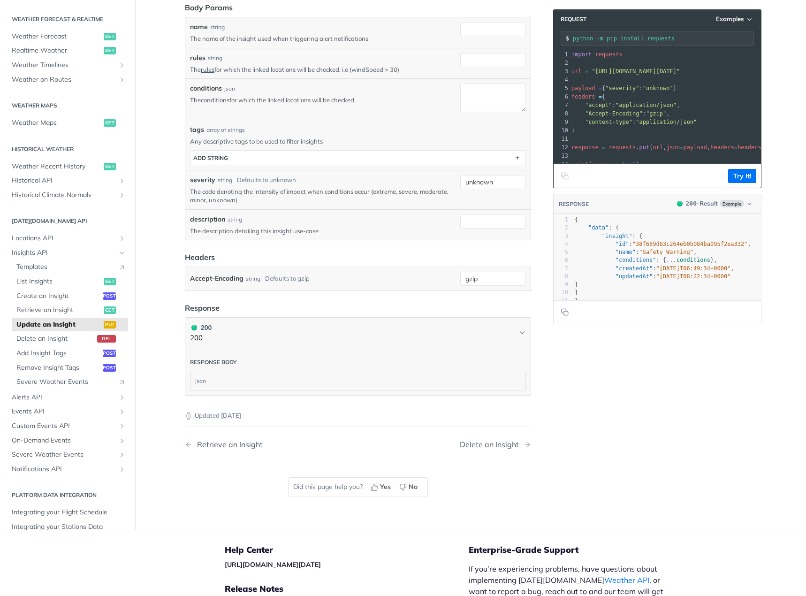
scroll to position [328, 0]
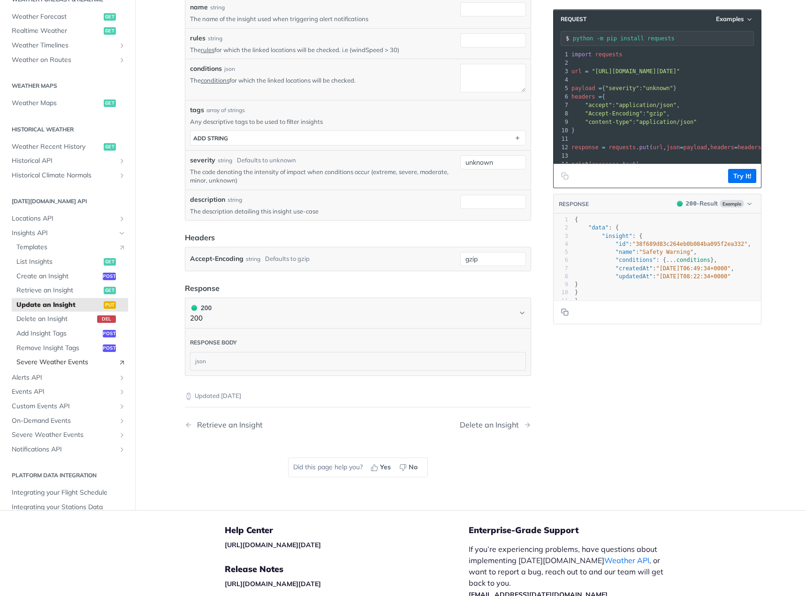
click at [79, 366] on span "Severe Weather Events" at bounding box center [64, 362] width 97 height 9
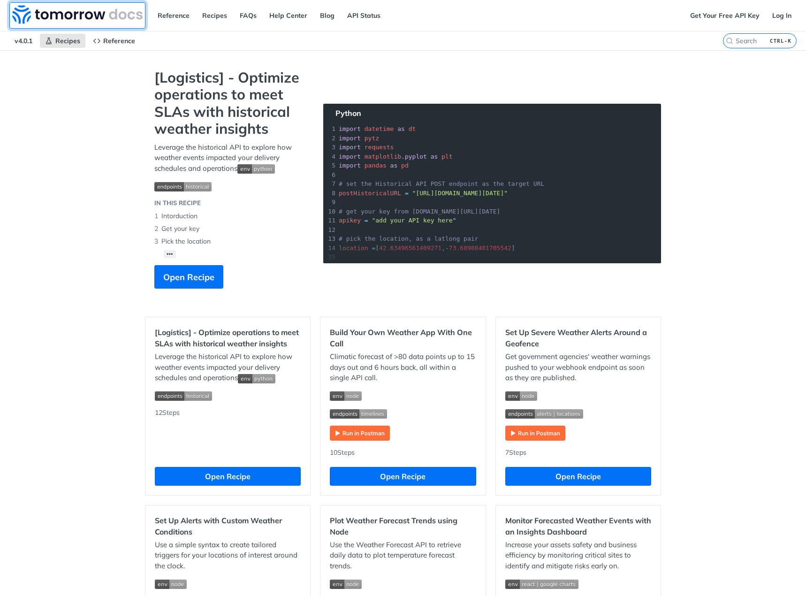
click at [53, 21] on img at bounding box center [77, 14] width 130 height 19
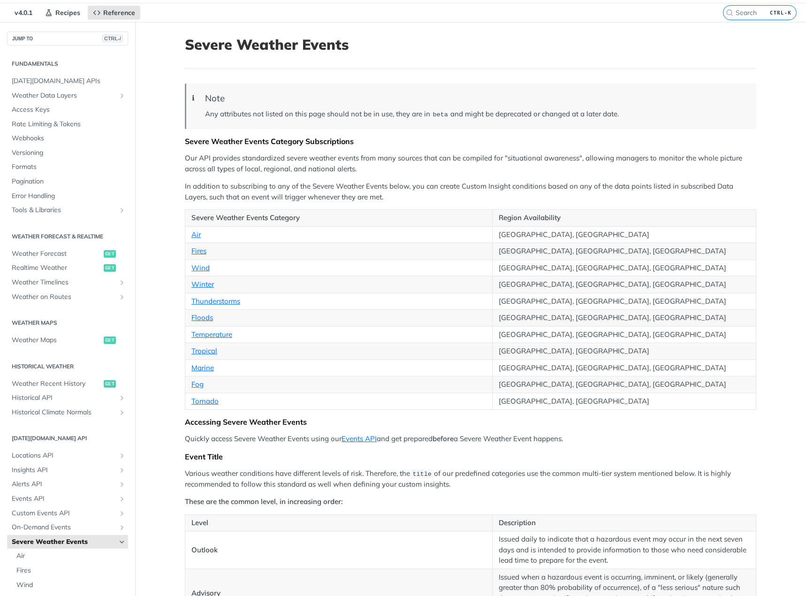
scroll to position [47, 0]
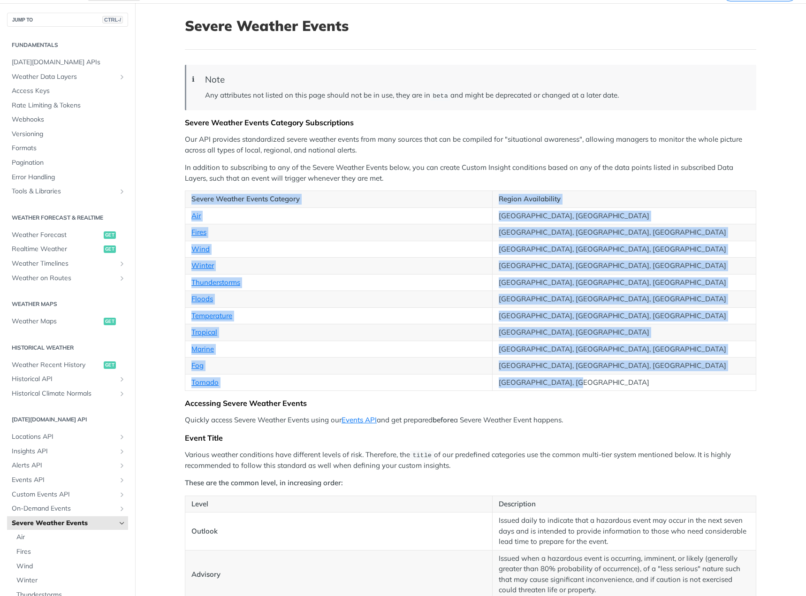
drag, startPoint x: 567, startPoint y: 376, endPoint x: 184, endPoint y: 194, distance: 423.7
click at [185, 196] on table "Severe Weather Events Category Region Availability Air [GEOGRAPHIC_DATA], [GEOG…" at bounding box center [470, 290] width 571 height 200
click at [185, 192] on th "Severe Weather Events Category" at bounding box center [338, 199] width 307 height 17
drag, startPoint x: 183, startPoint y: 189, endPoint x: 643, endPoint y: 385, distance: 499.9
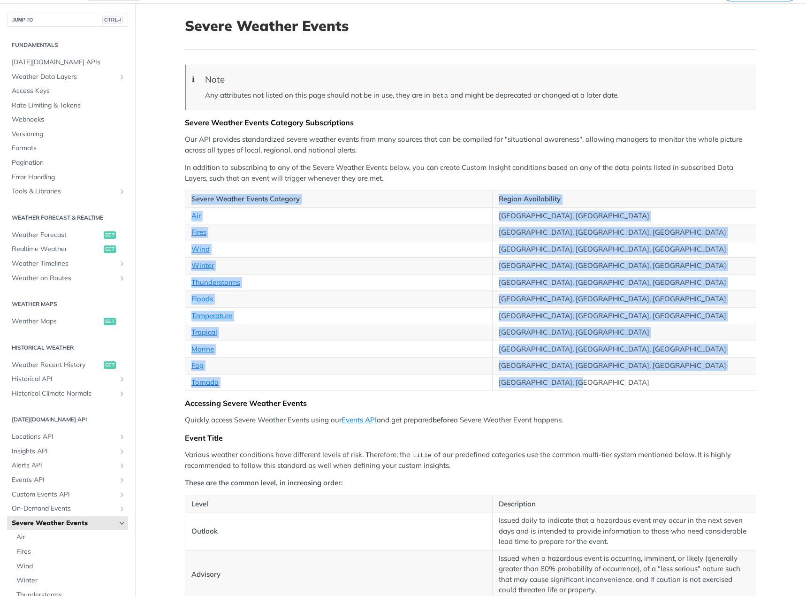
click at [643, 385] on td "[GEOGRAPHIC_DATA], [GEOGRAPHIC_DATA]" at bounding box center [625, 382] width 264 height 17
drag, startPoint x: 622, startPoint y: 376, endPoint x: 188, endPoint y: 193, distance: 470.7
click at [188, 193] on table "Severe Weather Events Category Region Availability Air [GEOGRAPHIC_DATA], [GEOG…" at bounding box center [470, 290] width 571 height 200
click at [188, 193] on th "Severe Weather Events Category" at bounding box center [338, 199] width 307 height 17
drag, startPoint x: 186, startPoint y: 198, endPoint x: 627, endPoint y: 384, distance: 479.4
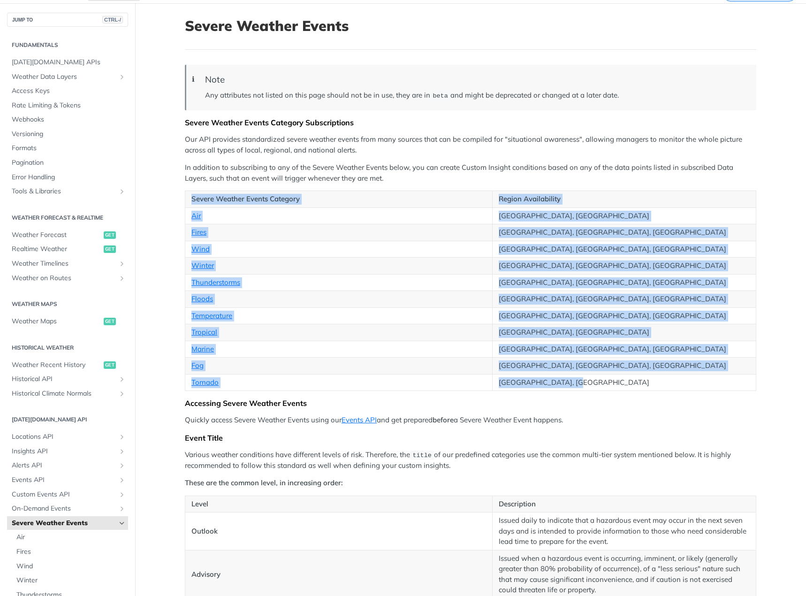
click at [627, 384] on table "Severe Weather Events Category Region Availability Air [GEOGRAPHIC_DATA], [GEOG…" at bounding box center [470, 290] width 571 height 200
click at [627, 384] on td "[GEOGRAPHIC_DATA], [GEOGRAPHIC_DATA]" at bounding box center [625, 382] width 264 height 17
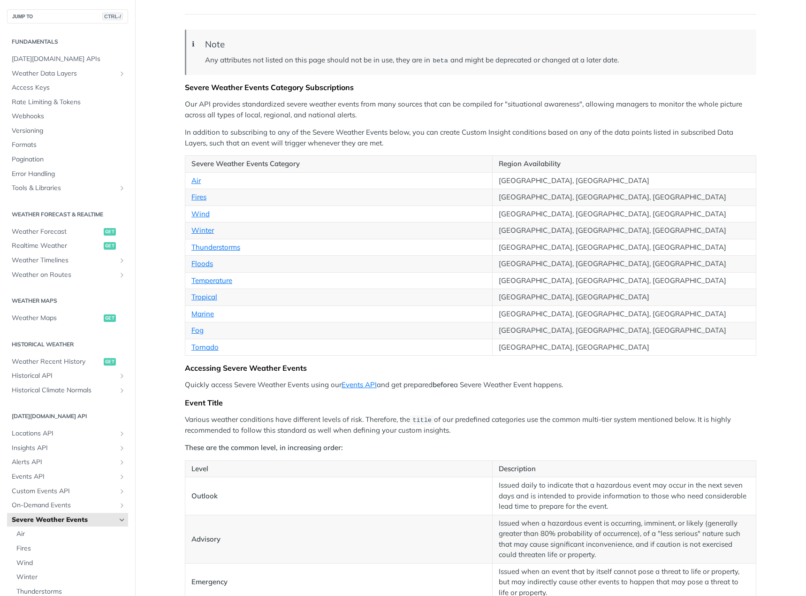
scroll to position [375, 0]
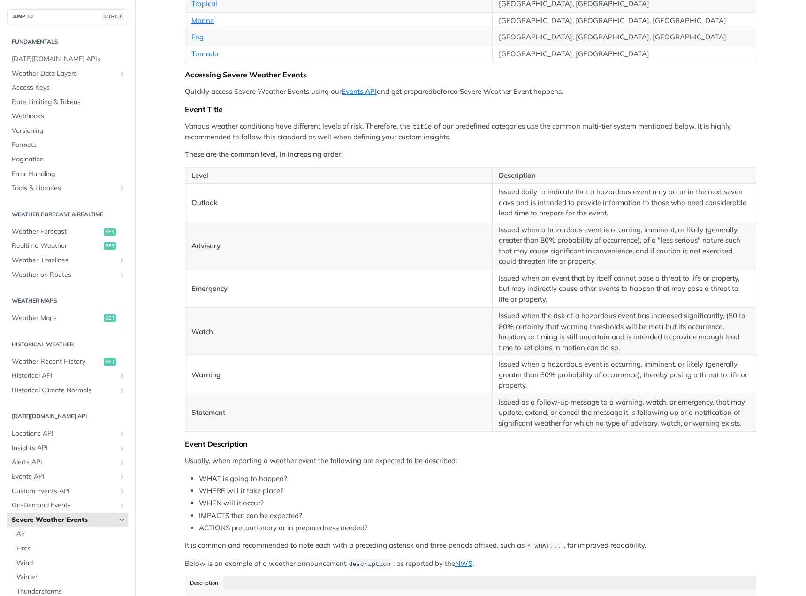
click at [304, 250] on td "Advisory" at bounding box center [338, 245] width 307 height 48
click at [550, 365] on td "Issued when a hazardous event is occurring, imminent, or likely (generally grea…" at bounding box center [625, 375] width 264 height 38
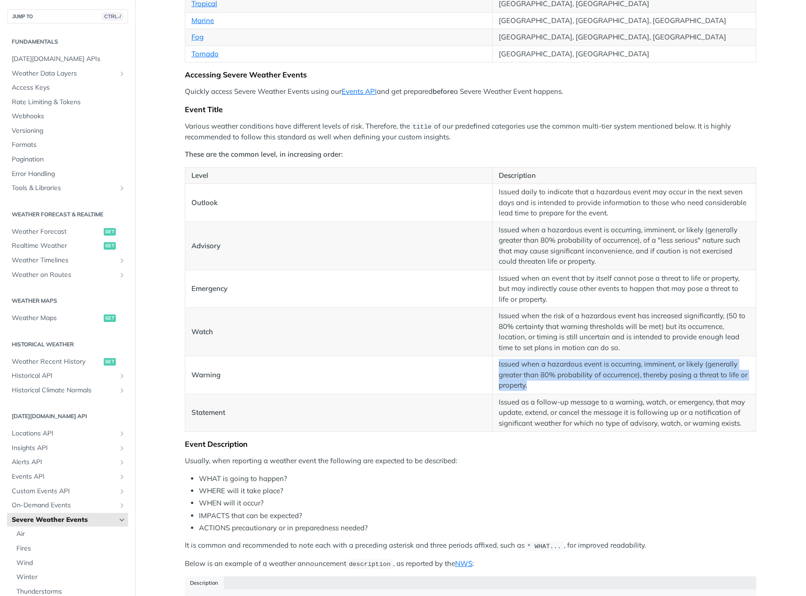
click at [550, 365] on td "Issued when a hazardous event is occurring, imminent, or likely (generally grea…" at bounding box center [625, 375] width 264 height 38
click at [551, 372] on td "Issued when a hazardous event is occurring, imminent, or likely (generally grea…" at bounding box center [625, 375] width 264 height 38
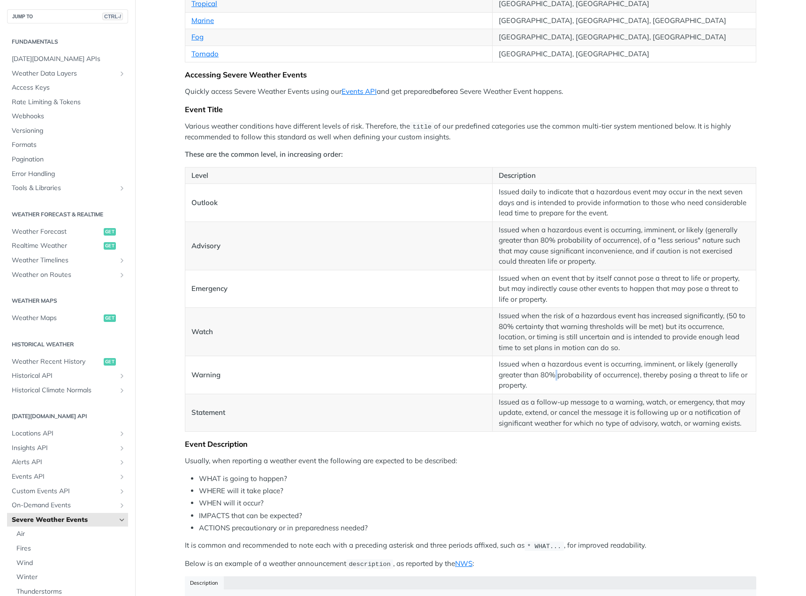
click at [551, 372] on td "Issued when a hazardous event is occurring, imminent, or likely (generally grea…" at bounding box center [625, 375] width 264 height 38
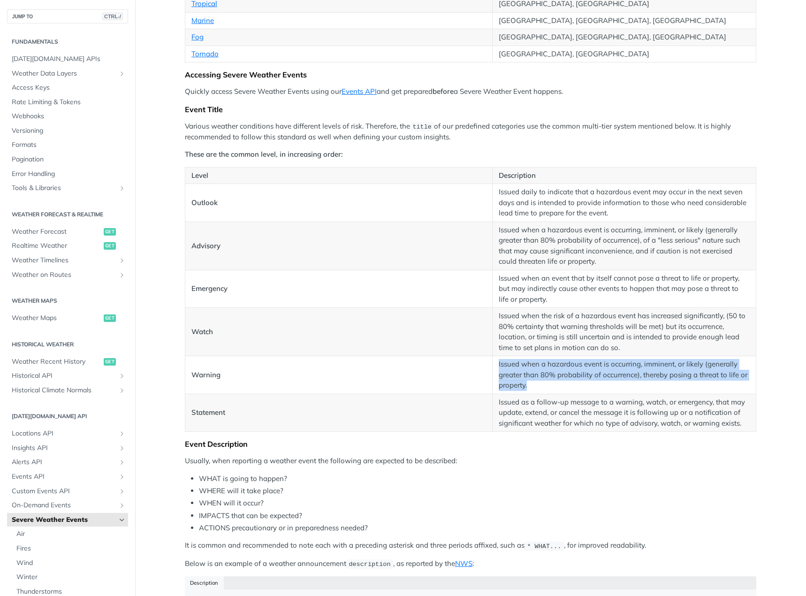
click at [551, 372] on td "Issued when a hazardous event is occurring, imminent, or likely (generally grea…" at bounding box center [625, 375] width 264 height 38
click at [553, 382] on td "Issued when a hazardous event is occurring, imminent, or likely (generally grea…" at bounding box center [625, 375] width 264 height 38
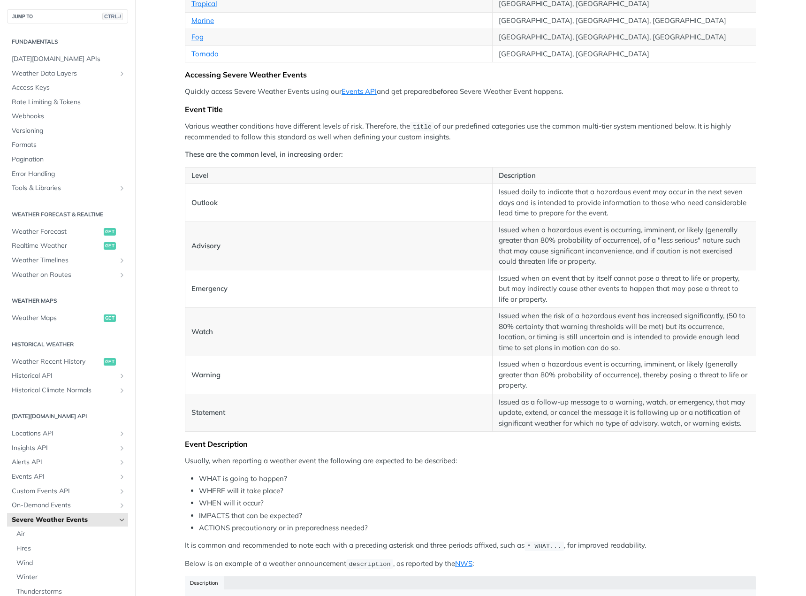
click at [553, 382] on td "Issued when a hazardous event is occurring, imminent, or likely (generally grea…" at bounding box center [625, 375] width 264 height 38
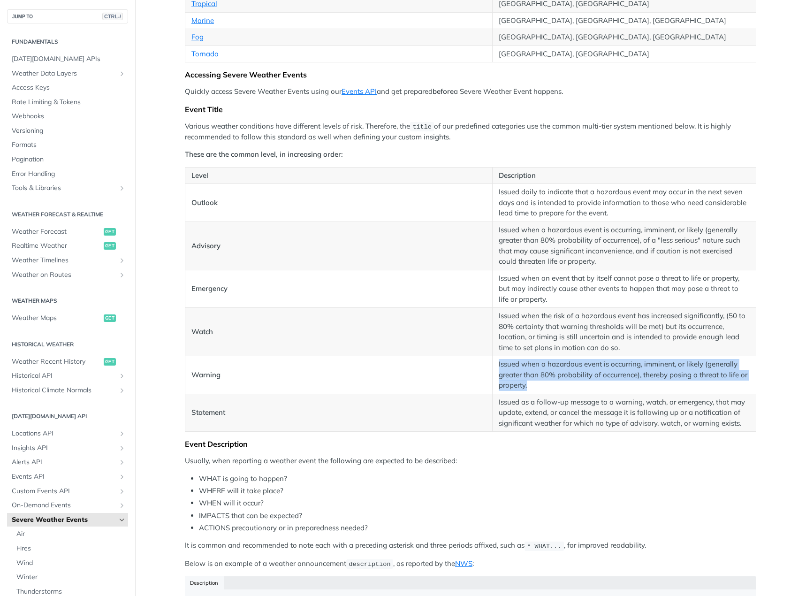
click at [553, 382] on td "Issued when a hazardous event is occurring, imminent, or likely (generally grea…" at bounding box center [625, 375] width 264 height 38
click at [607, 383] on td "Issued when a hazardous event is occurring, imminent, or likely (generally grea…" at bounding box center [625, 375] width 264 height 38
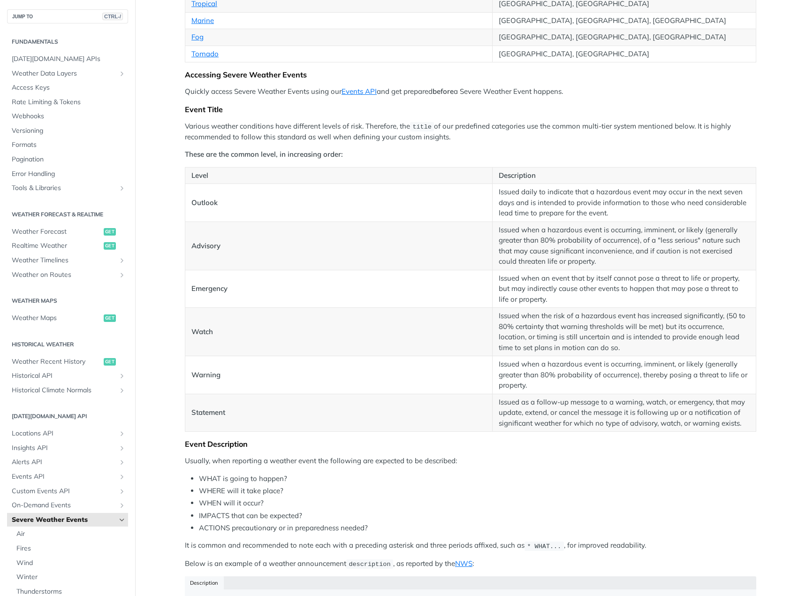
click at [607, 383] on td "Issued when a hazardous event is occurring, imminent, or likely (generally grea…" at bounding box center [625, 375] width 264 height 38
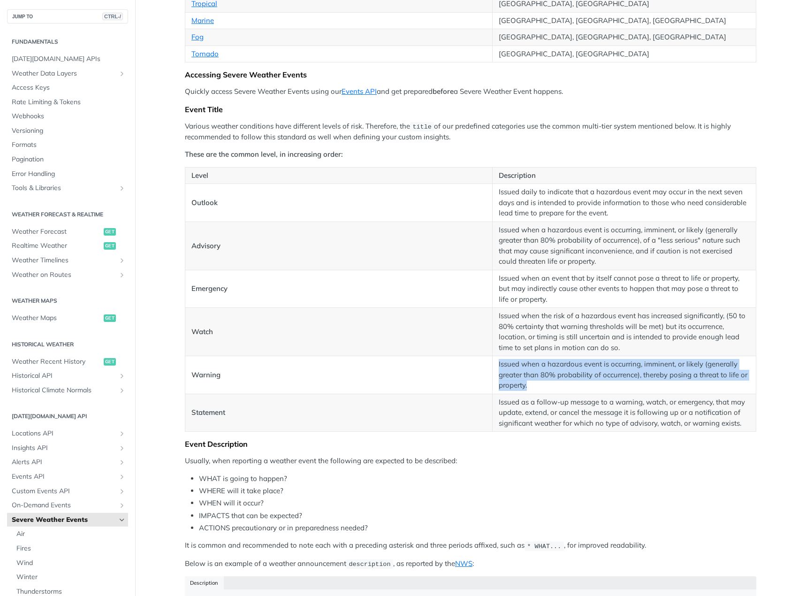
click at [607, 383] on td "Issued when a hazardous event is occurring, imminent, or likely (generally grea…" at bounding box center [625, 375] width 264 height 38
click at [607, 384] on td "Issued when a hazardous event is occurring, imminent, or likely (generally grea…" at bounding box center [625, 375] width 264 height 38
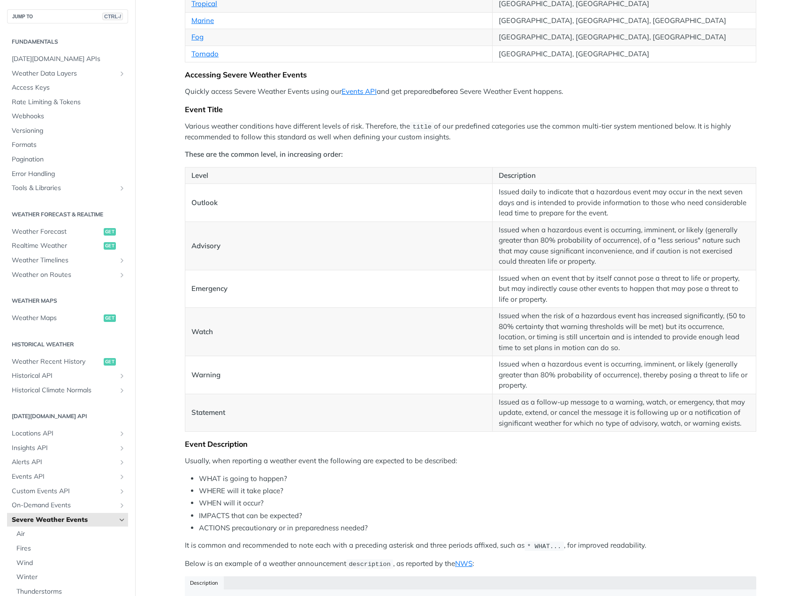
click at [604, 400] on td "Issued as a follow-up message to a warning, watch, or emergency, that may updat…" at bounding box center [625, 413] width 264 height 38
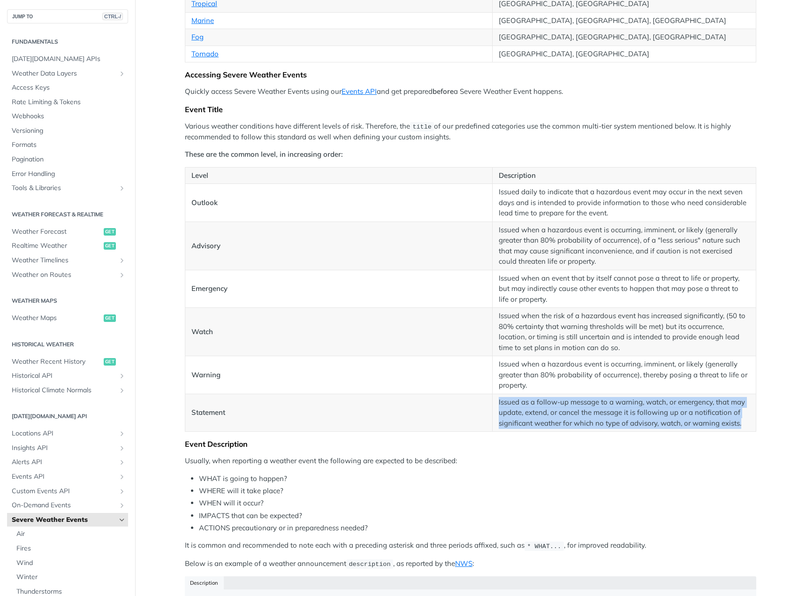
click at [604, 400] on td "Issued as a follow-up message to a warning, watch, or emergency, that may updat…" at bounding box center [625, 413] width 264 height 38
click at [603, 405] on td "Issued as a follow-up message to a warning, watch, or emergency, that may updat…" at bounding box center [625, 413] width 264 height 38
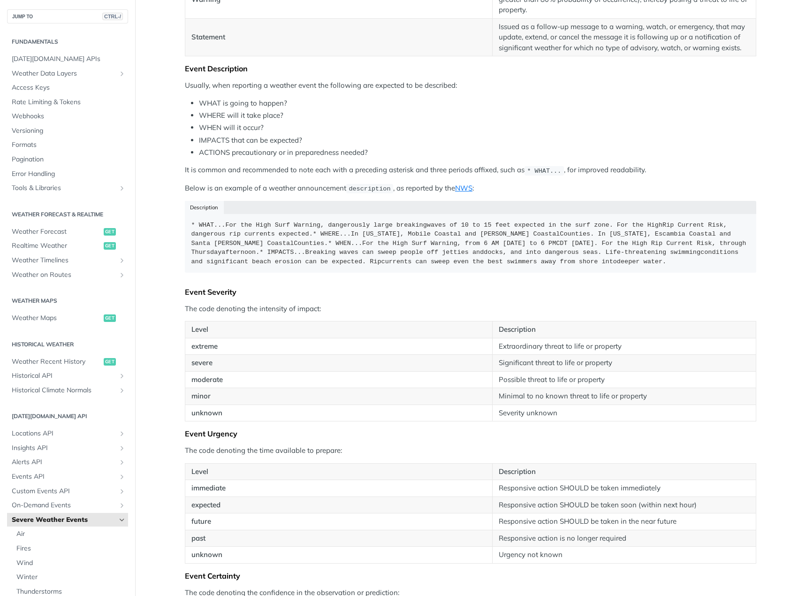
scroll to position [186, 0]
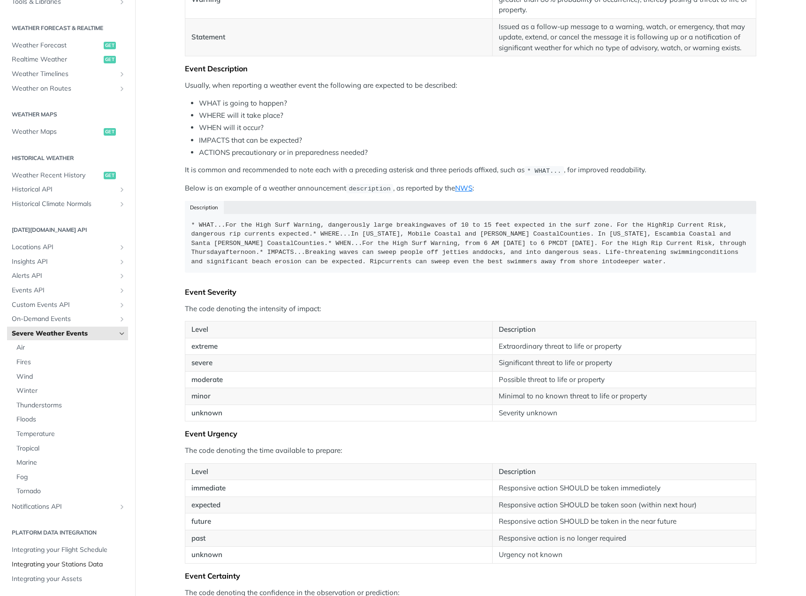
click at [77, 562] on span "Integrating your Stations Data" at bounding box center [69, 564] width 114 height 9
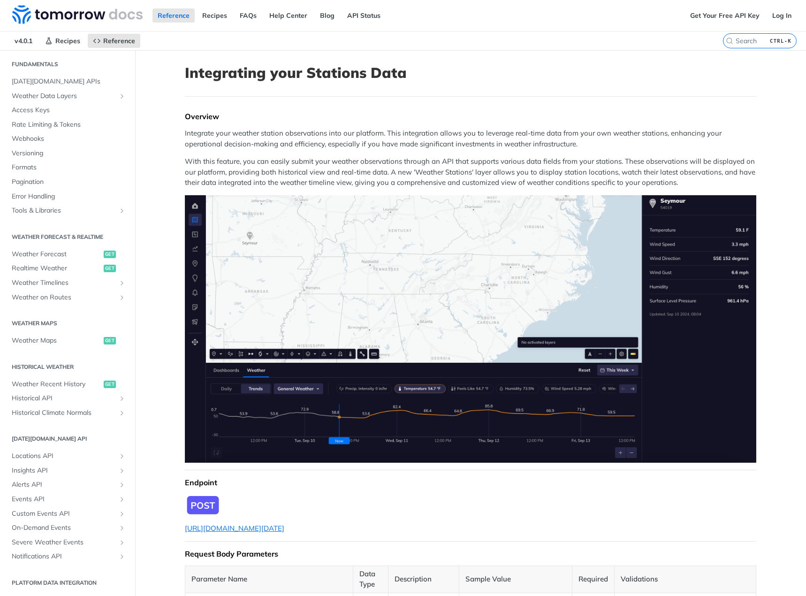
click at [333, 132] on p "Integrate your weather station observations into our platform. This integration…" at bounding box center [470, 138] width 571 height 21
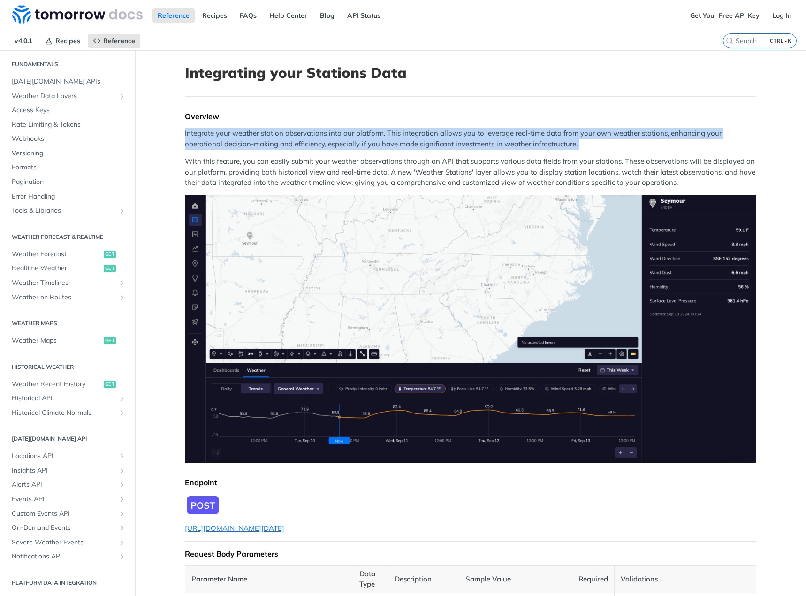
click at [333, 132] on p "Integrate your weather station observations into our platform. This integration…" at bounding box center [470, 138] width 571 height 21
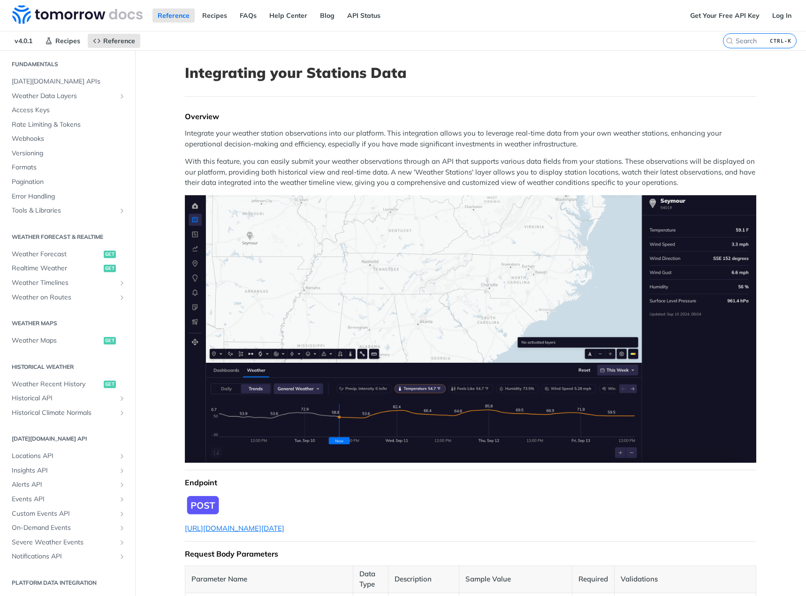
click at [332, 165] on p "With this feature, you can easily submit your weather observations through an A…" at bounding box center [470, 172] width 571 height 32
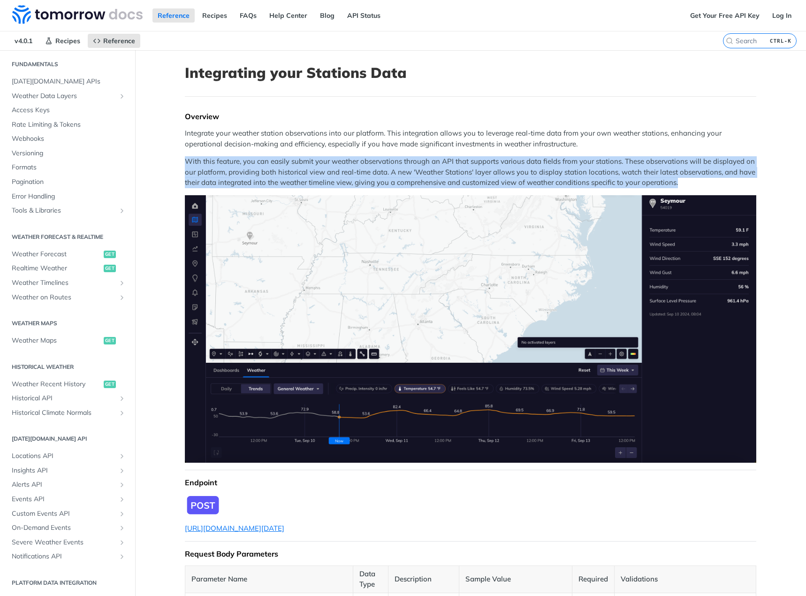
click at [332, 165] on p "With this feature, you can easily submit your weather observations through an A…" at bounding box center [470, 172] width 571 height 32
click at [328, 168] on p "With this feature, you can easily submit your weather observations through an A…" at bounding box center [470, 172] width 571 height 32
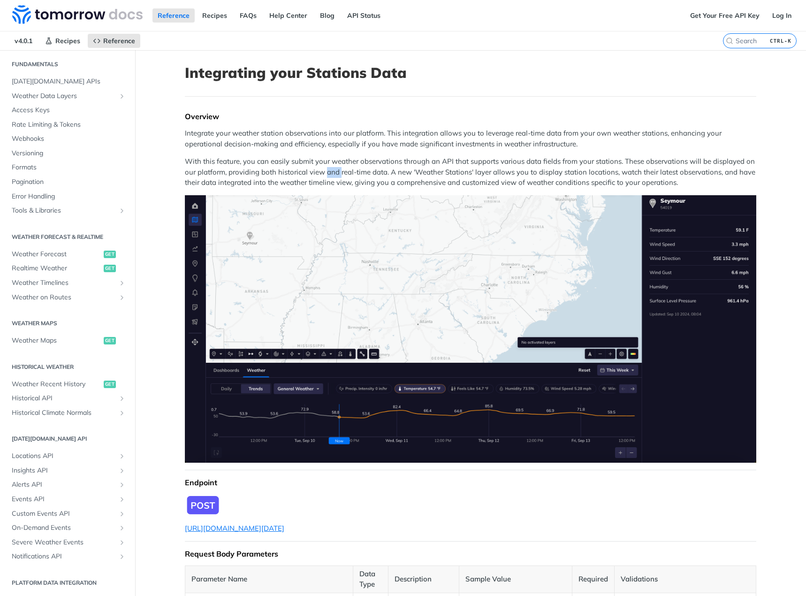
click at [328, 168] on p "With this feature, you can easily submit your weather observations through an A…" at bounding box center [470, 172] width 571 height 32
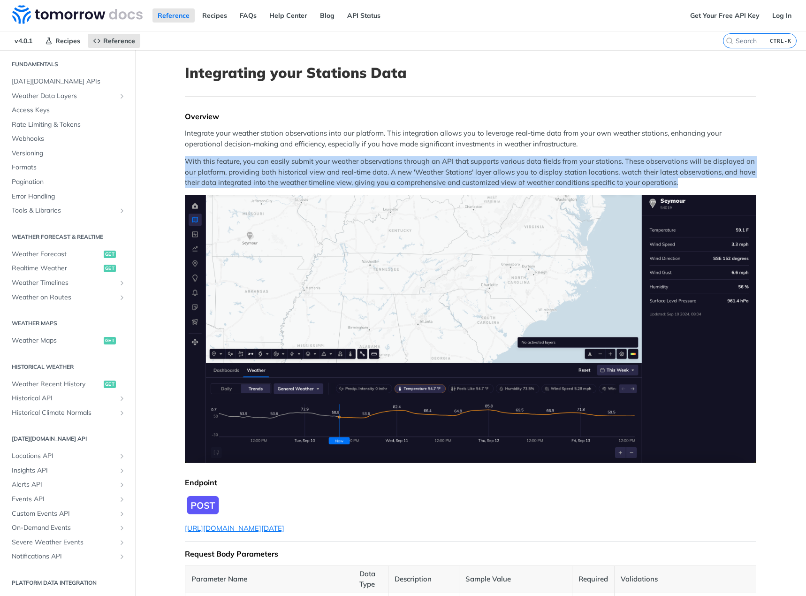
click at [328, 168] on p "With this feature, you can easily submit your weather observations through an A…" at bounding box center [470, 172] width 571 height 32
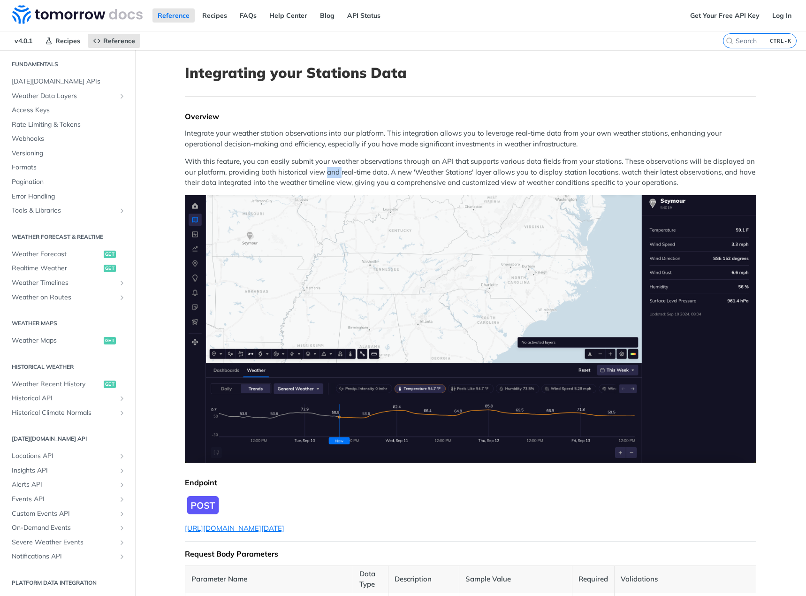
click at [328, 168] on p "With this feature, you can easily submit your weather observations through an A…" at bounding box center [470, 172] width 571 height 32
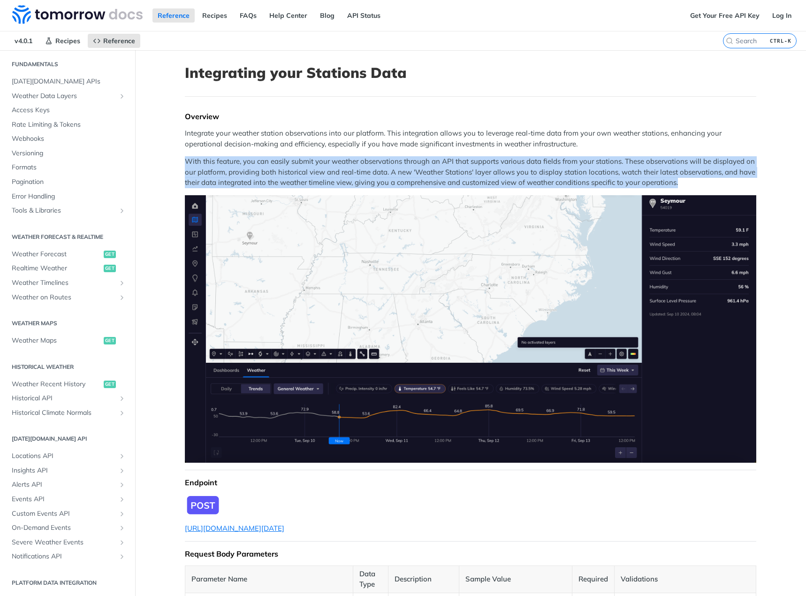
click at [328, 168] on p "With this feature, you can easily submit your weather observations through an A…" at bounding box center [470, 172] width 571 height 32
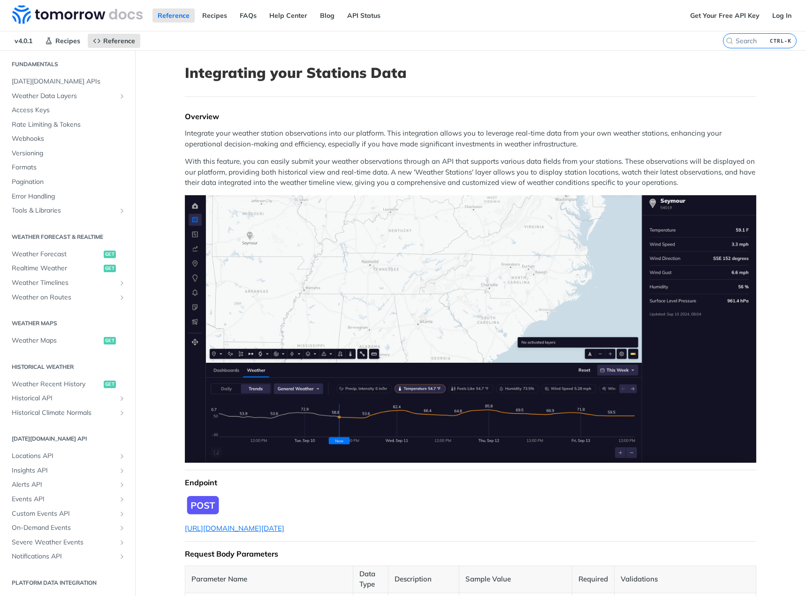
click at [325, 145] on p "Integrate your weather station observations into our platform. This integration…" at bounding box center [470, 138] width 571 height 21
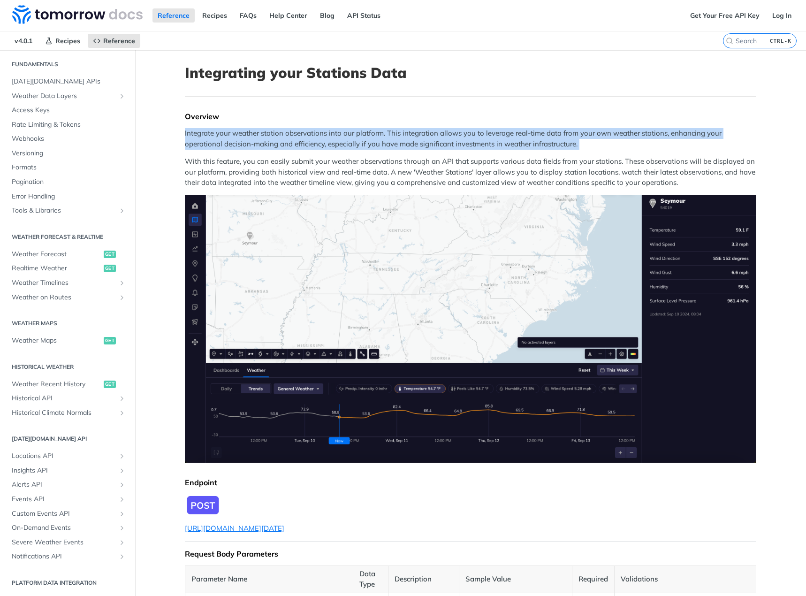
click at [325, 145] on p "Integrate your weather station observations into our platform. This integration…" at bounding box center [470, 138] width 571 height 21
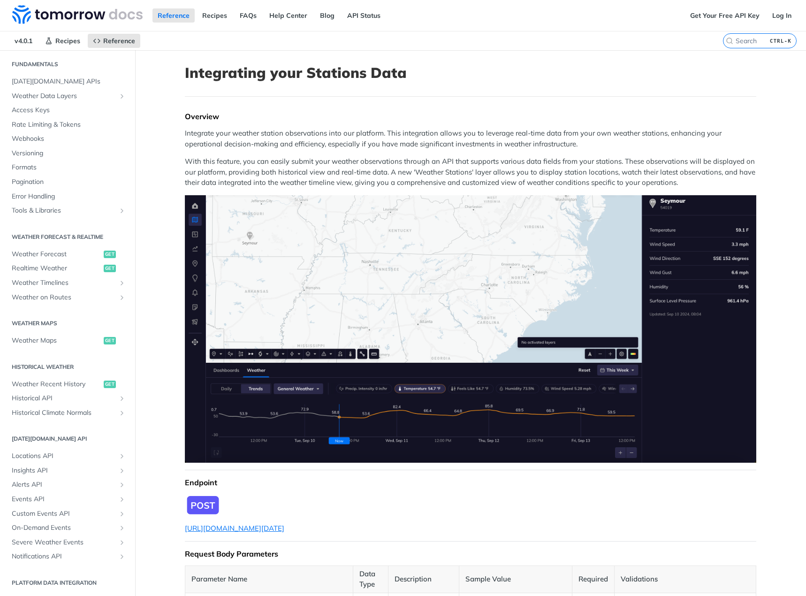
click at [325, 166] on p "With this feature, you can easily submit your weather observations through an A…" at bounding box center [470, 172] width 571 height 32
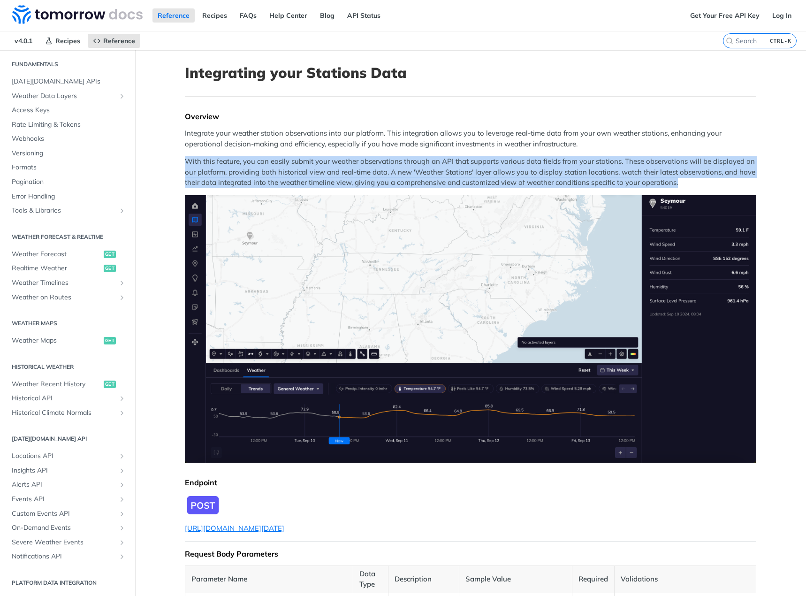
click at [325, 166] on p "With this feature, you can easily submit your weather observations through an A…" at bounding box center [470, 172] width 571 height 32
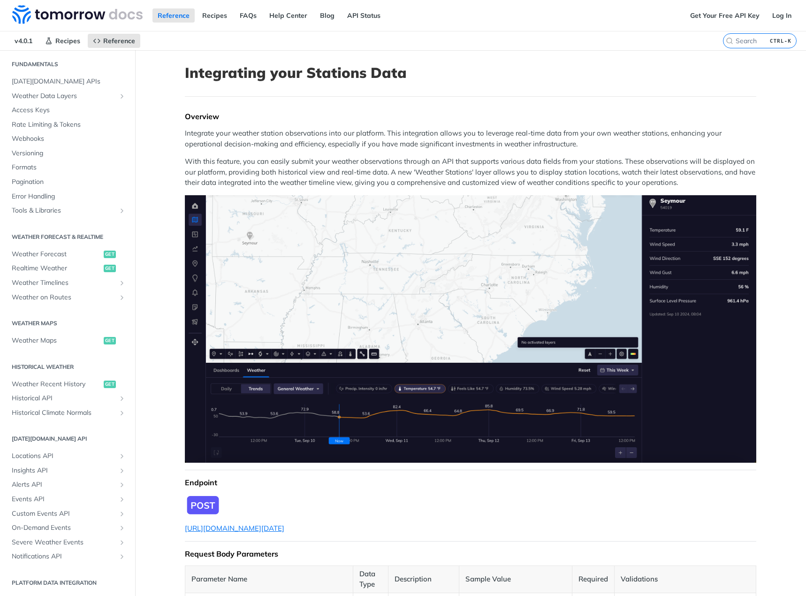
click at [377, 137] on p "Integrate your weather station observations into our platform. This integration…" at bounding box center [470, 138] width 571 height 21
click at [392, 315] on img "Expand image" at bounding box center [470, 328] width 571 height 267
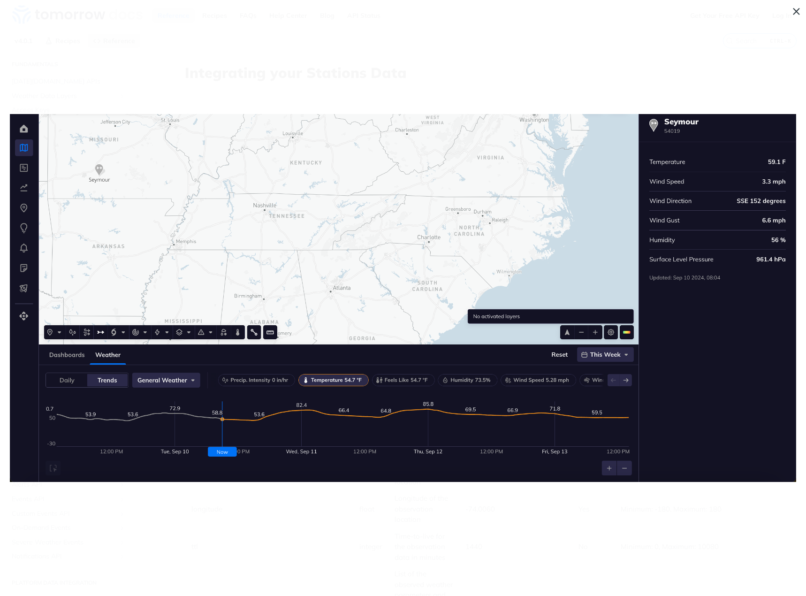
click at [395, 522] on span "Collapse image" at bounding box center [403, 298] width 806 height 596
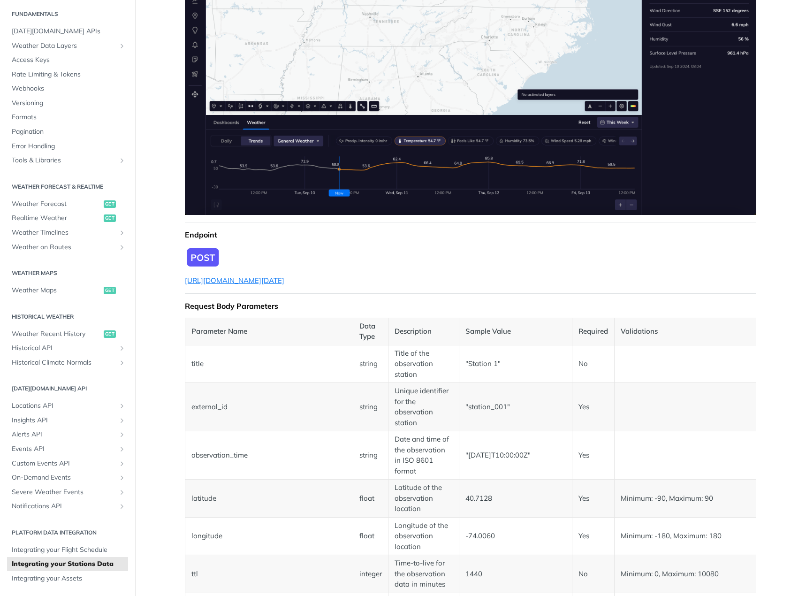
scroll to position [328, 0]
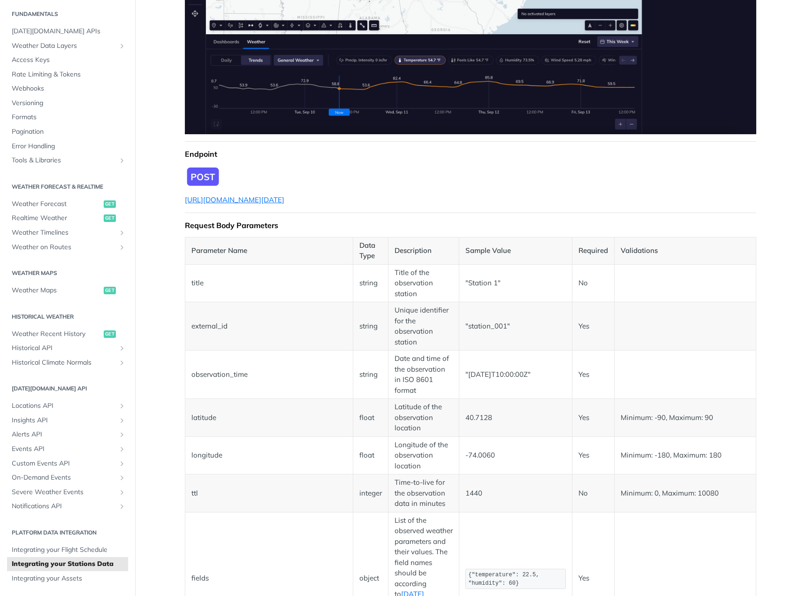
click at [470, 280] on td ""Station 1"" at bounding box center [515, 283] width 113 height 38
click at [487, 319] on td ""station_001"" at bounding box center [515, 326] width 113 height 48
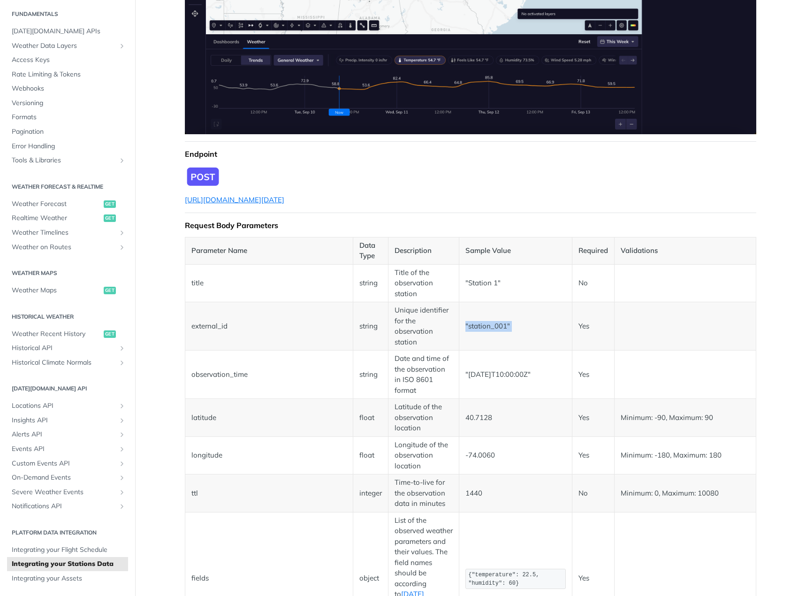
click at [487, 319] on td ""station_001"" at bounding box center [515, 326] width 113 height 48
click at [491, 361] on td ""[DATE]T10:00:00Z"" at bounding box center [515, 374] width 113 height 48
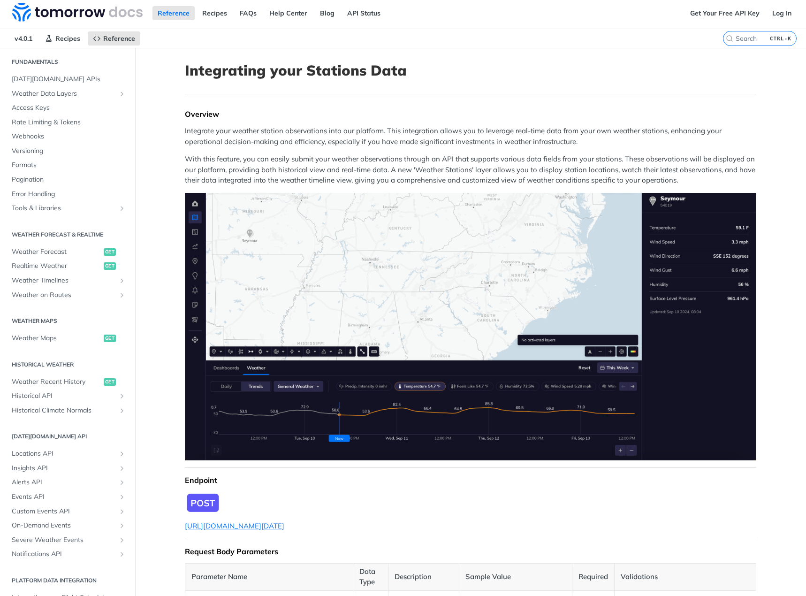
scroll to position [0, 0]
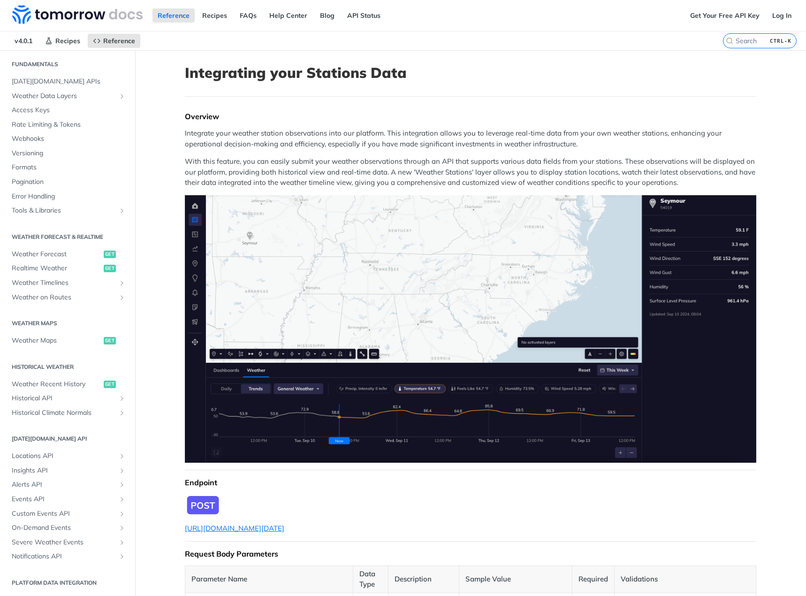
click at [493, 395] on img "Expand image" at bounding box center [470, 328] width 571 height 267
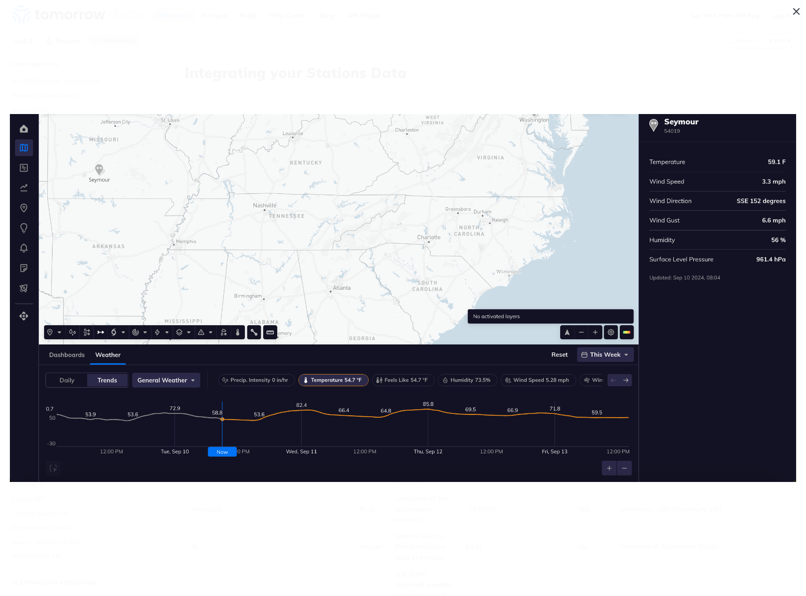
click at [510, 535] on span "Collapse image" at bounding box center [403, 298] width 806 height 596
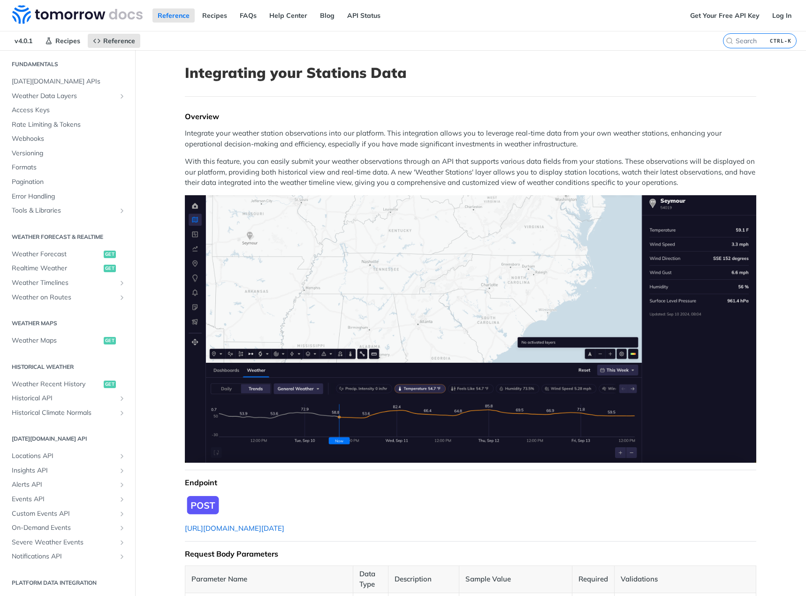
click at [284, 524] on link "[URL][DOMAIN_NAME][DATE]" at bounding box center [234, 528] width 99 height 9
